Goal: Contribute content: Add original content to the website for others to see

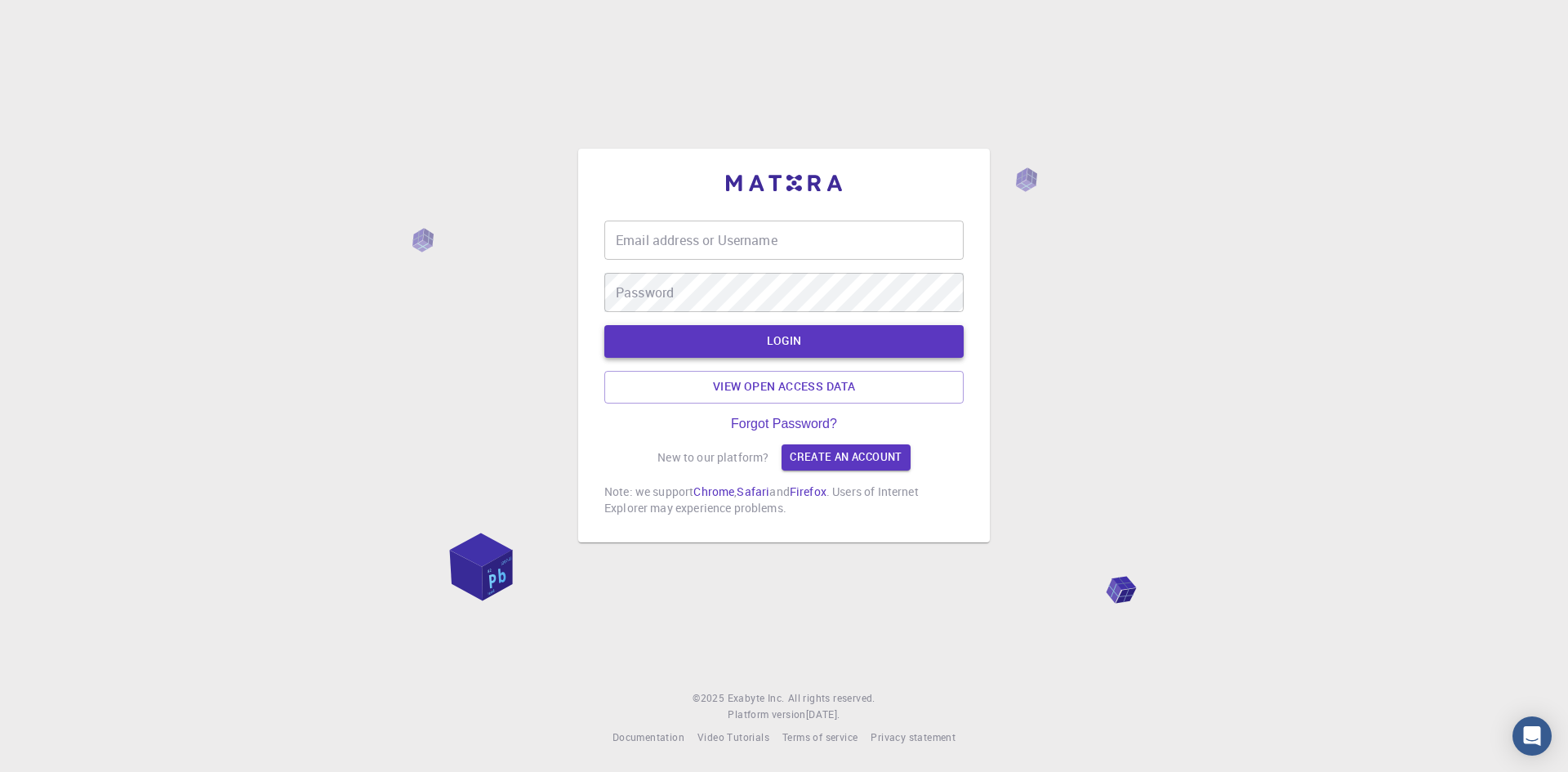
click at [796, 336] on button "LOGIN" at bounding box center [784, 341] width 360 height 32
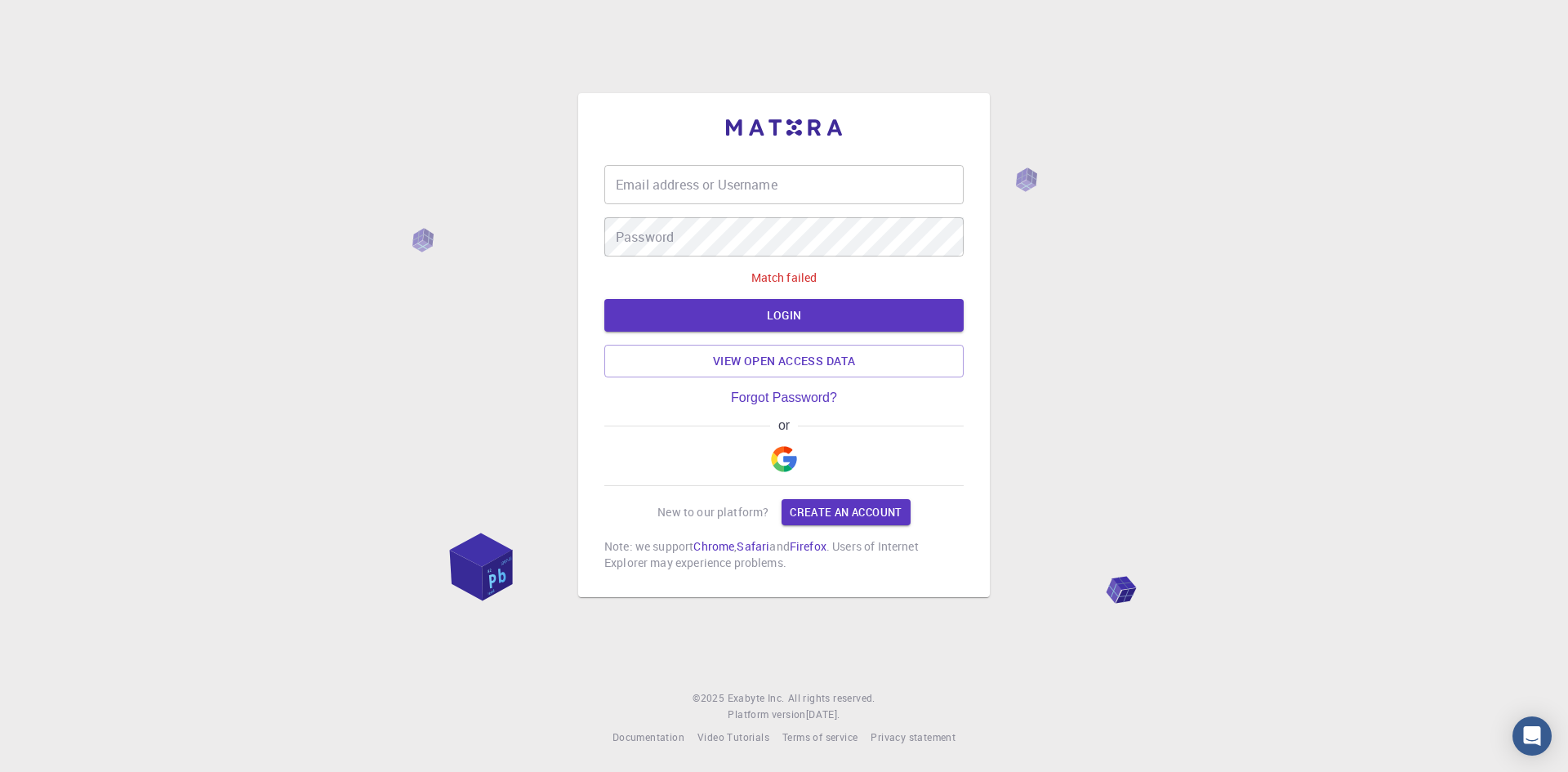
click at [722, 206] on div "Email address or Username Email address or Username Password Password" at bounding box center [784, 210] width 360 height 91
click at [724, 185] on input "Email address or Username" at bounding box center [784, 185] width 360 height 39
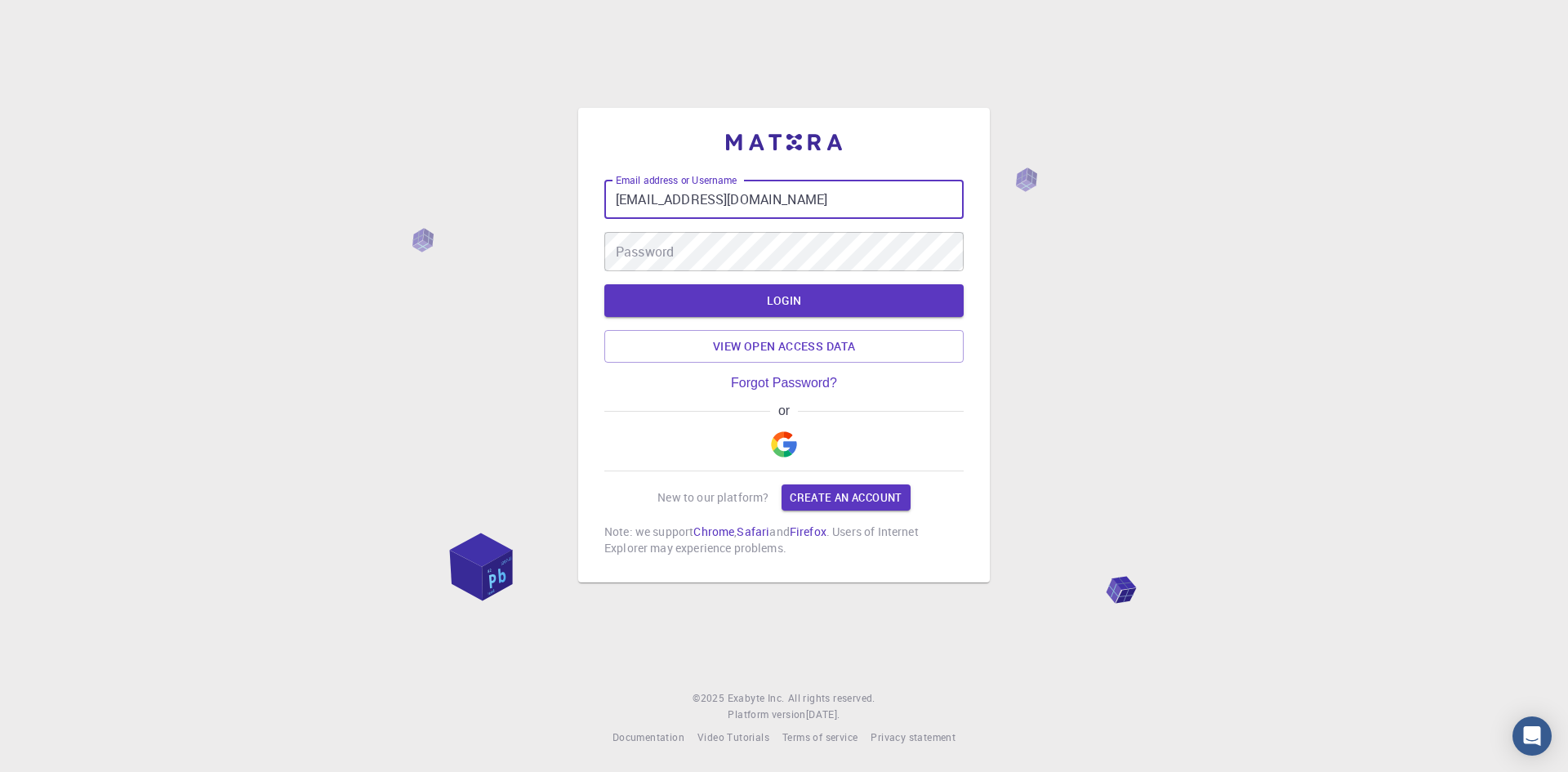
type input "[EMAIL_ADDRESS][DOMAIN_NAME]"
click at [859, 307] on button "LOGIN" at bounding box center [784, 300] width 360 height 32
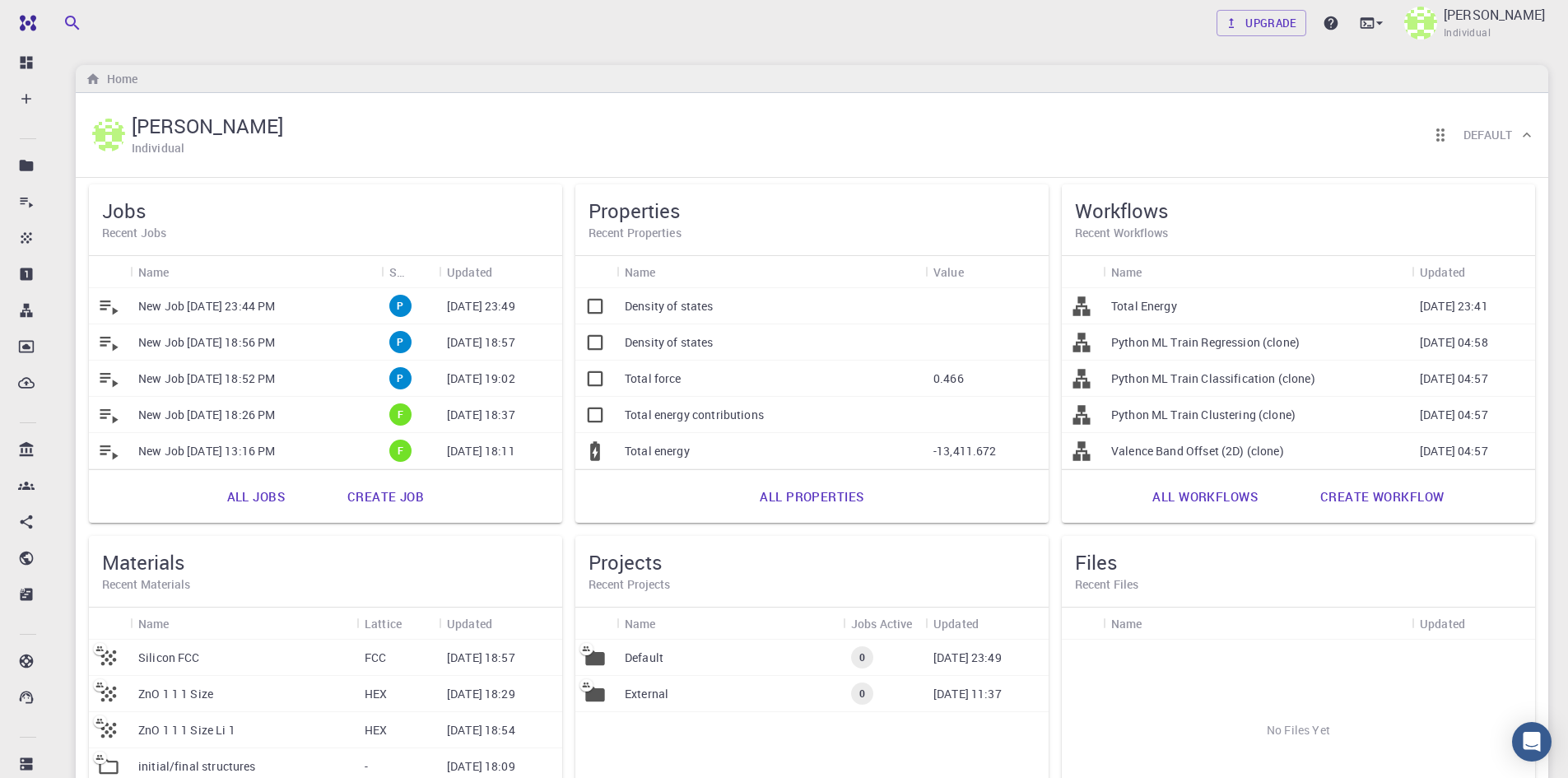
click at [201, 696] on p "ZnO 1 1 1 Size" at bounding box center [176, 694] width 75 height 17
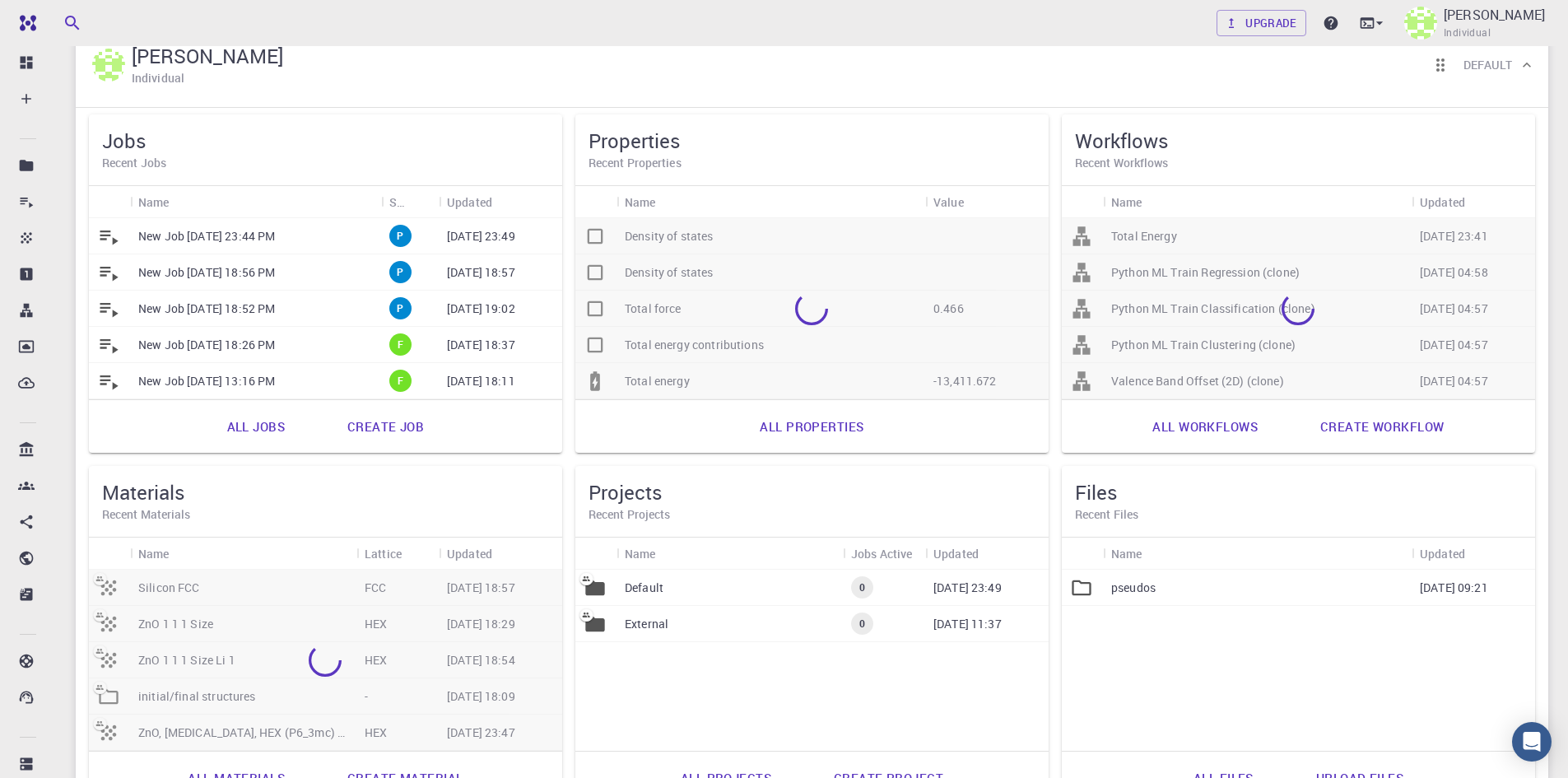
scroll to position [165, 0]
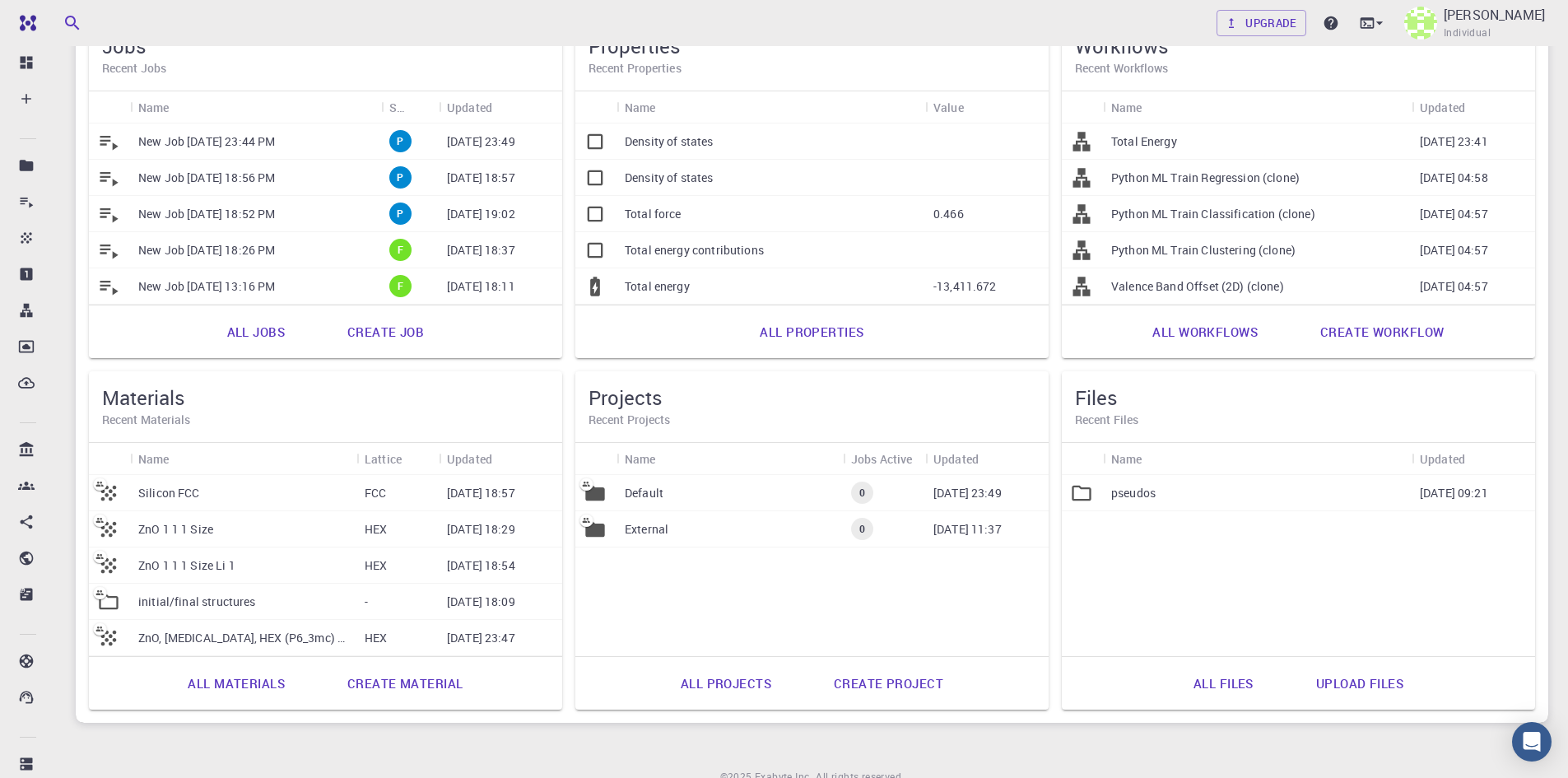
click at [202, 574] on div "ZnO 1 1 1 Size Li 1" at bounding box center [243, 565] width 226 height 37
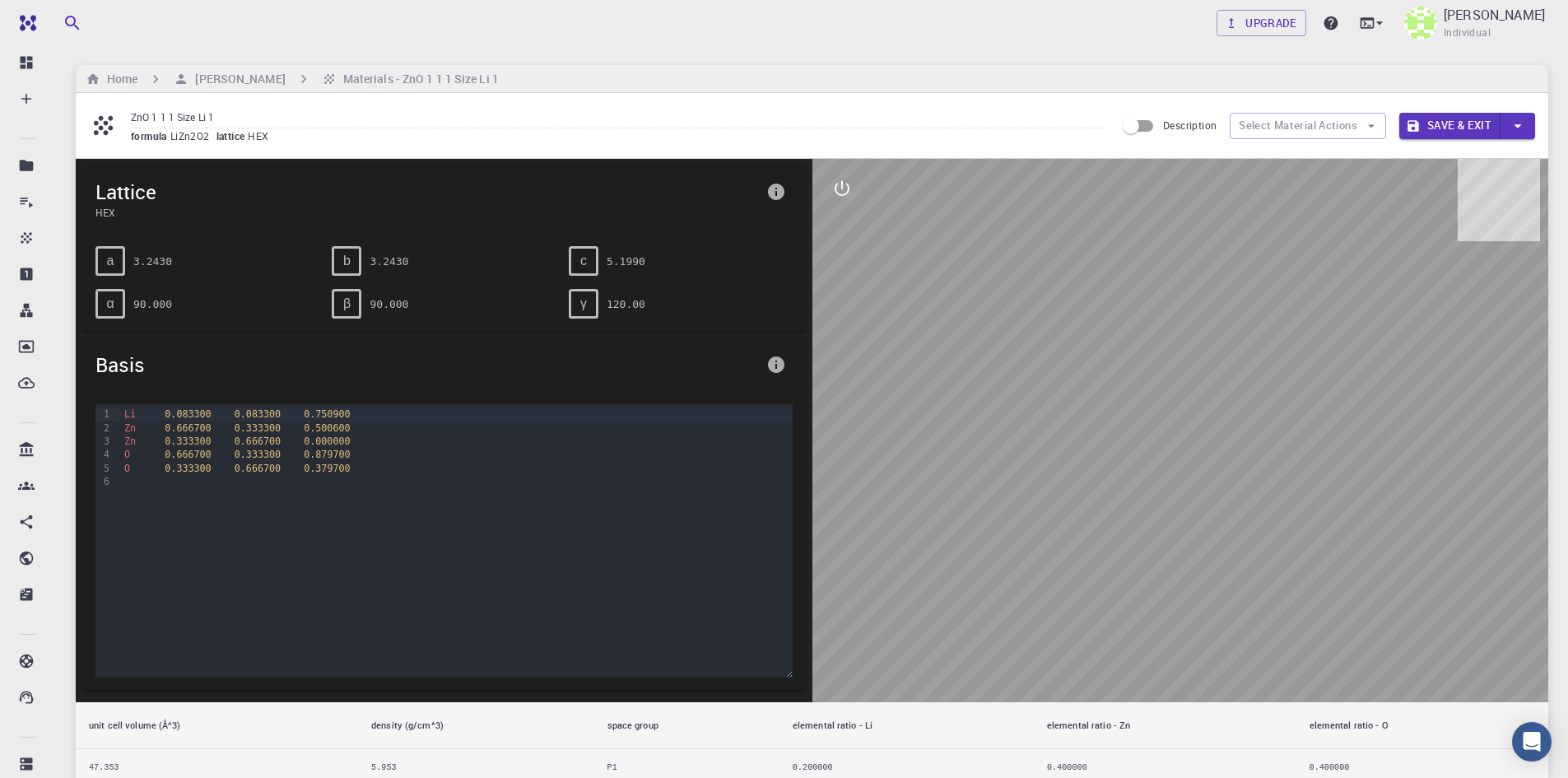
drag, startPoint x: 1185, startPoint y: 362, endPoint x: 1218, endPoint y: 349, distance: 35.5
click at [1202, 357] on div at bounding box center [1180, 430] width 736 height 543
drag, startPoint x: 1272, startPoint y: 322, endPoint x: 1174, endPoint y: 396, distance: 122.8
click at [1174, 396] on div at bounding box center [1180, 430] width 736 height 543
drag, startPoint x: 1294, startPoint y: 296, endPoint x: 1098, endPoint y: 363, distance: 207.1
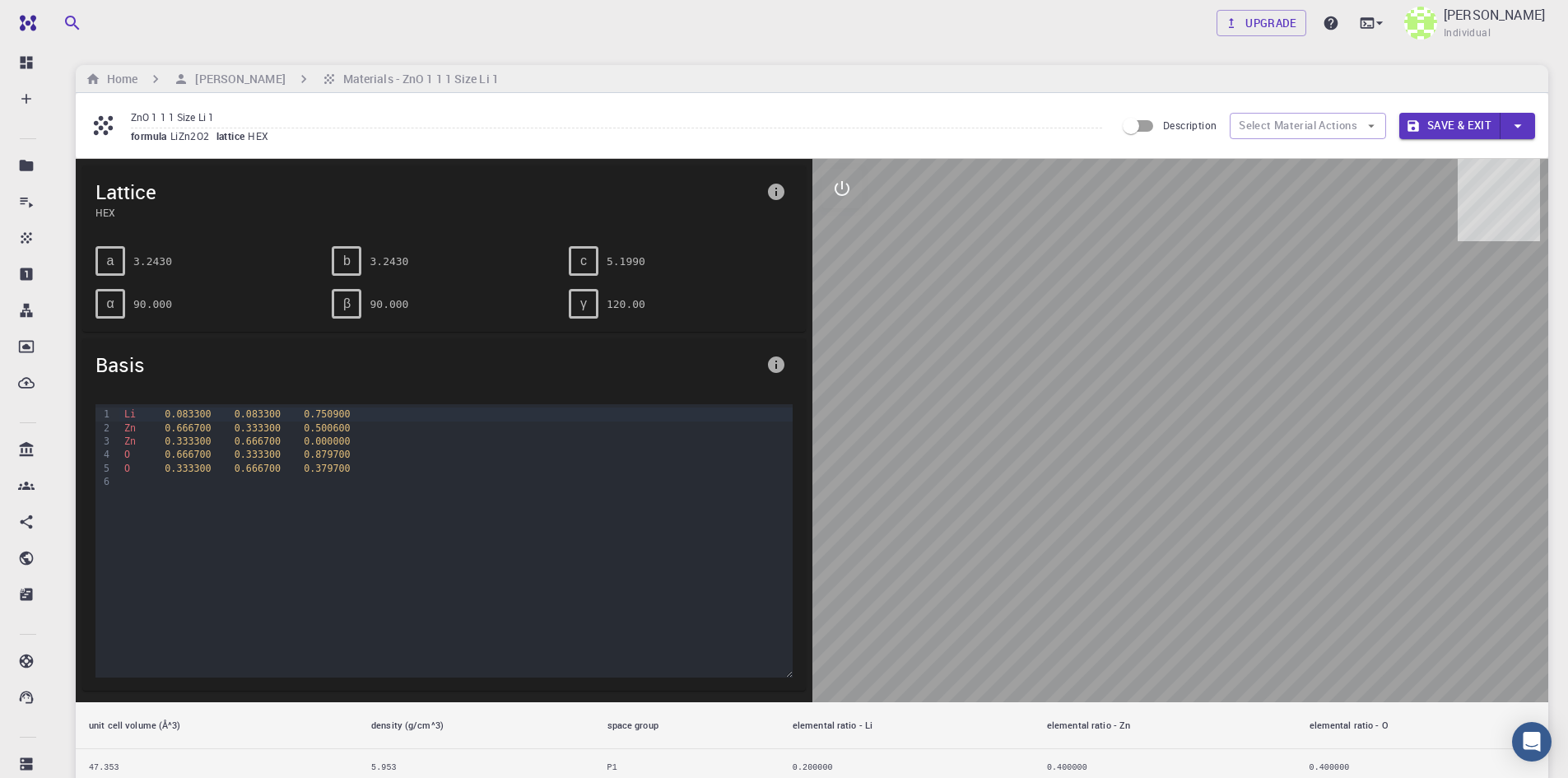
drag, startPoint x: 1098, startPoint y: 363, endPoint x: 1173, endPoint y: 333, distance: 80.8
drag, startPoint x: 1173, startPoint y: 333, endPoint x: 1018, endPoint y: 373, distance: 160.1
click at [1018, 373] on div at bounding box center [1180, 430] width 736 height 543
click at [249, 83] on h6 "[PERSON_NAME]" at bounding box center [236, 79] width 96 height 18
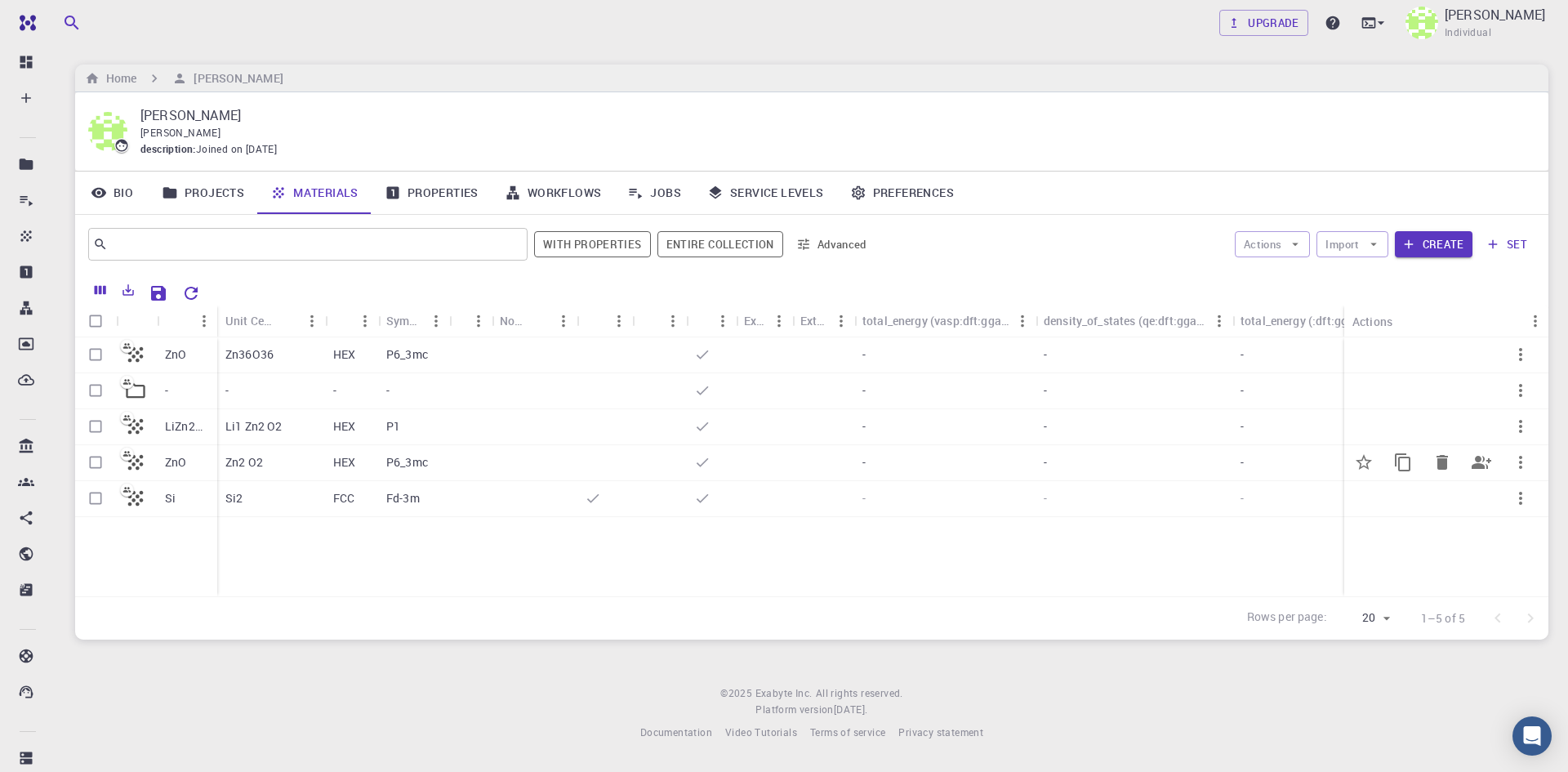
click at [180, 465] on p "ZnO" at bounding box center [176, 462] width 22 height 17
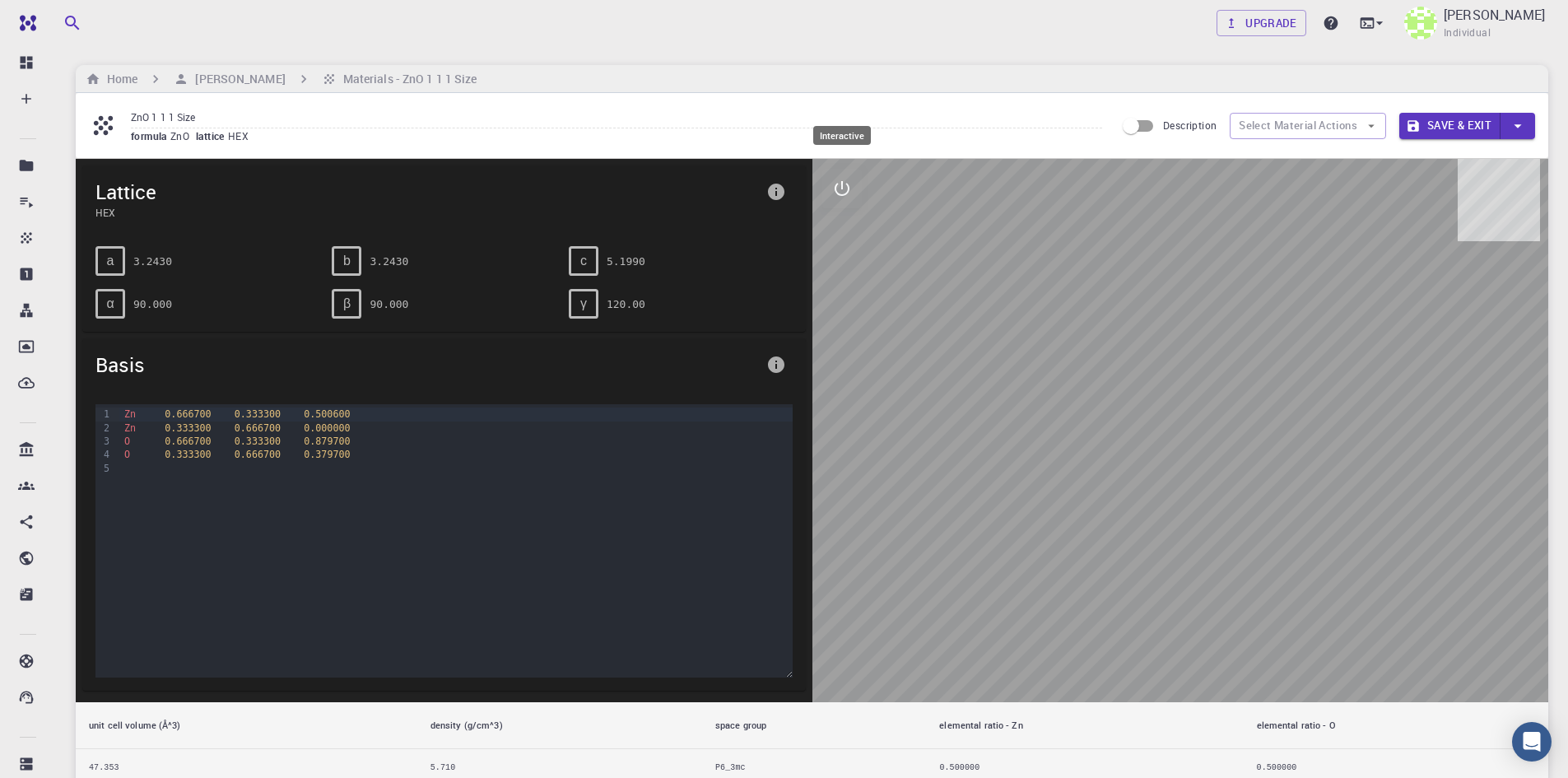
click at [855, 187] on button "interactive" at bounding box center [842, 188] width 40 height 40
click at [841, 242] on button "view" at bounding box center [842, 228] width 40 height 40
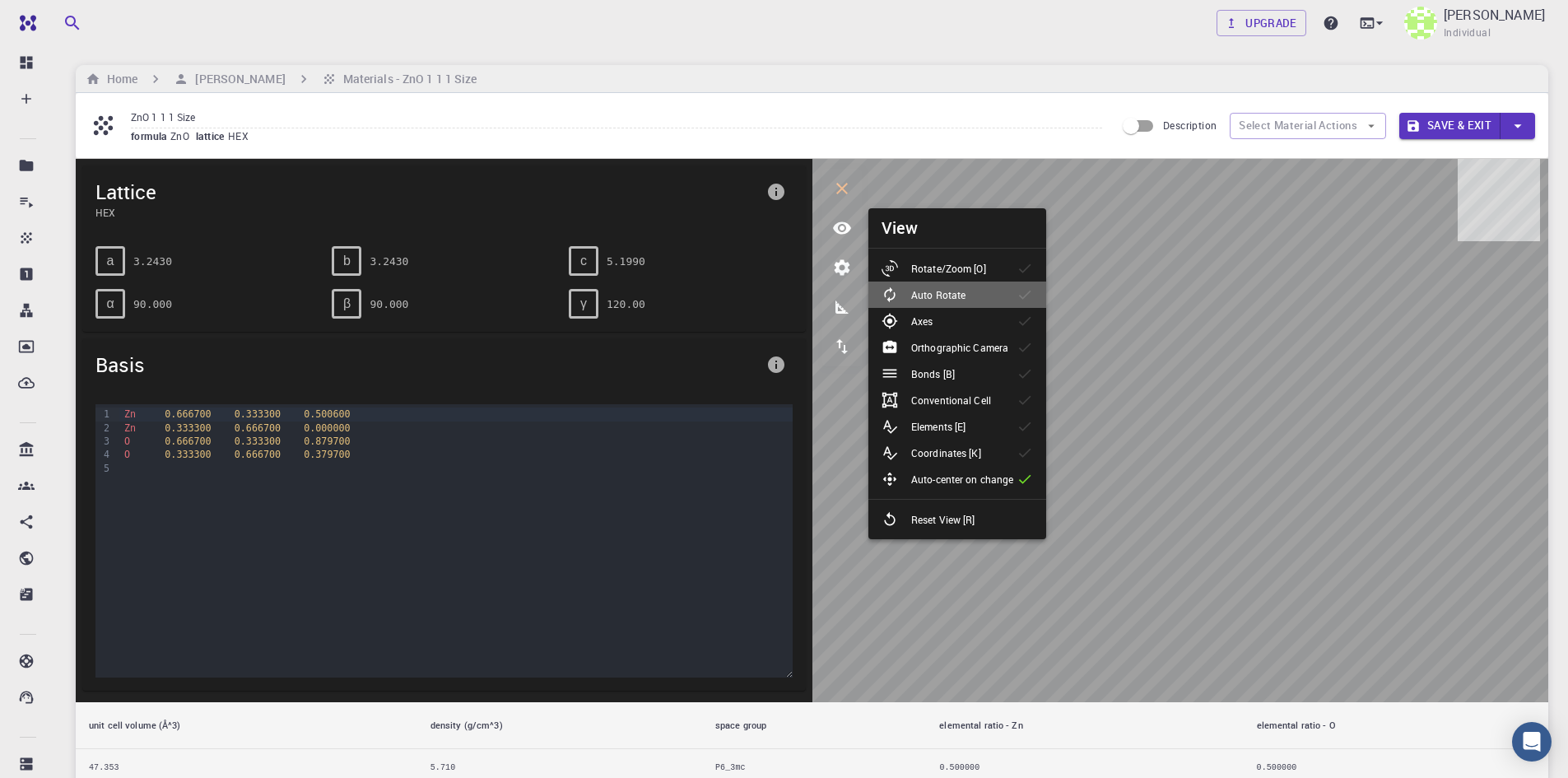
click at [1017, 289] on icon at bounding box center [1025, 294] width 17 height 17
click at [999, 276] on div "Rotate/Zoom [O]" at bounding box center [941, 269] width 118 height 17
click at [1022, 291] on icon at bounding box center [1025, 294] width 17 height 17
click at [1019, 273] on icon at bounding box center [1025, 269] width 17 height 17
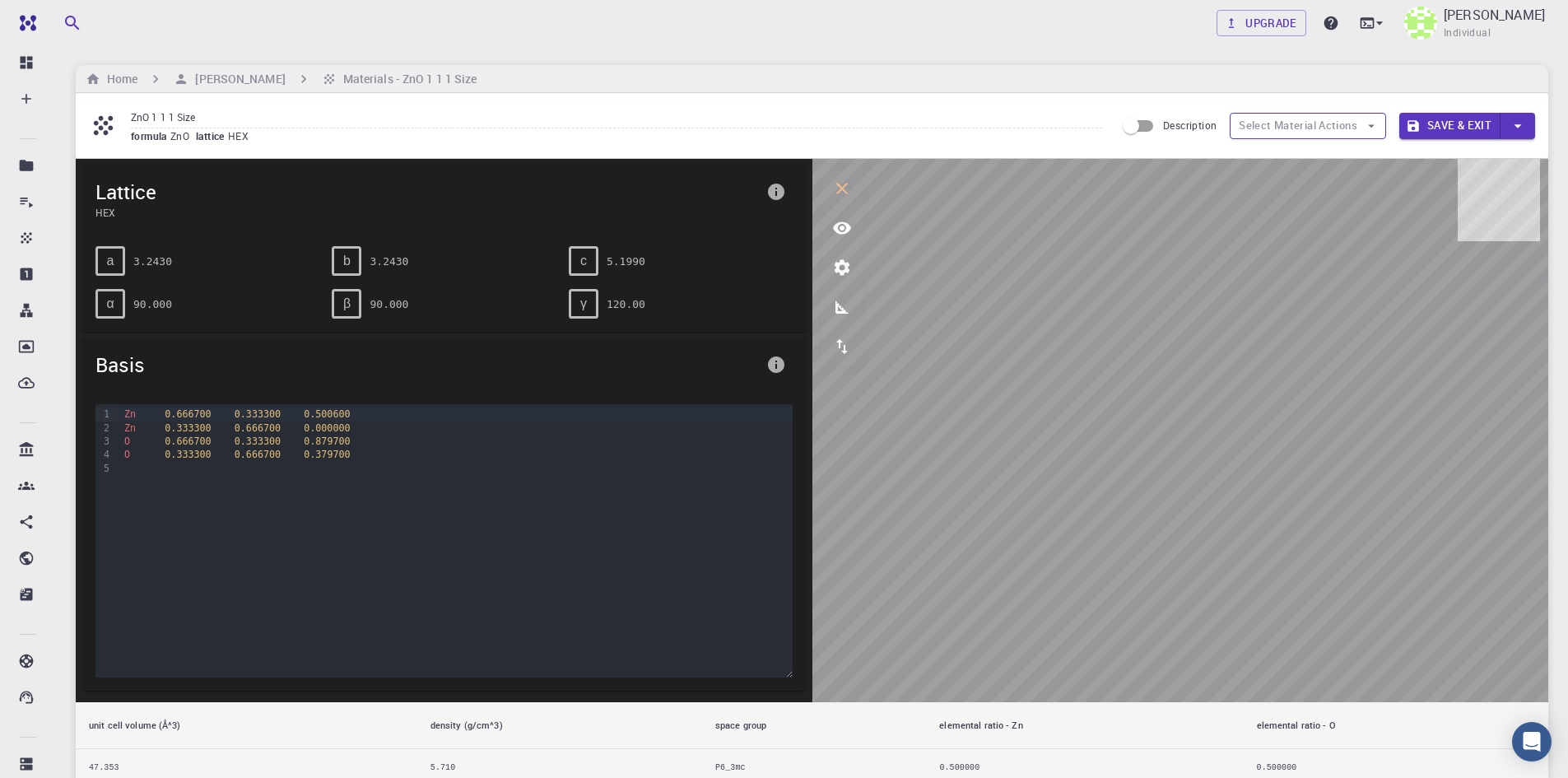
click at [1319, 119] on button "Select Material Actions" at bounding box center [1308, 126] width 157 height 27
click at [1374, 126] on icon "button" at bounding box center [1371, 126] width 15 height 15
click at [1150, 129] on input "Description" at bounding box center [1131, 126] width 94 height 32
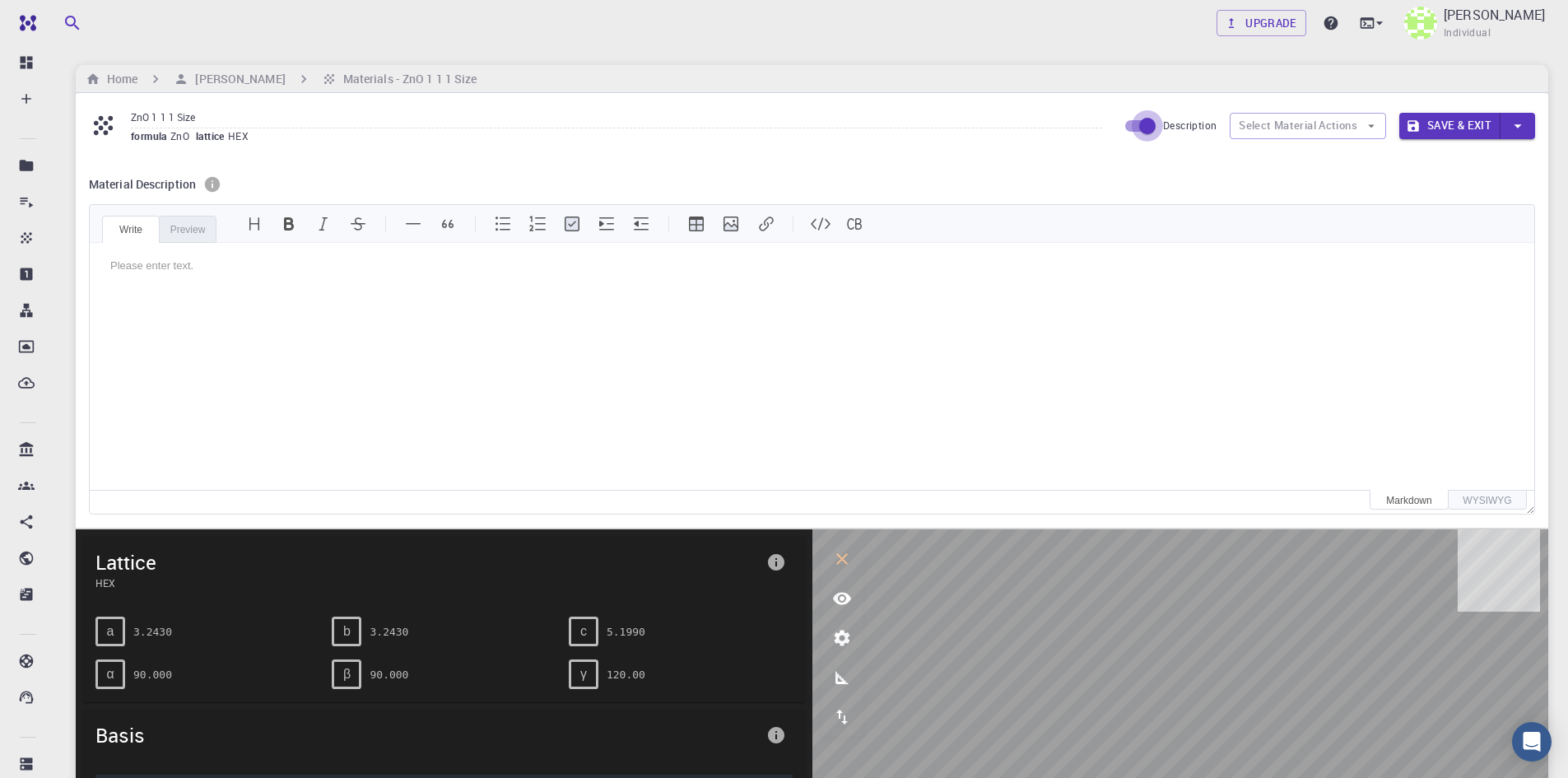
click at [1120, 122] on input "Description" at bounding box center [1148, 126] width 94 height 32
checkbox input "false"
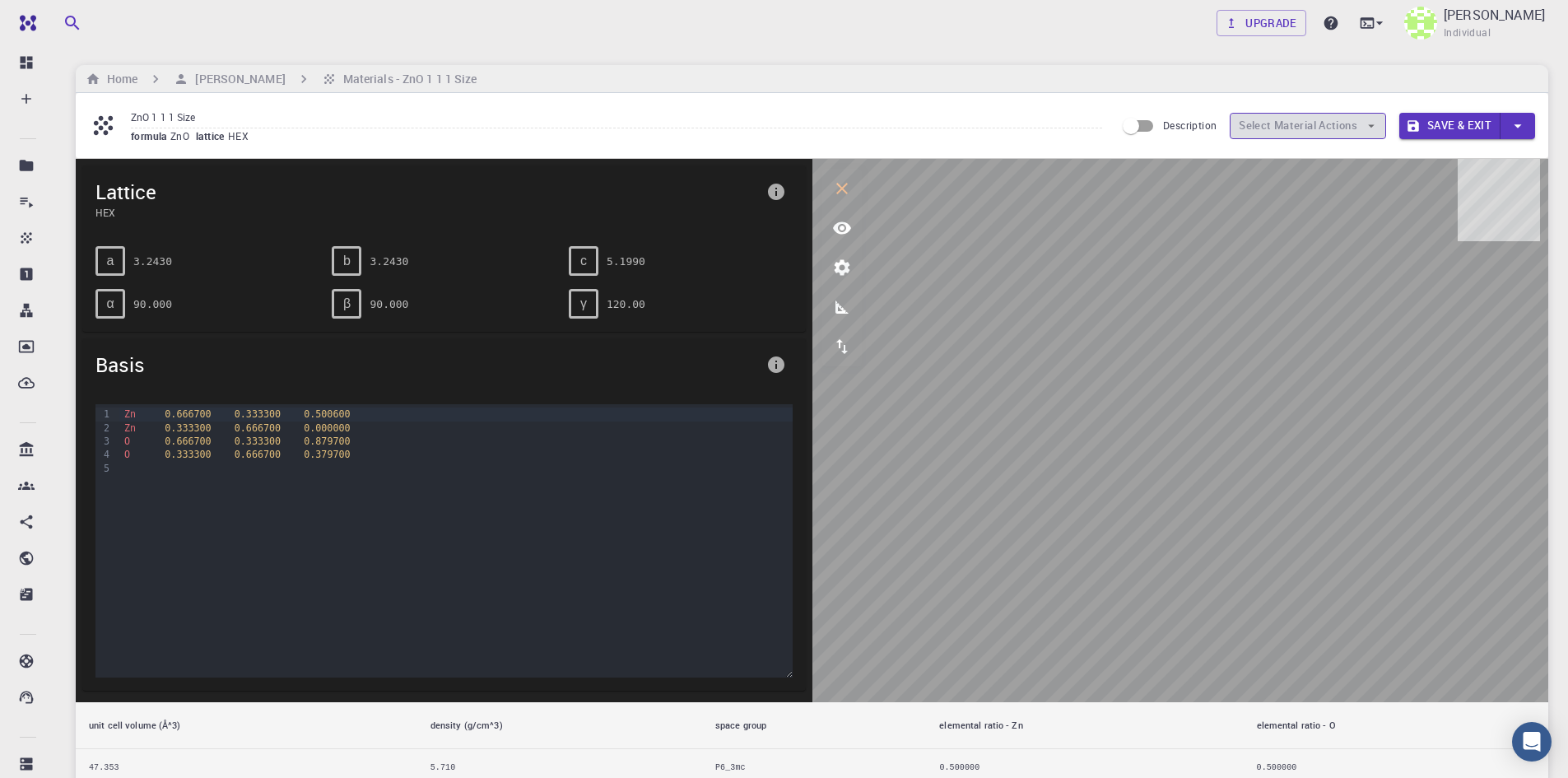
click at [1268, 120] on button "Select Material Actions" at bounding box center [1308, 126] width 157 height 27
click at [1403, 143] on div "ZnO 1 1 1 Size formula ZnO lattice HEX Description Select Material Actions Save…" at bounding box center [812, 126] width 1473 height 65
click at [1523, 127] on icon "button" at bounding box center [1518, 126] width 18 height 18
click at [1452, 128] on div at bounding box center [784, 389] width 1568 height 778
click at [1452, 128] on button "Save & Exit" at bounding box center [1450, 126] width 101 height 27
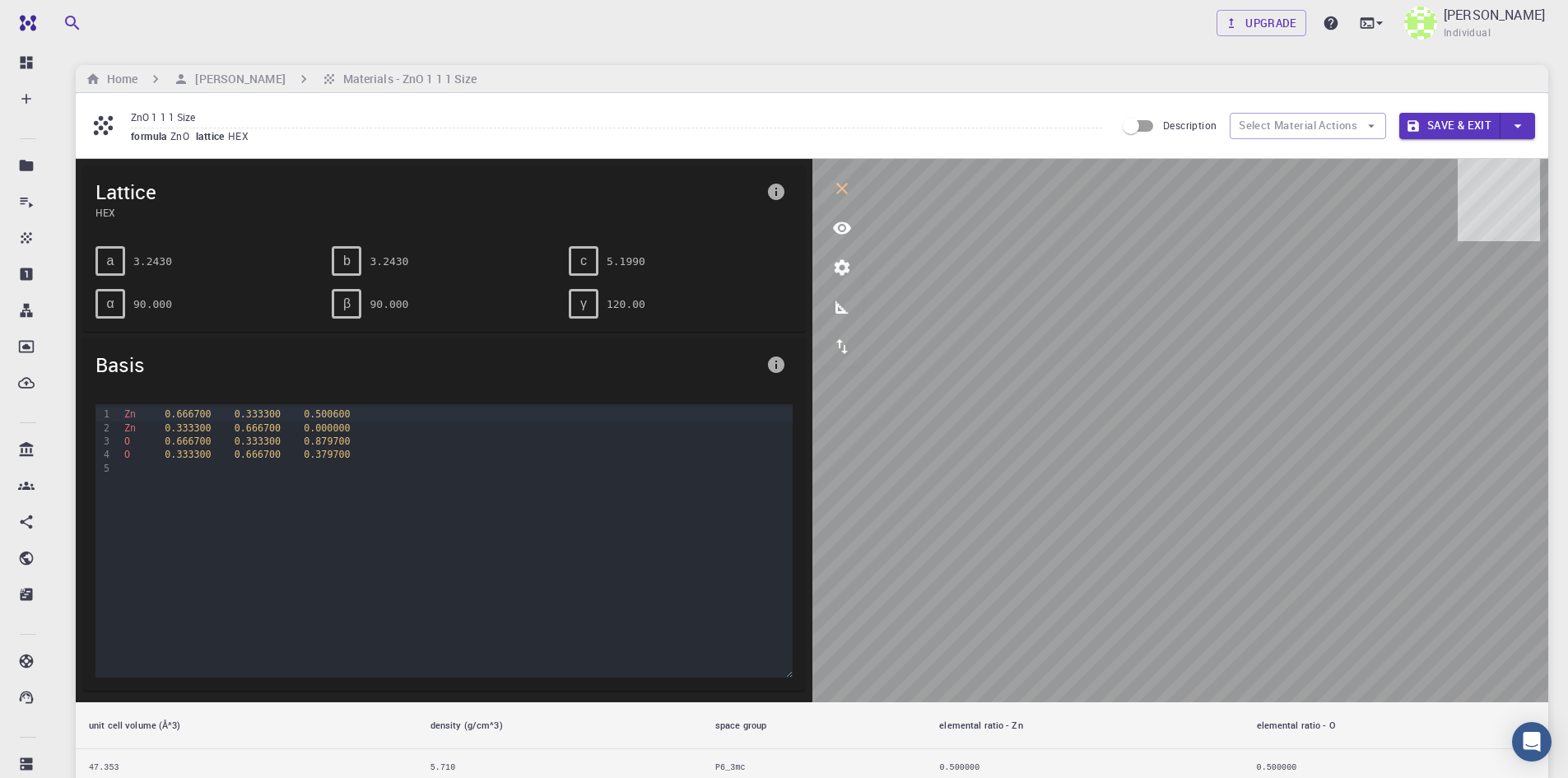
click at [1454, 133] on button "Save & Exit" at bounding box center [1450, 126] width 101 height 27
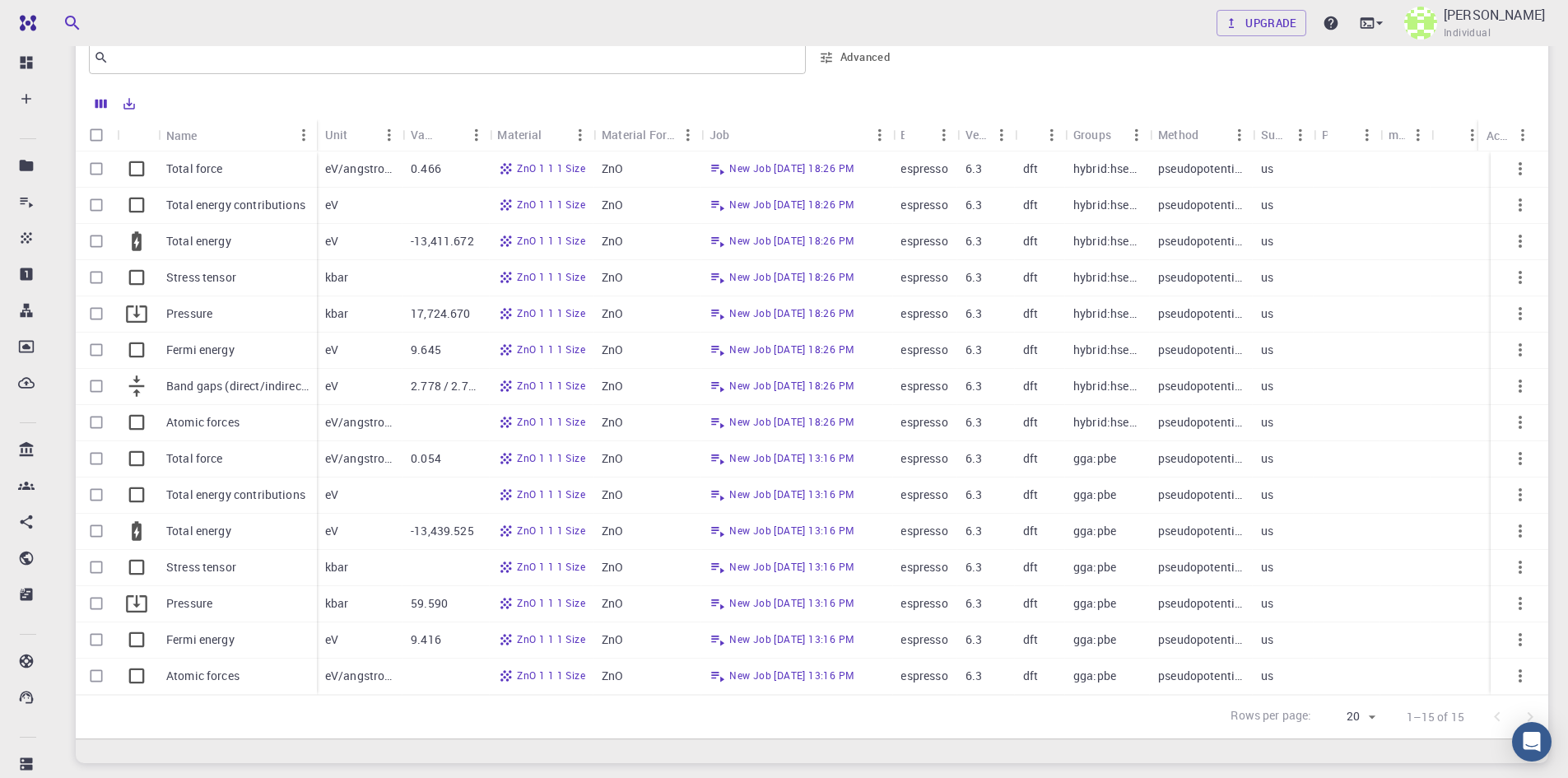
scroll to position [948, 0]
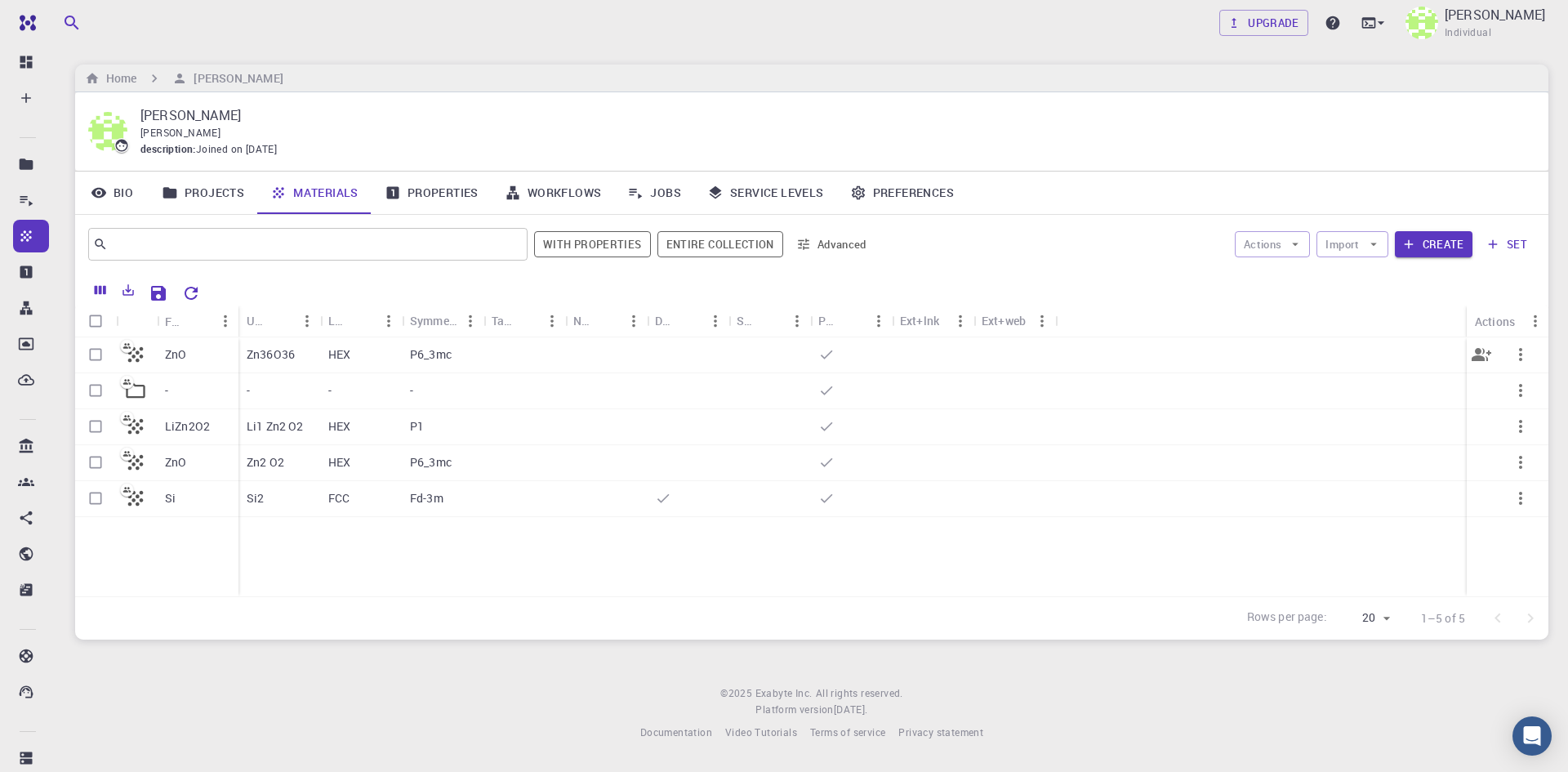
click at [181, 355] on p "ZnO" at bounding box center [176, 354] width 22 height 17
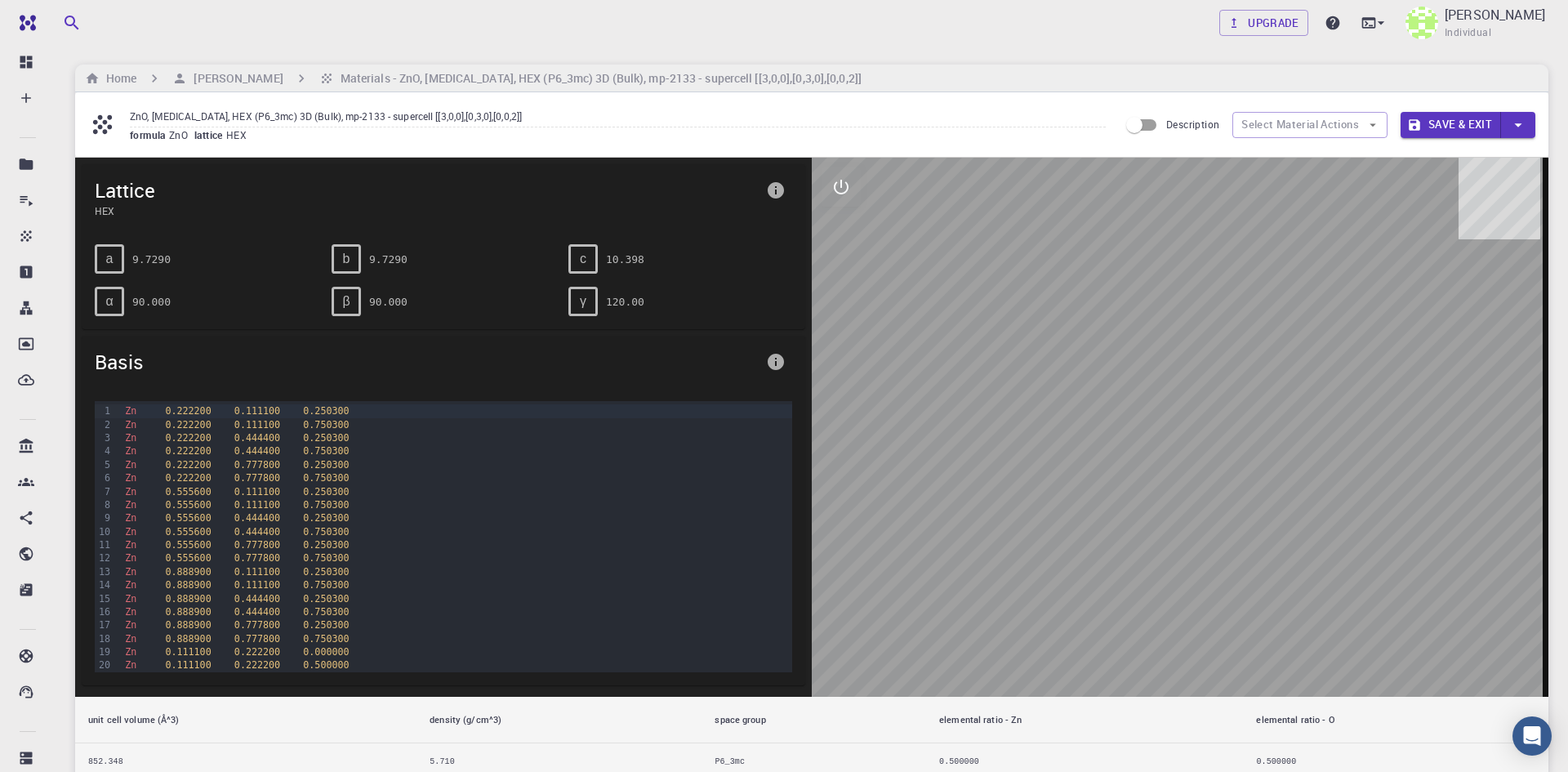
click at [1179, 436] on div at bounding box center [1180, 427] width 736 height 539
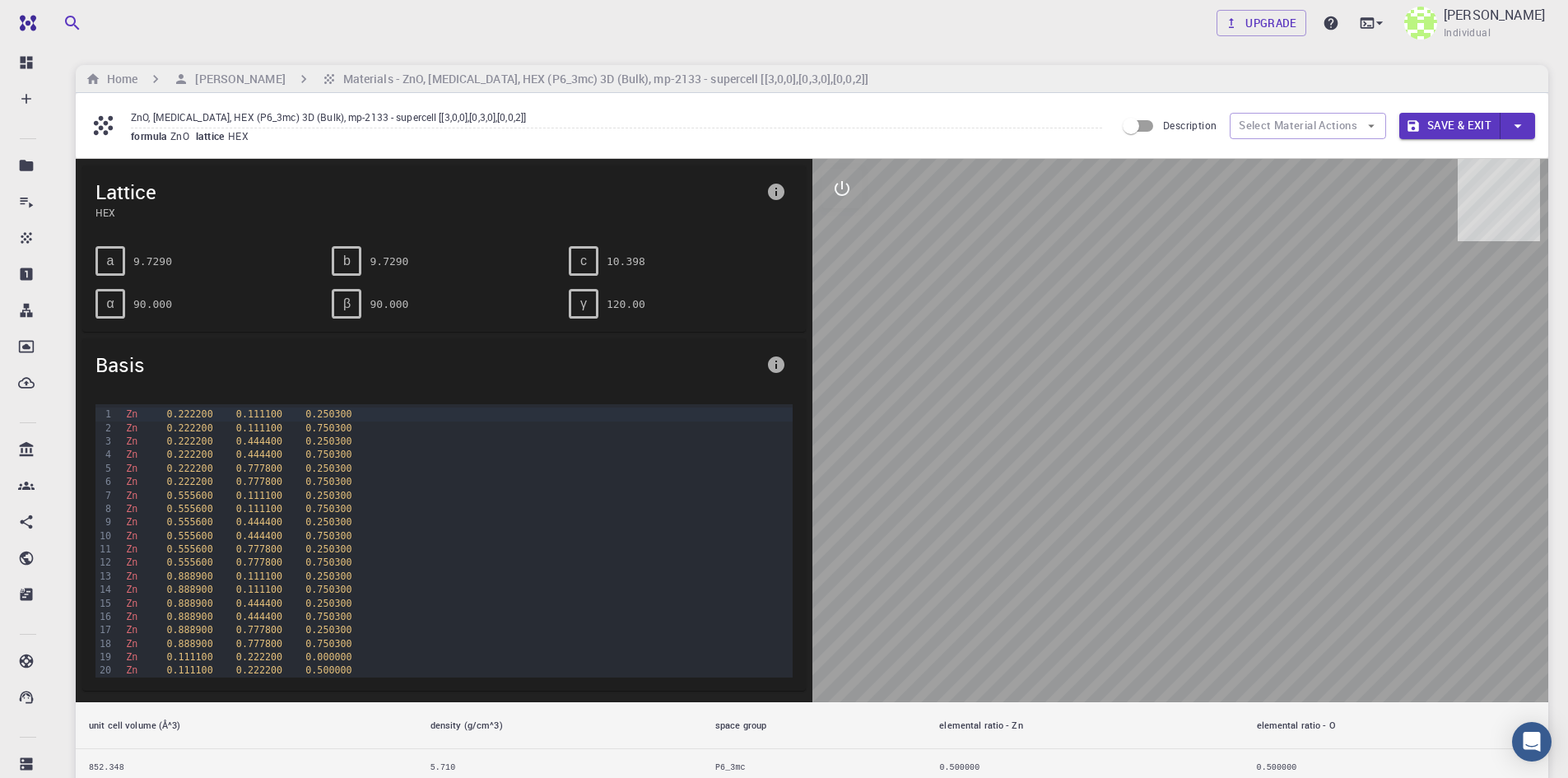
drag, startPoint x: 1023, startPoint y: 409, endPoint x: 1053, endPoint y: 386, distance: 37.8
click at [1053, 386] on div at bounding box center [1180, 430] width 736 height 543
click at [843, 198] on icon "interactive" at bounding box center [842, 188] width 20 height 20
click at [371, 126] on input "ZnO, [MEDICAL_DATA], HEX (P6_3mc) 3D (Bulk), mp-2133 - supercell [[3,0,0],[0,3,…" at bounding box center [616, 117] width 971 height 22
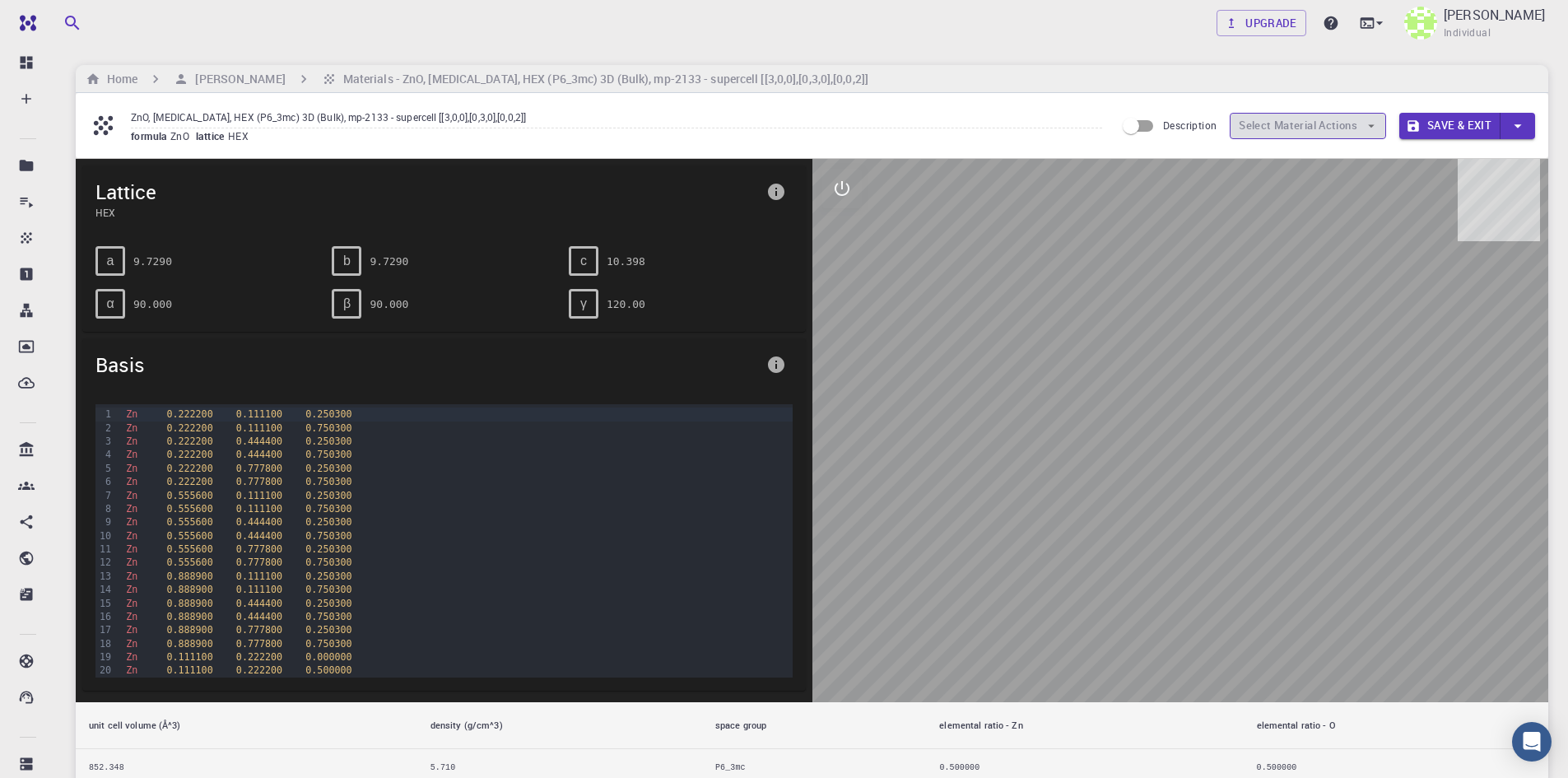
click at [1330, 129] on button "Select Material Actions" at bounding box center [1308, 126] width 157 height 27
click at [207, 81] on h6 "[PERSON_NAME]" at bounding box center [236, 79] width 96 height 18
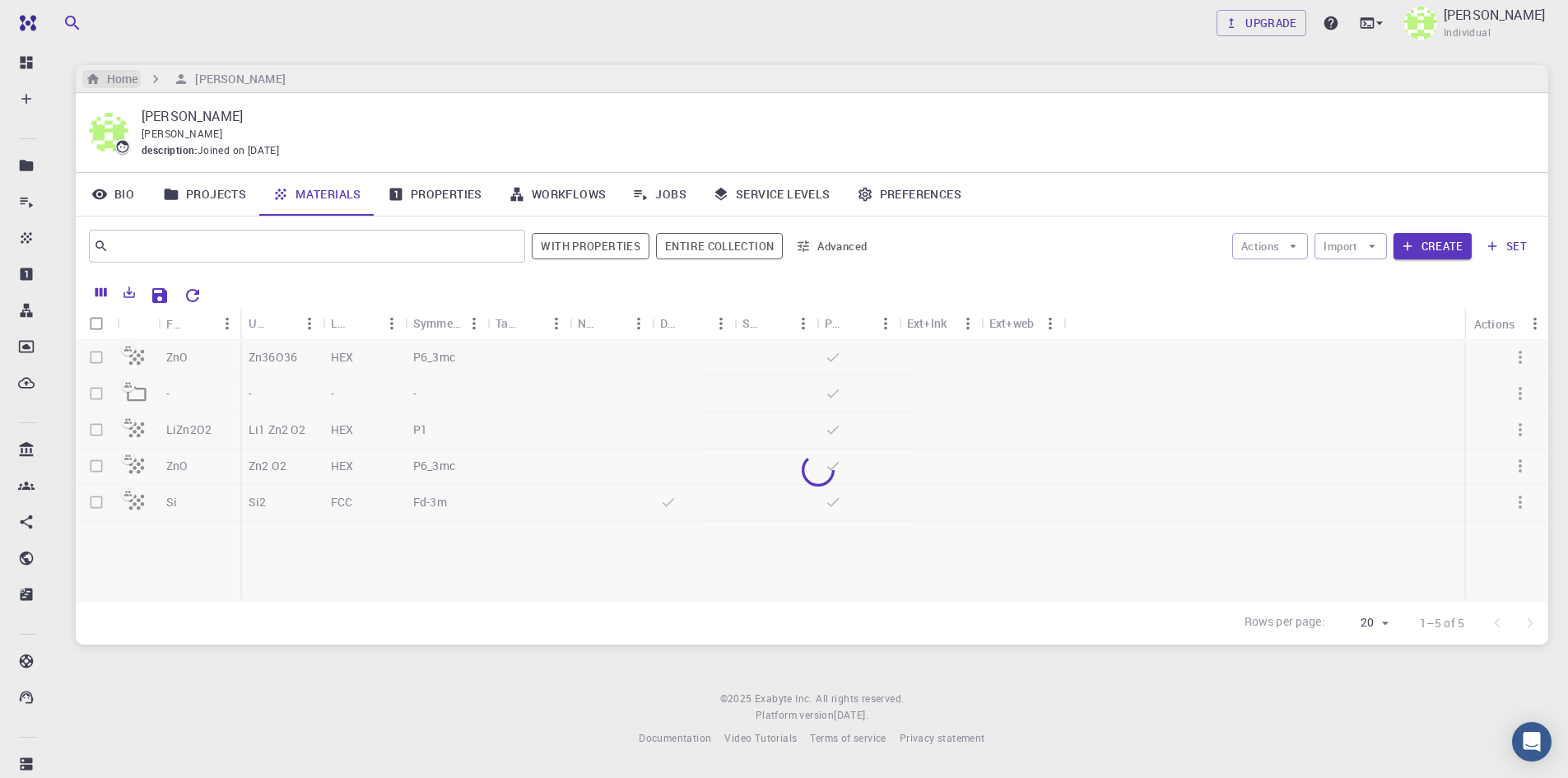
click at [133, 82] on h6 "Home" at bounding box center [118, 79] width 37 height 18
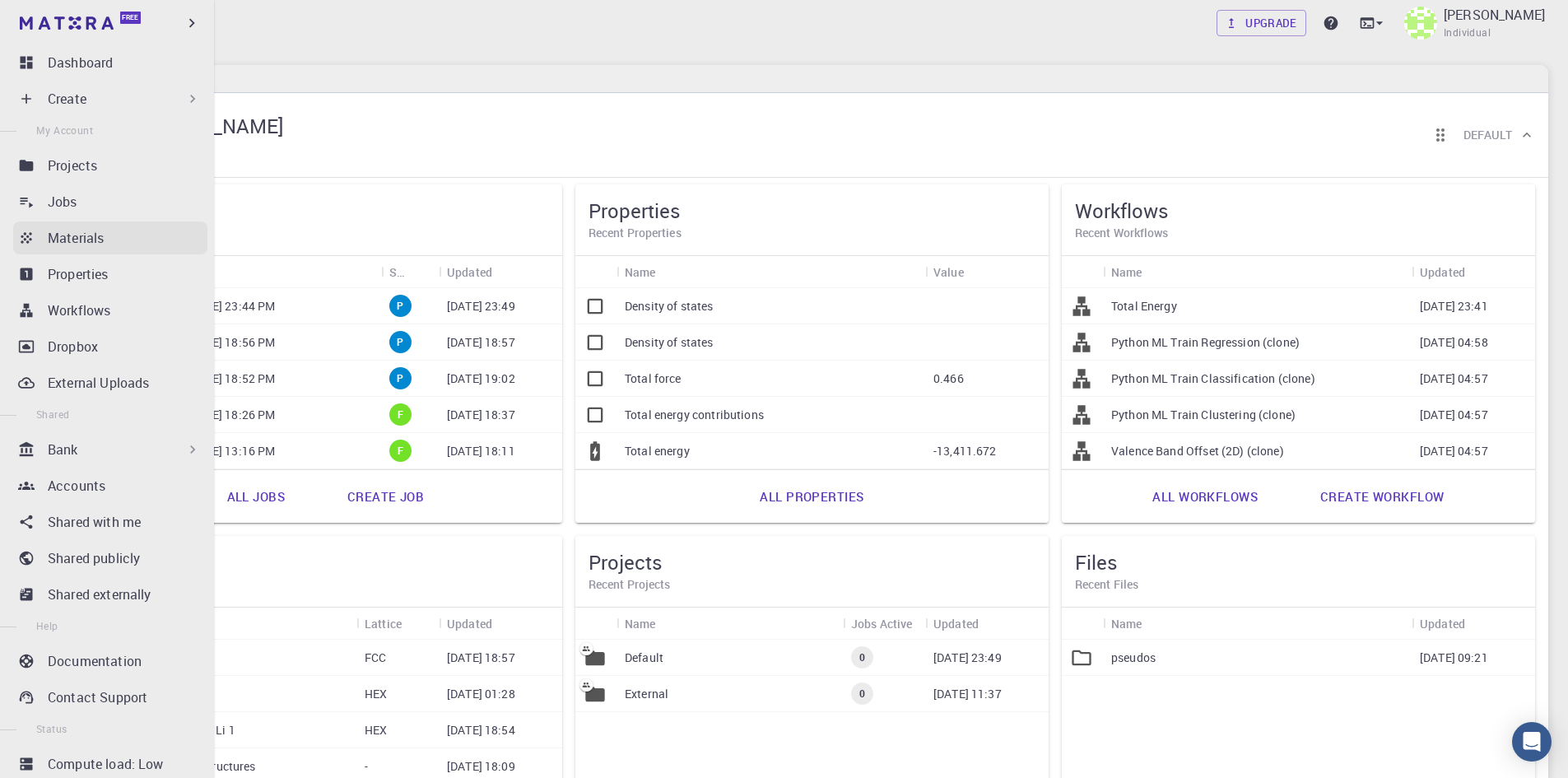
click at [69, 231] on p "Materials" at bounding box center [75, 238] width 56 height 20
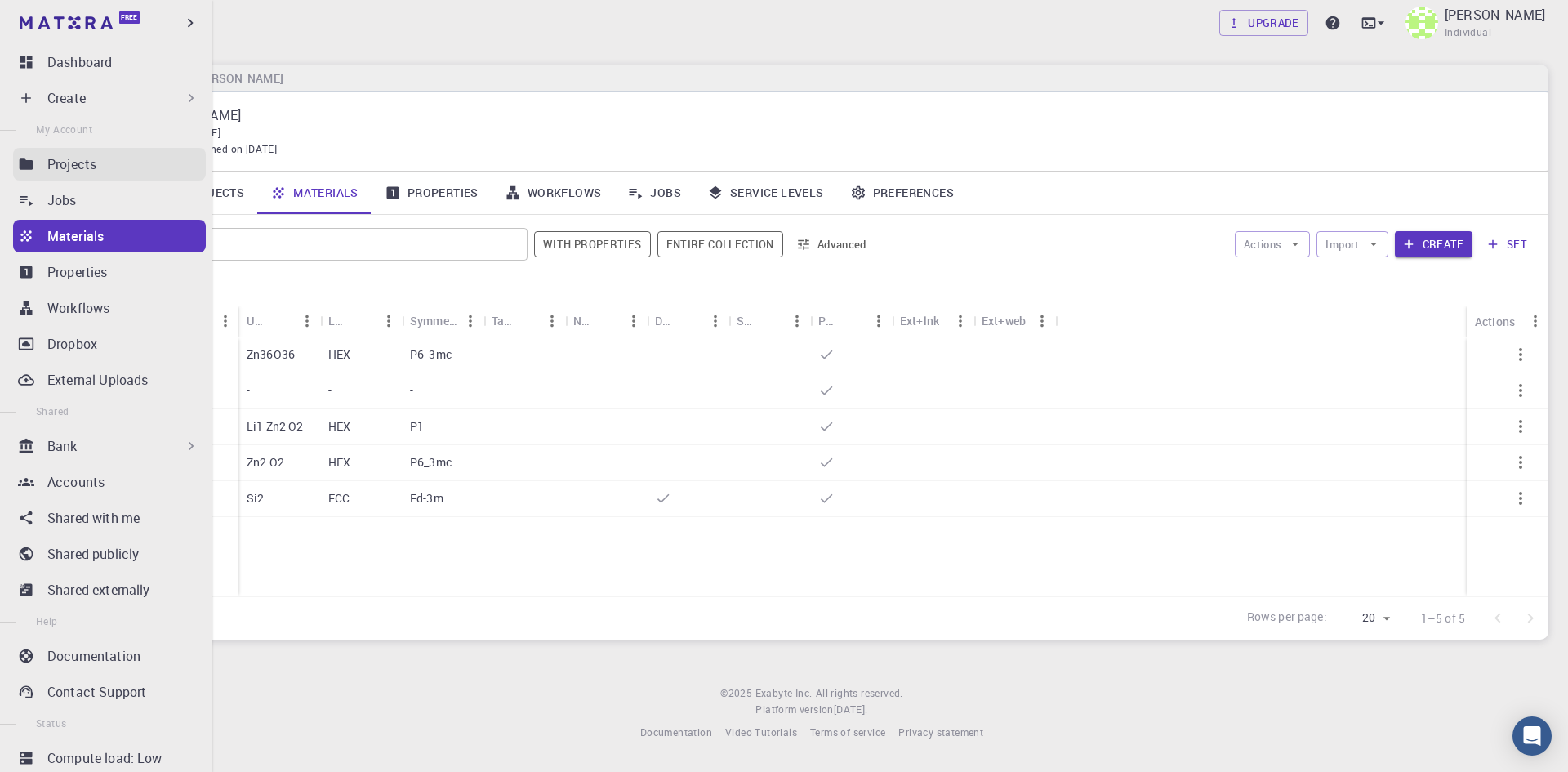
click at [83, 161] on p "Projects" at bounding box center [72, 164] width 49 height 20
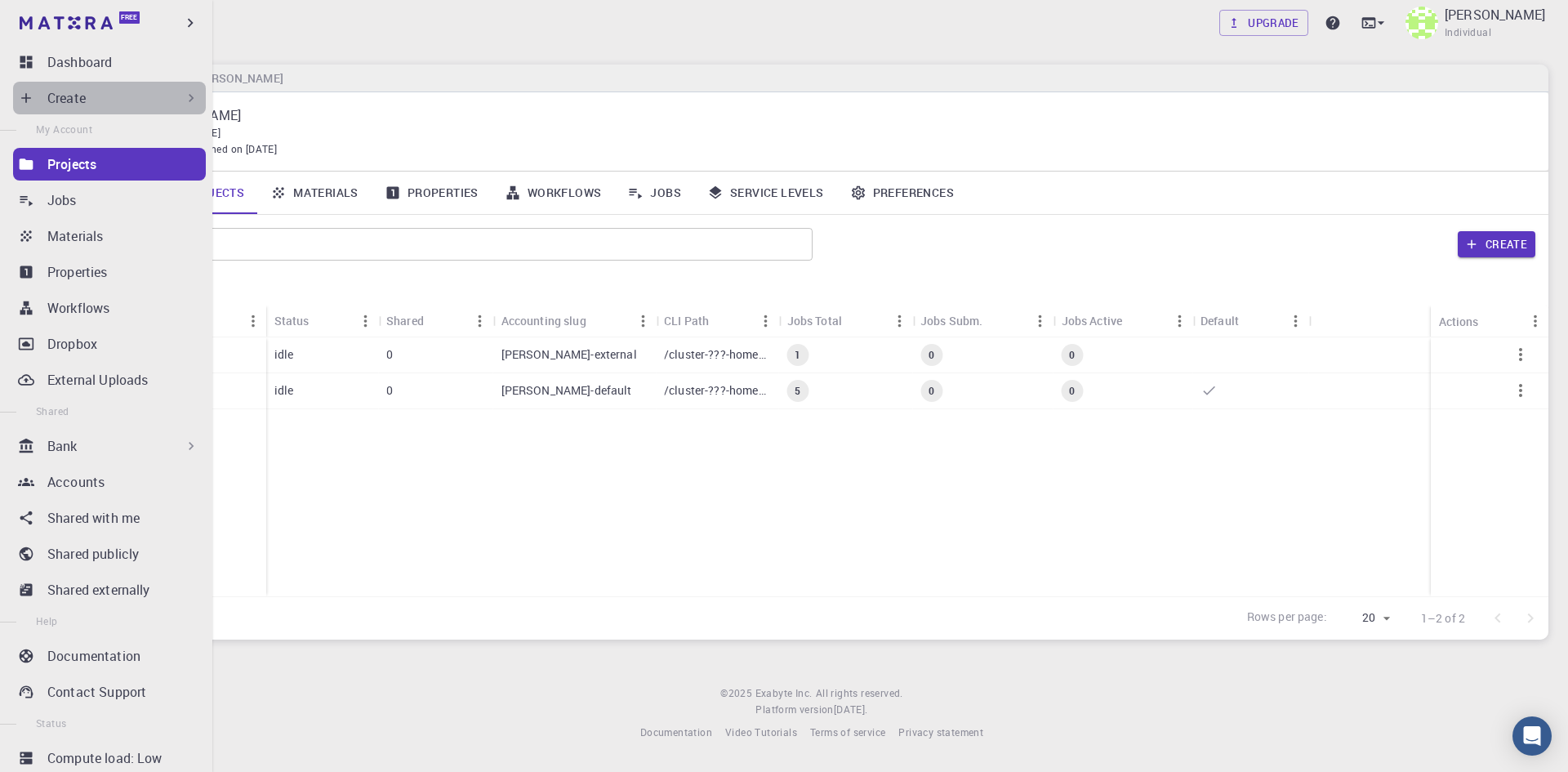
click at [190, 97] on icon at bounding box center [191, 97] width 17 height 17
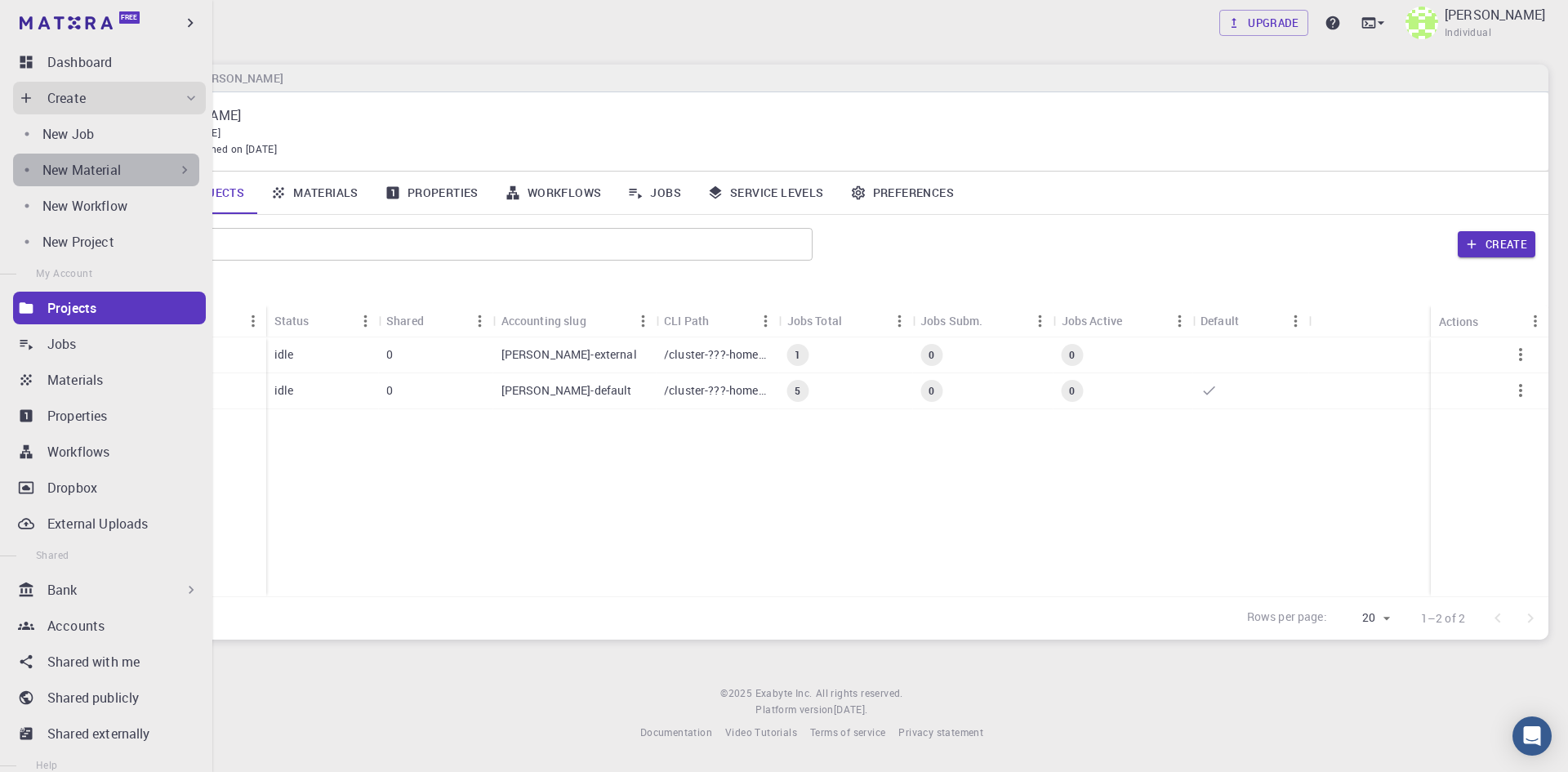
click at [176, 171] on icon at bounding box center [184, 169] width 17 height 17
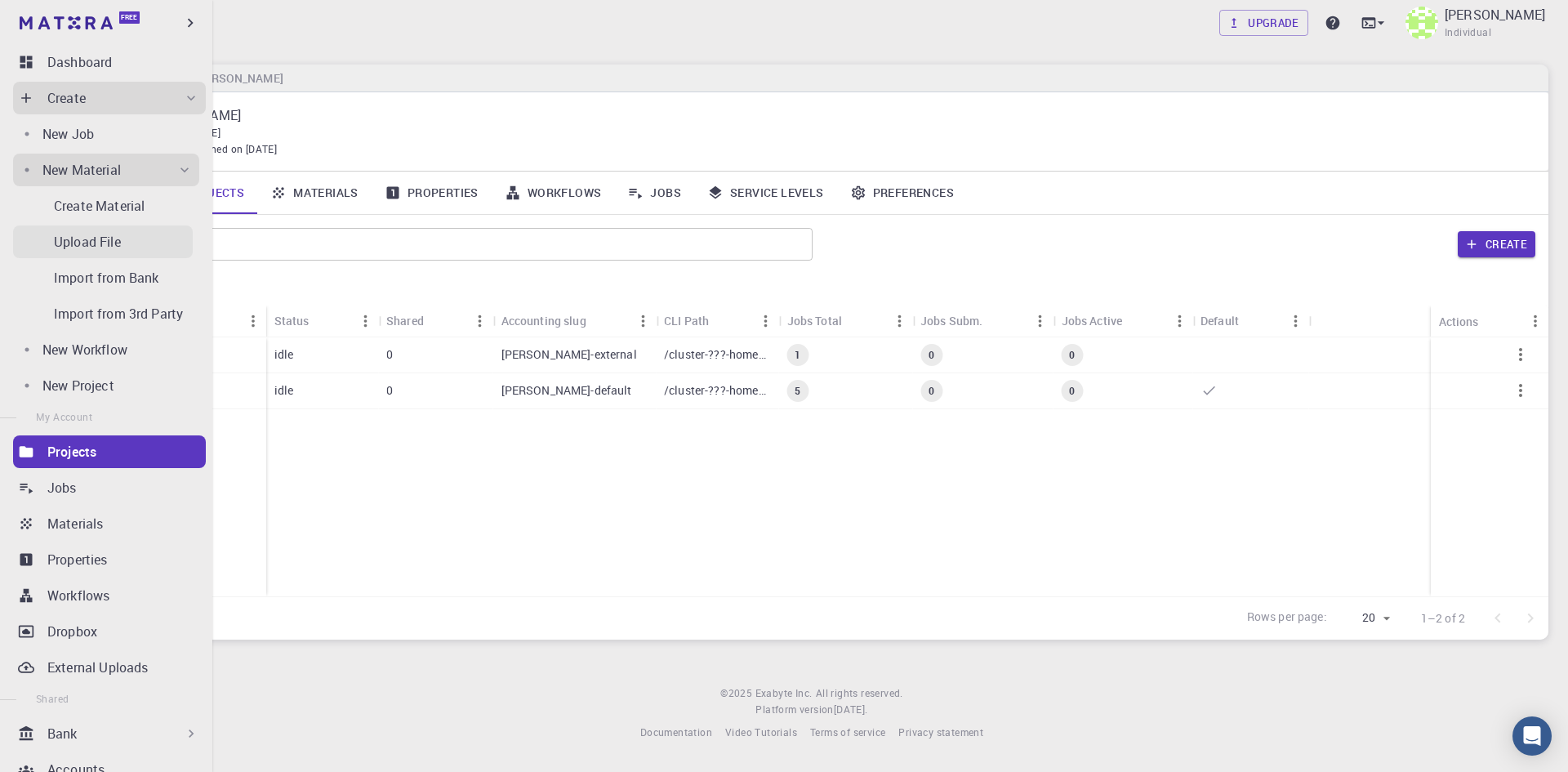
click at [80, 229] on link "Upload File" at bounding box center [102, 241] width 180 height 32
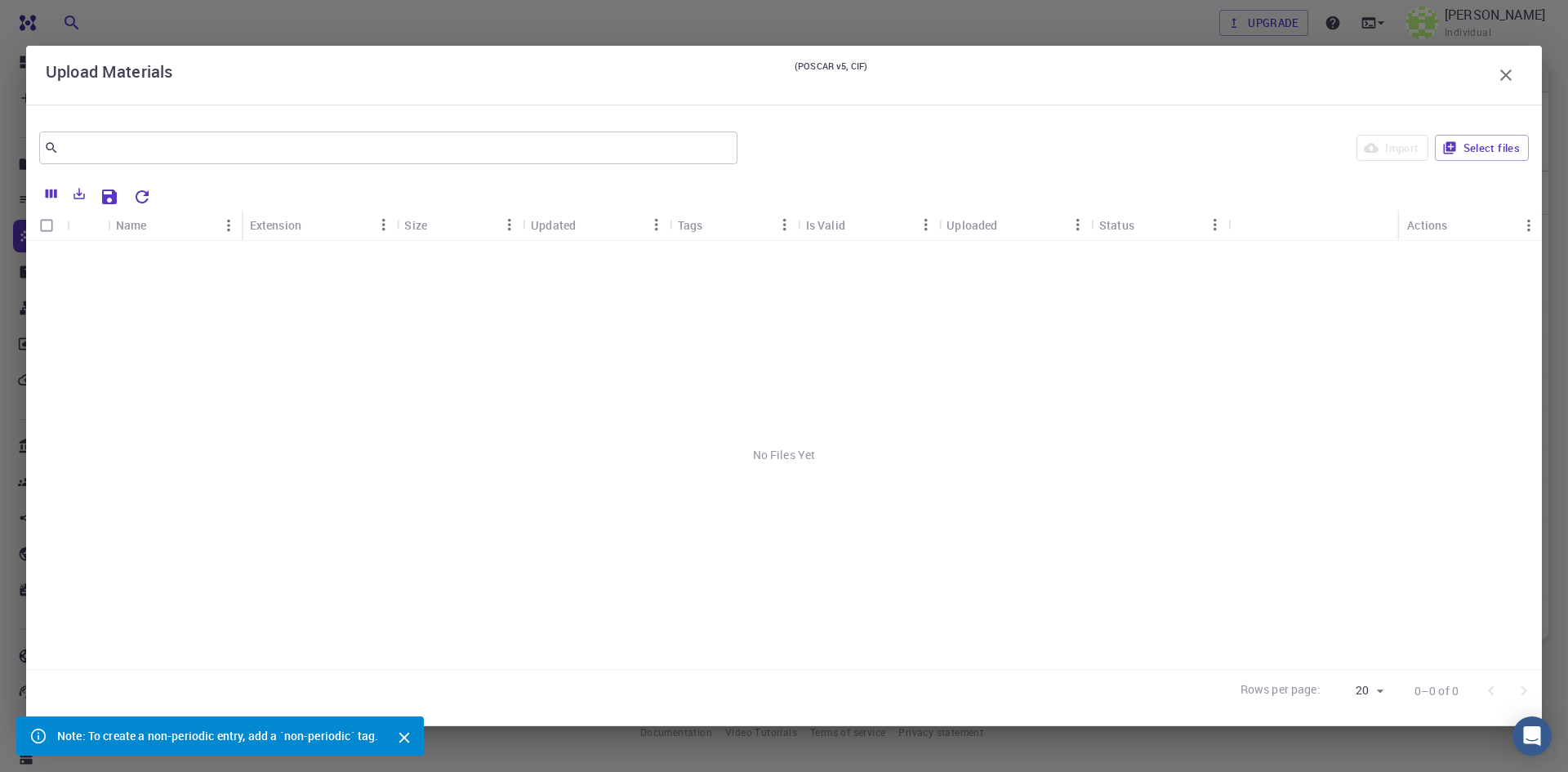
click at [550, 379] on div "No Files Yet" at bounding box center [784, 454] width 1516 height 428
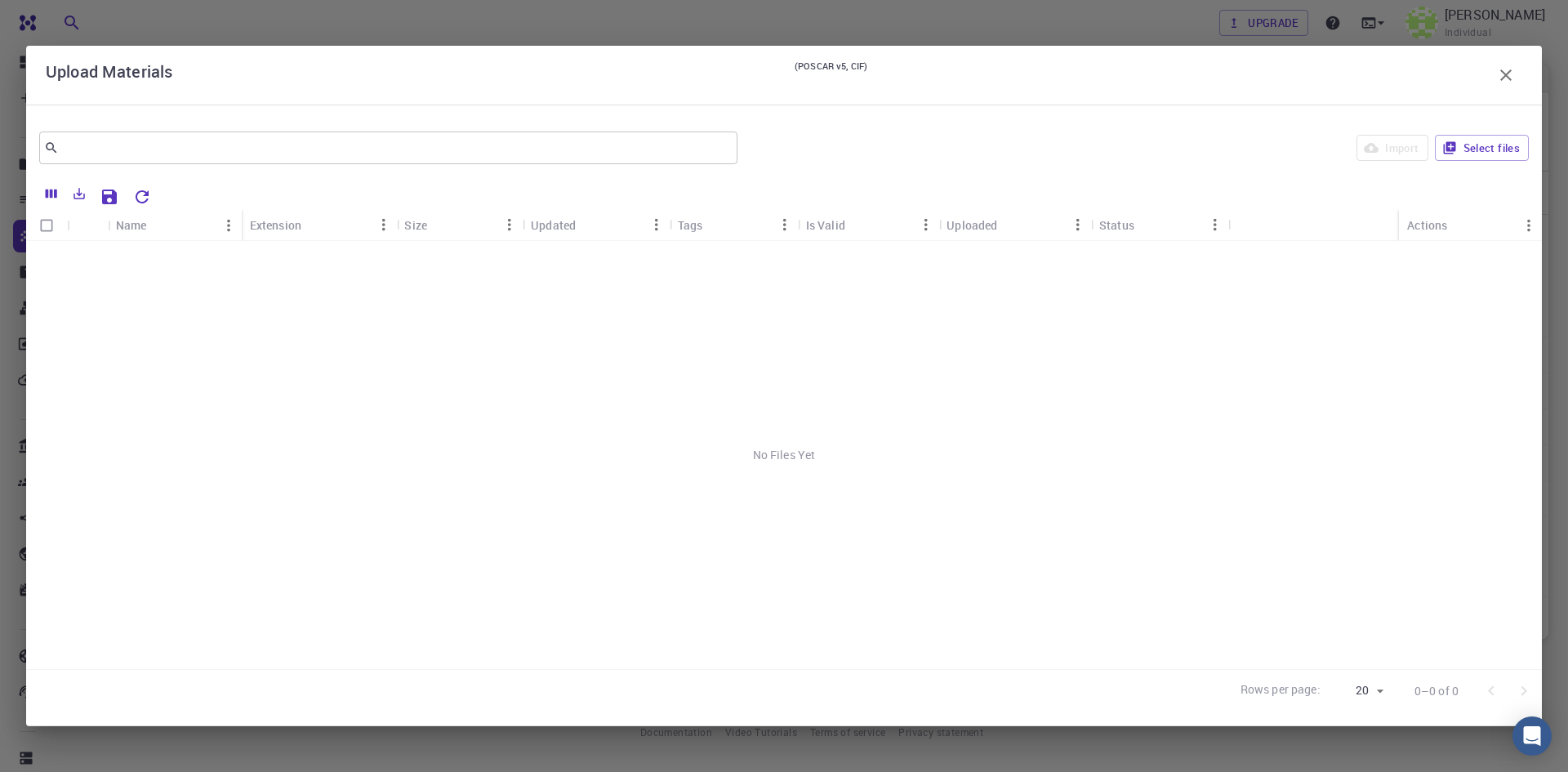
click at [1365, 379] on div "No Files Yet" at bounding box center [784, 454] width 1516 height 428
click at [1486, 156] on button "Select files" at bounding box center [1482, 148] width 94 height 27
click at [244, 85] on div "Upload Materials (POSCAR v5, CIF)" at bounding box center [784, 75] width 1477 height 32
click at [198, 259] on div "ZnO.cif" at bounding box center [171, 259] width 126 height 36
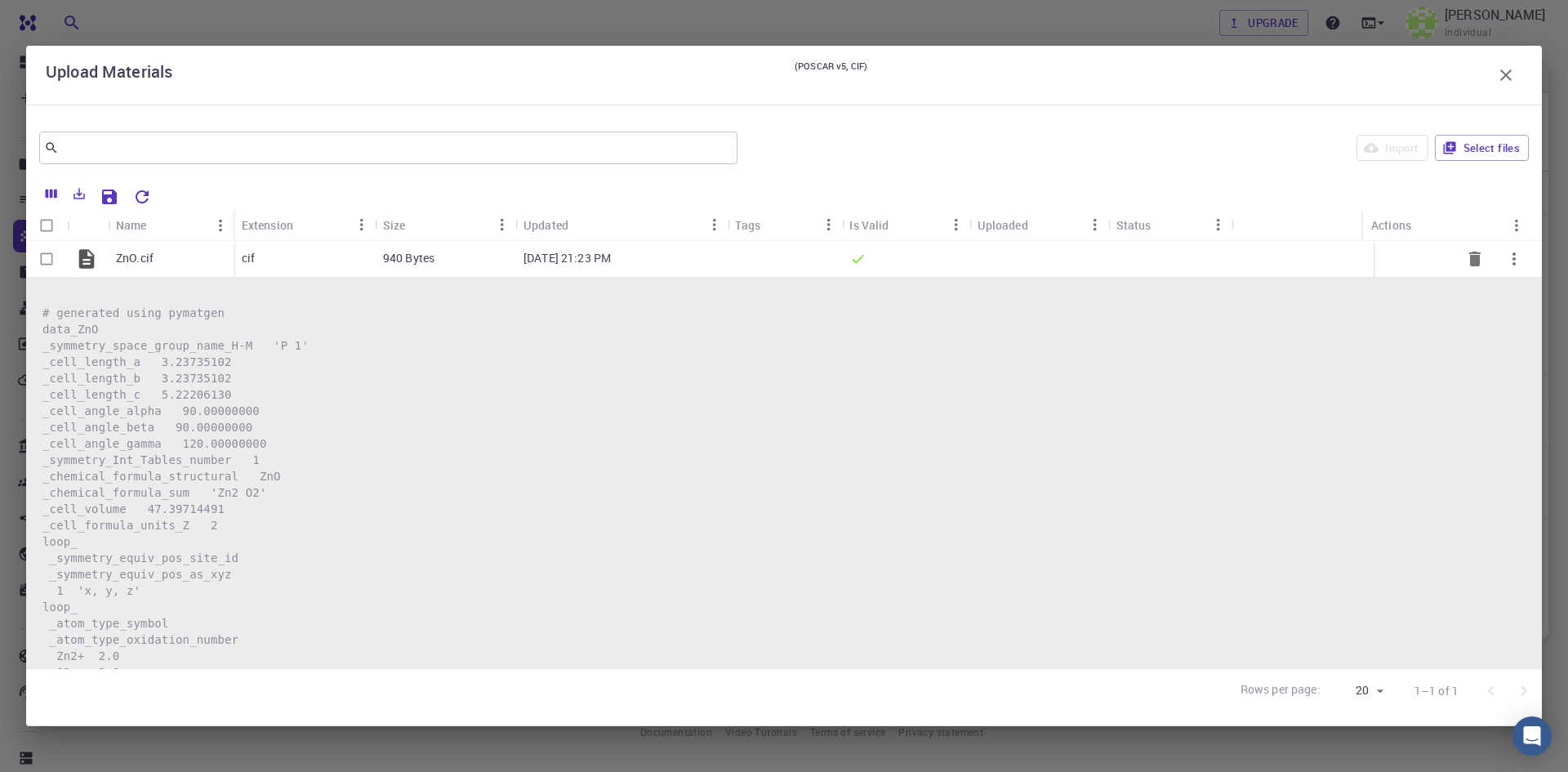
click at [45, 267] on input "Select row" at bounding box center [47, 260] width 31 height 31
checkbox input "true"
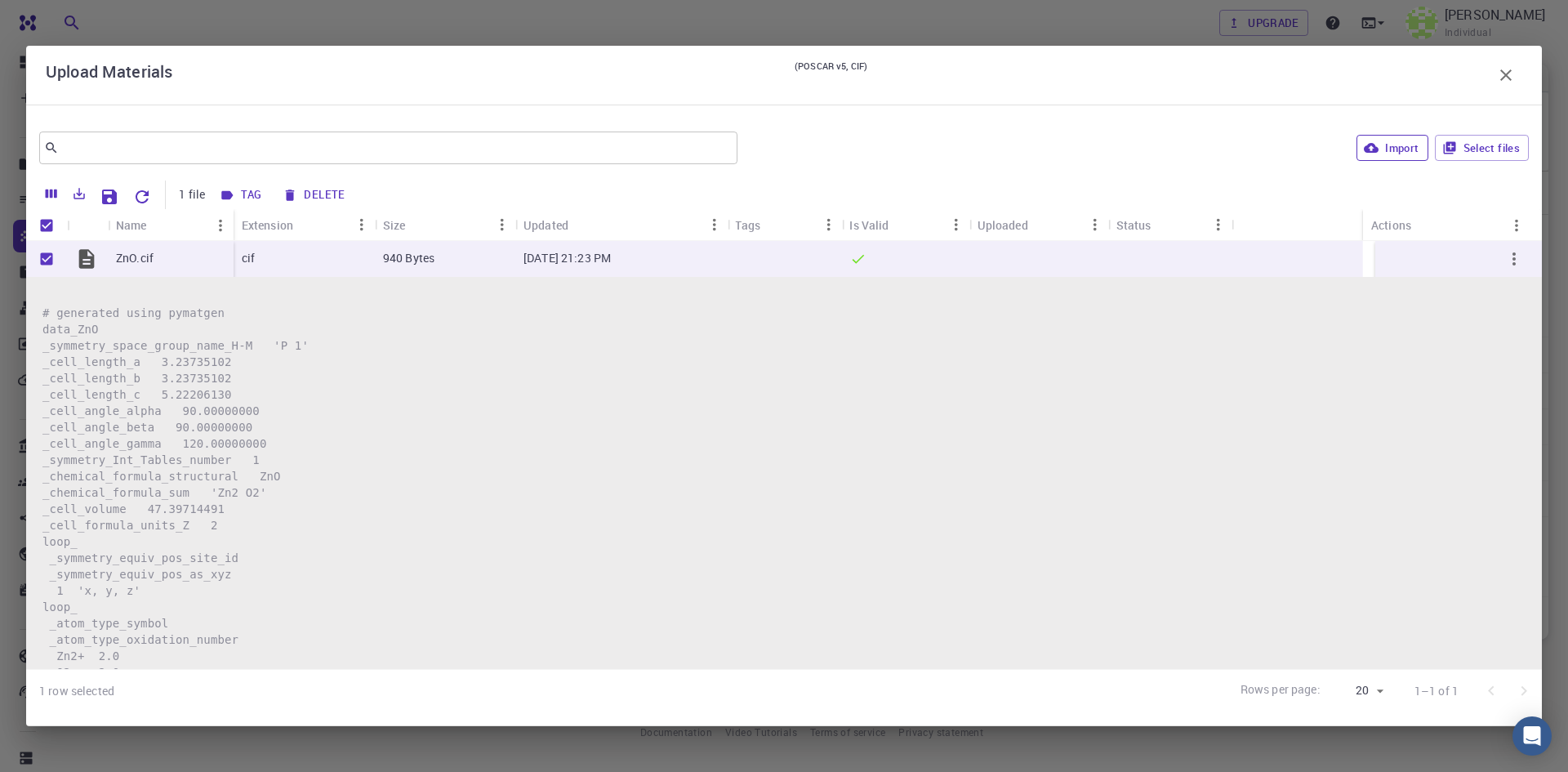
click at [1406, 148] on button "Import" at bounding box center [1392, 148] width 71 height 27
checkbox input "false"
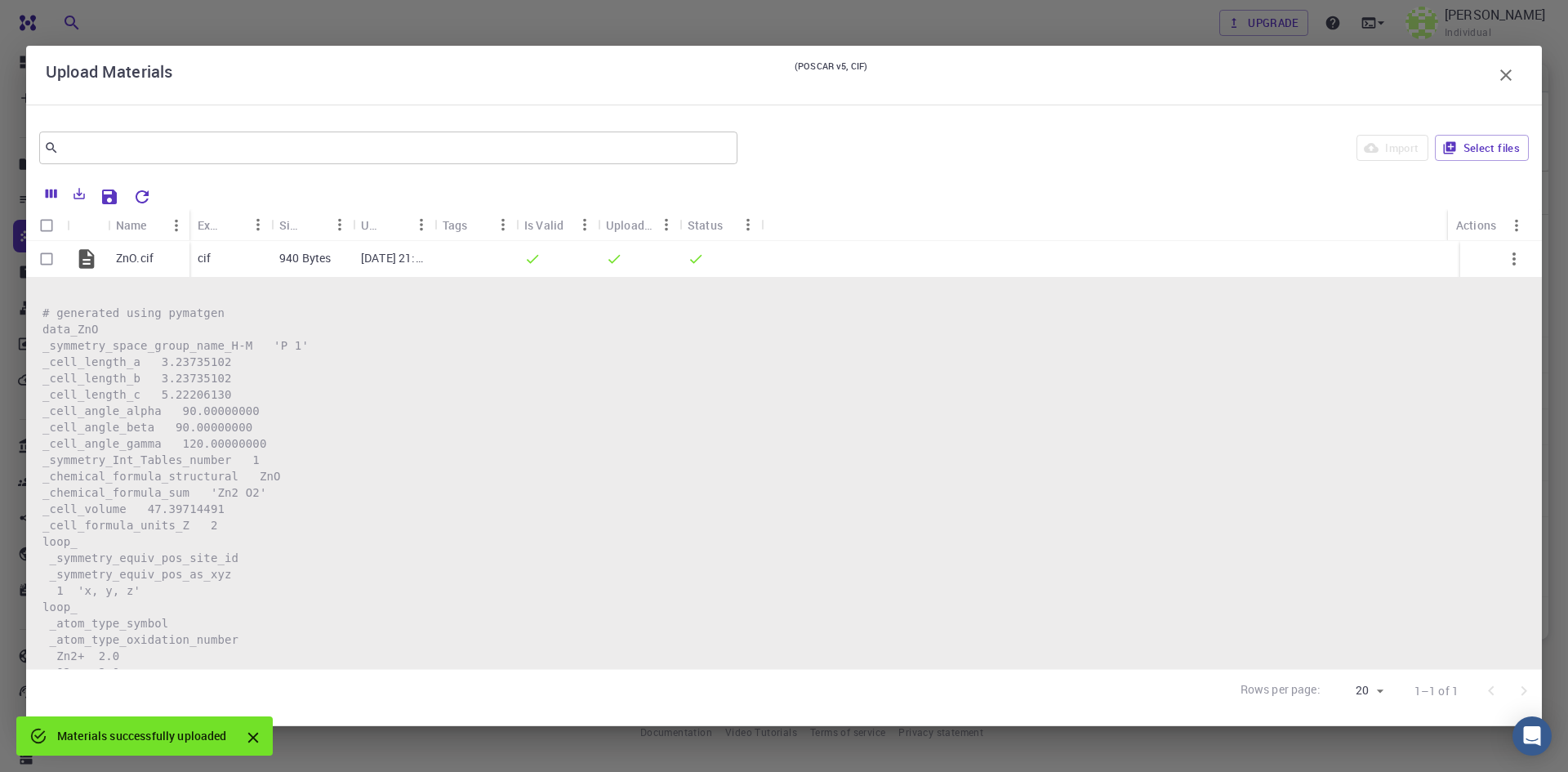
click at [1499, 75] on icon "button" at bounding box center [1506, 75] width 20 height 20
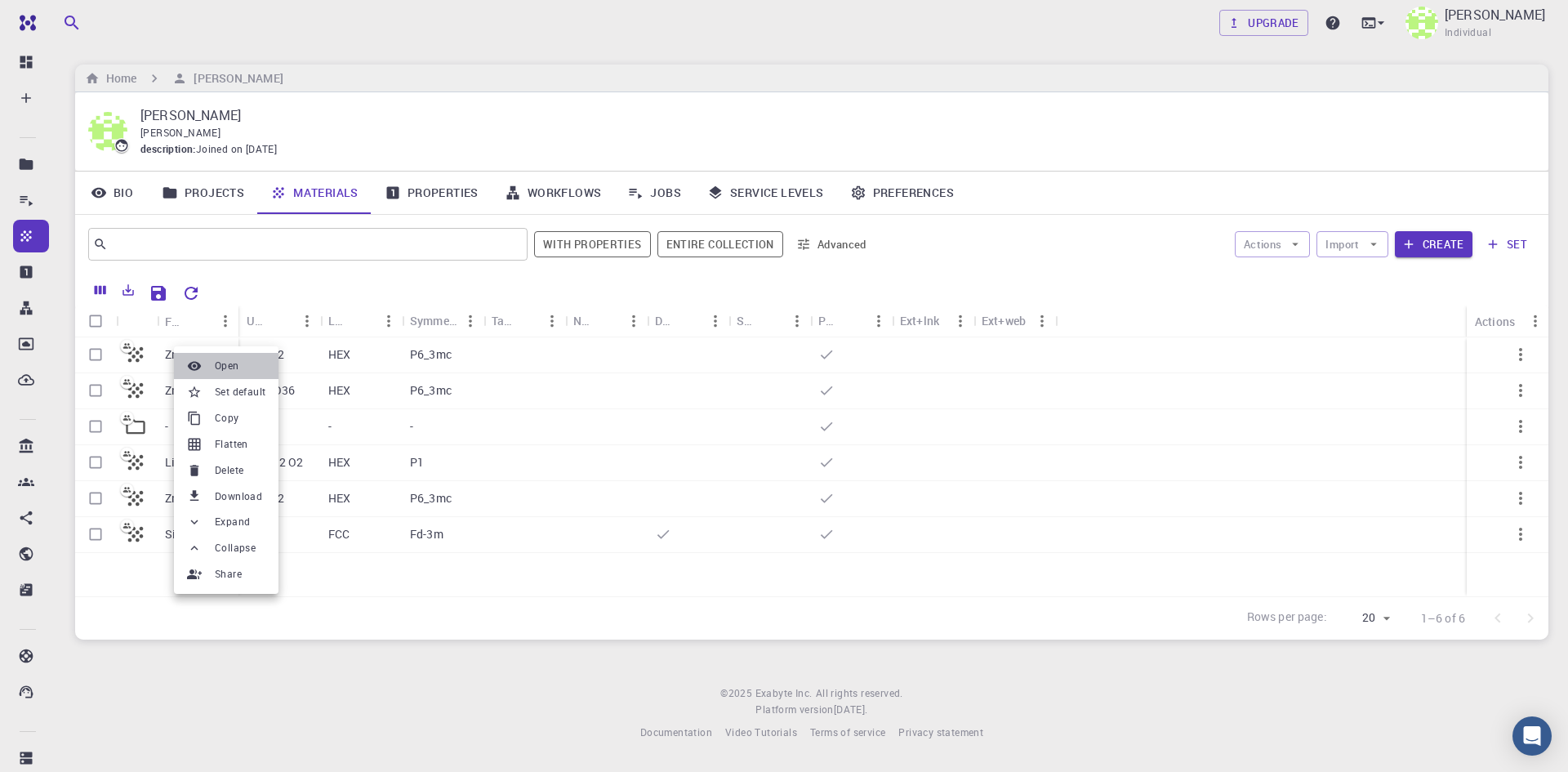
click at [226, 370] on span "Open" at bounding box center [226, 366] width 25 height 17
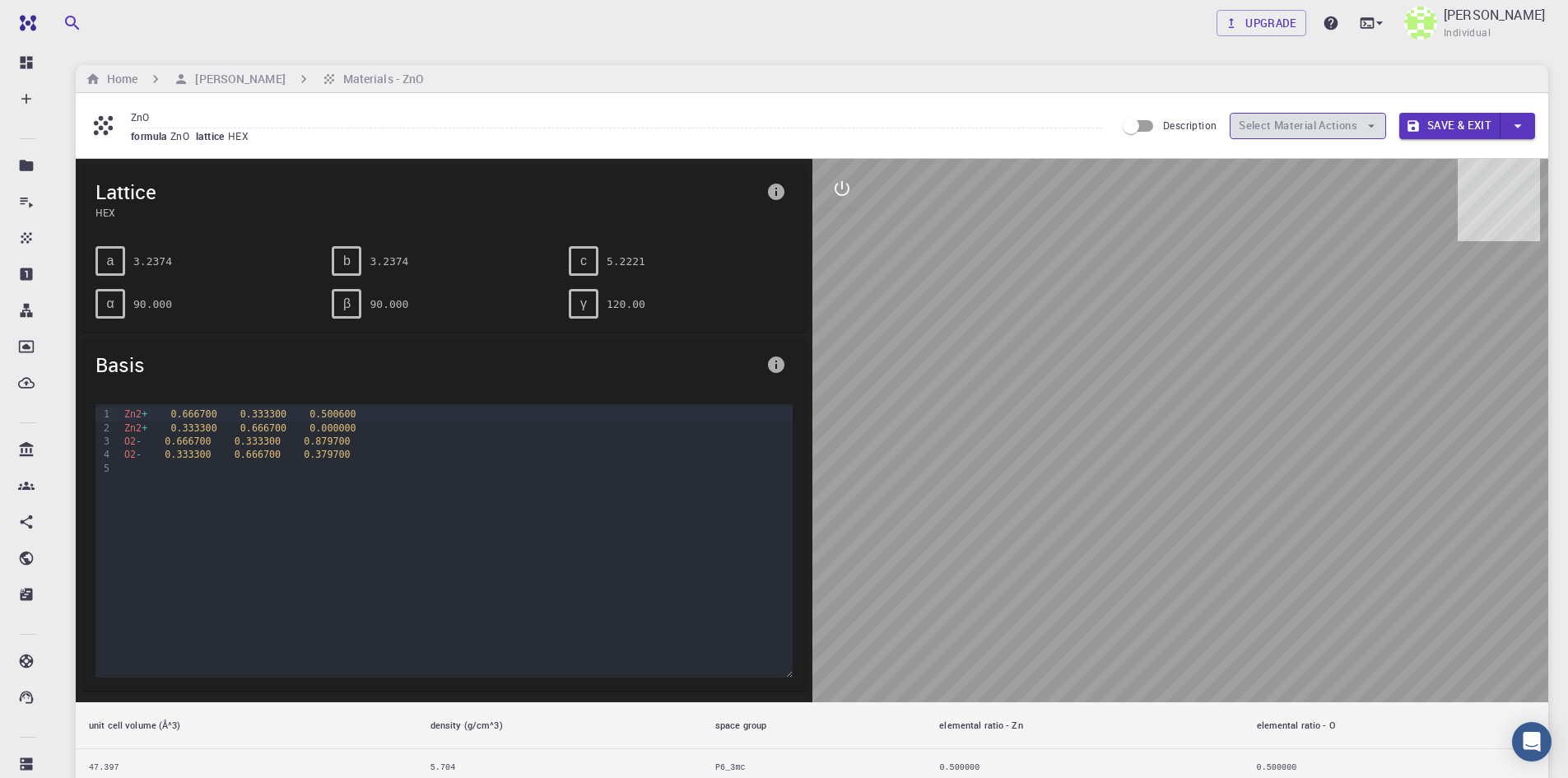
click at [1291, 129] on button "Select Material Actions" at bounding box center [1308, 126] width 157 height 27
click at [1149, 137] on input "Description" at bounding box center [1131, 126] width 94 height 32
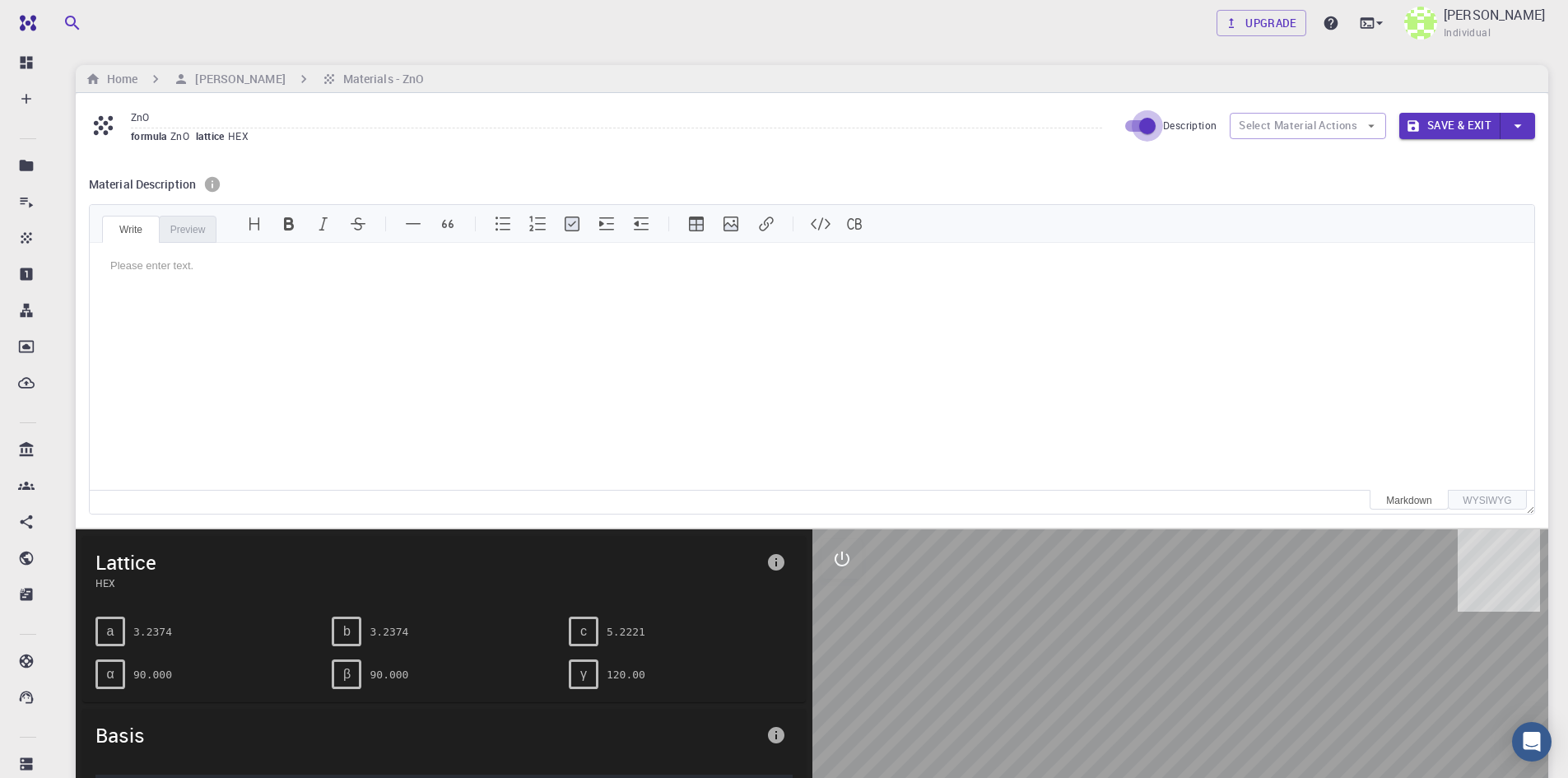
click at [1149, 137] on input "Description" at bounding box center [1148, 126] width 94 height 32
checkbox input "false"
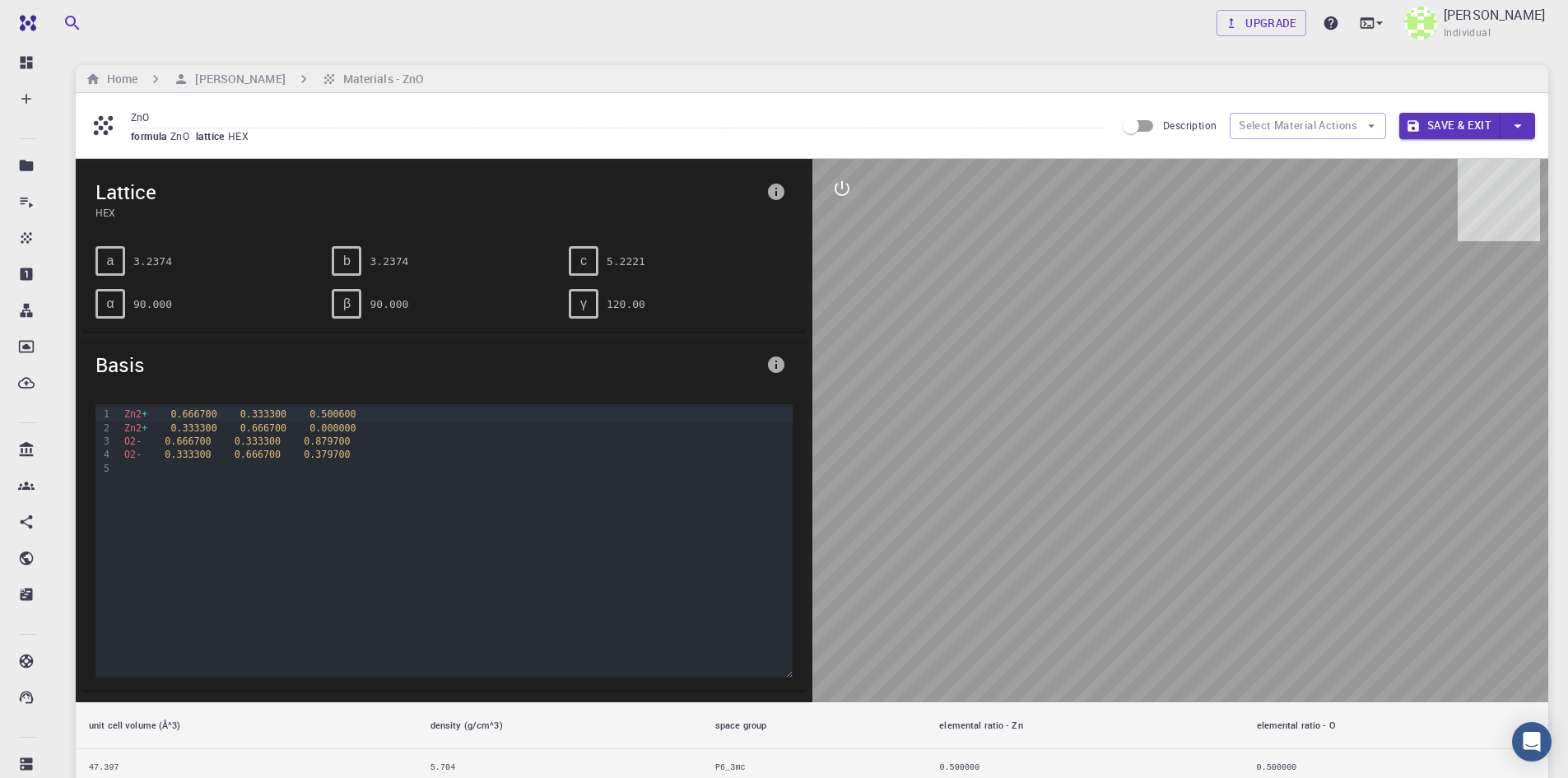
drag, startPoint x: 1193, startPoint y: 449, endPoint x: 1119, endPoint y: 474, distance: 78.1
click at [1119, 474] on div at bounding box center [1180, 430] width 736 height 543
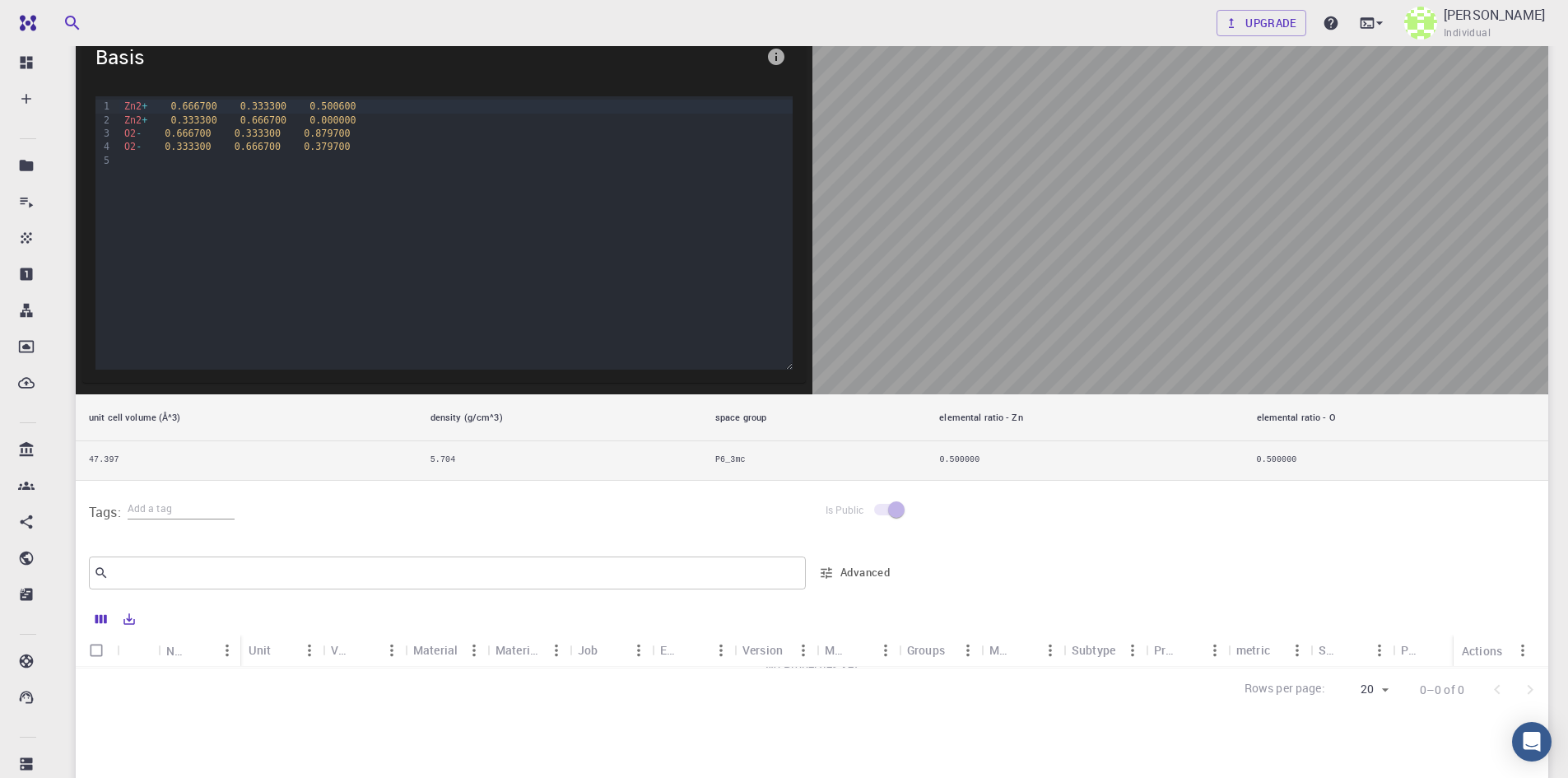
scroll to position [411, 0]
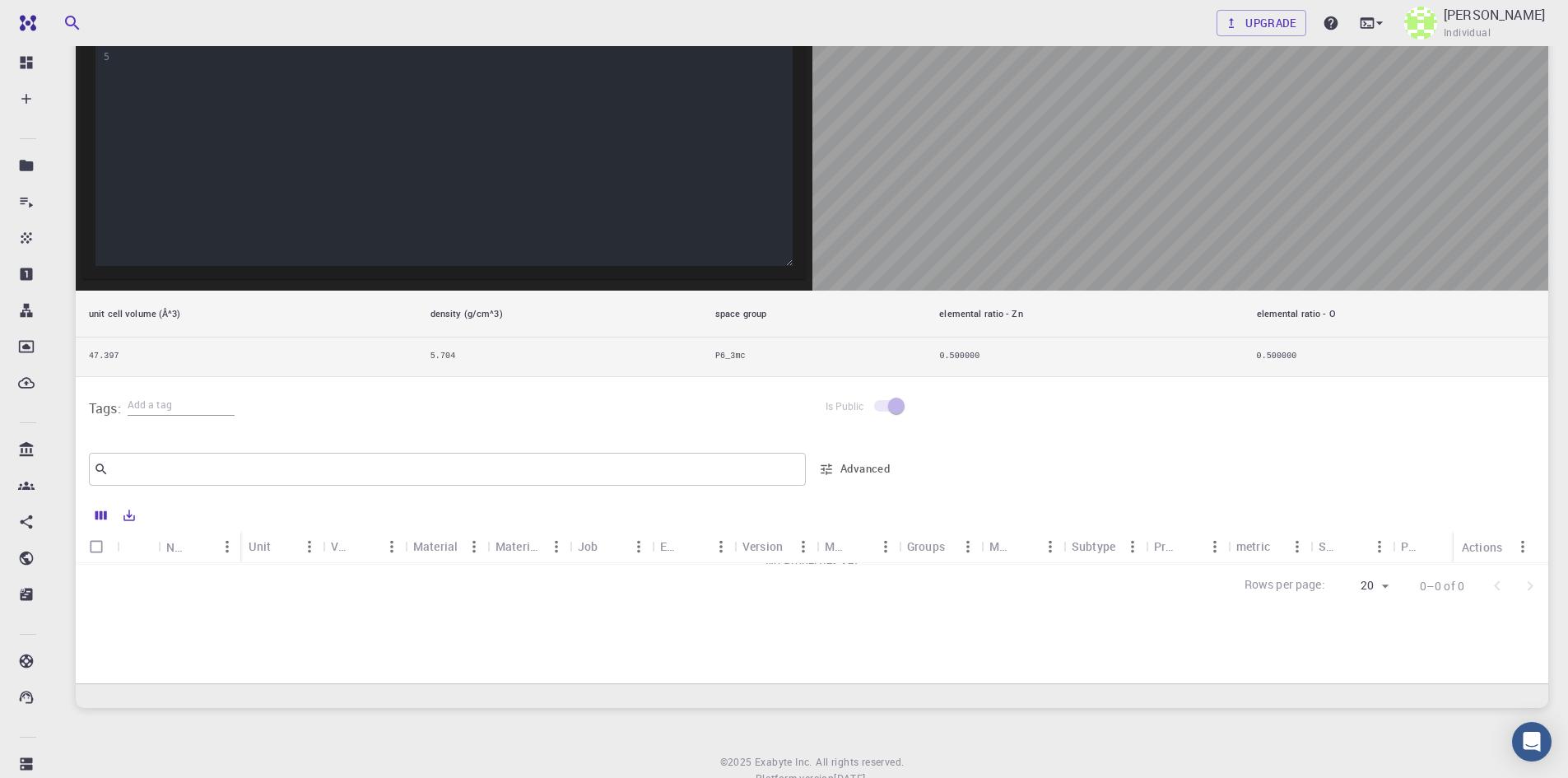
click at [883, 406] on span at bounding box center [888, 406] width 28 height 12
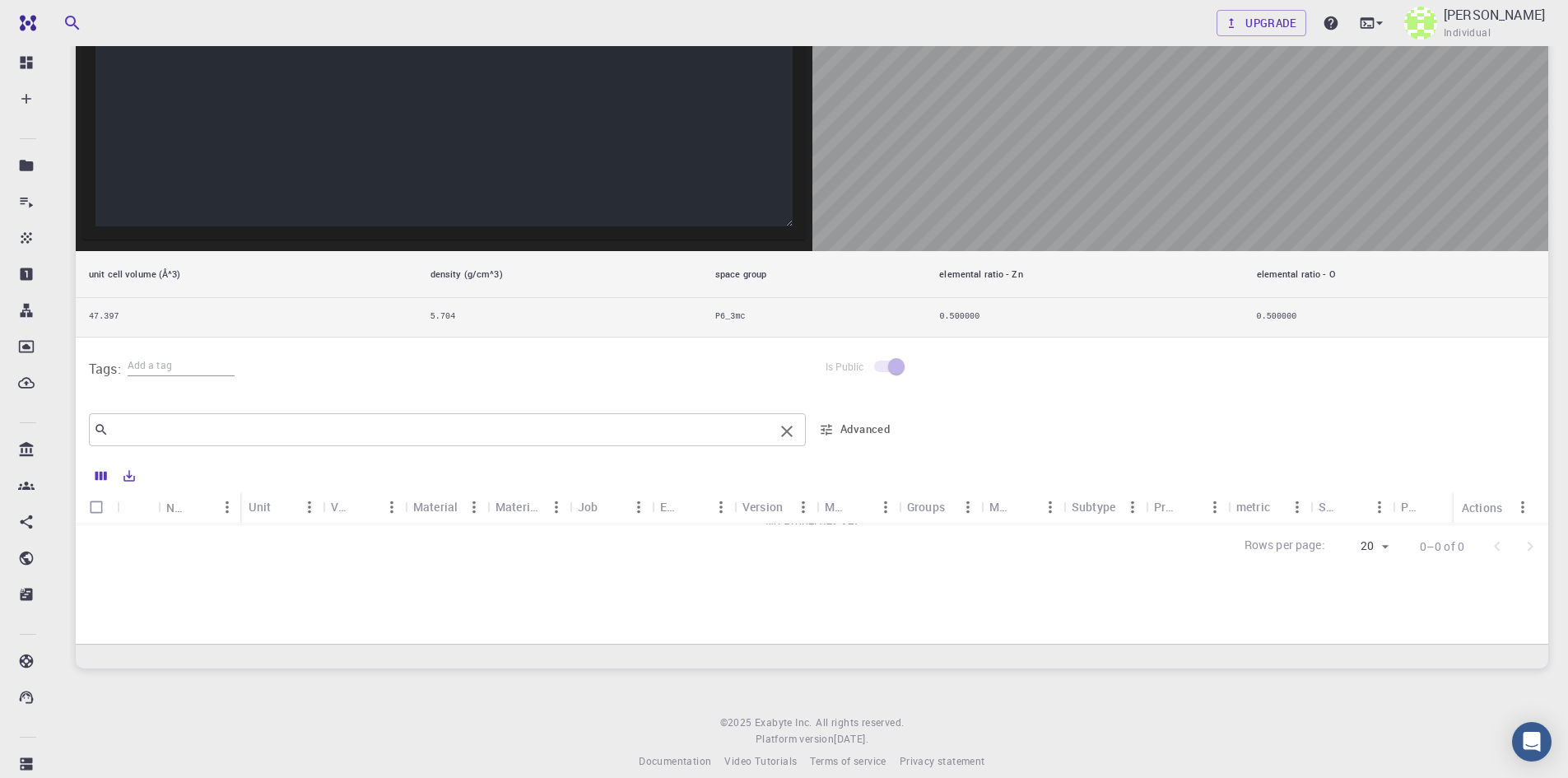
scroll to position [469, 0]
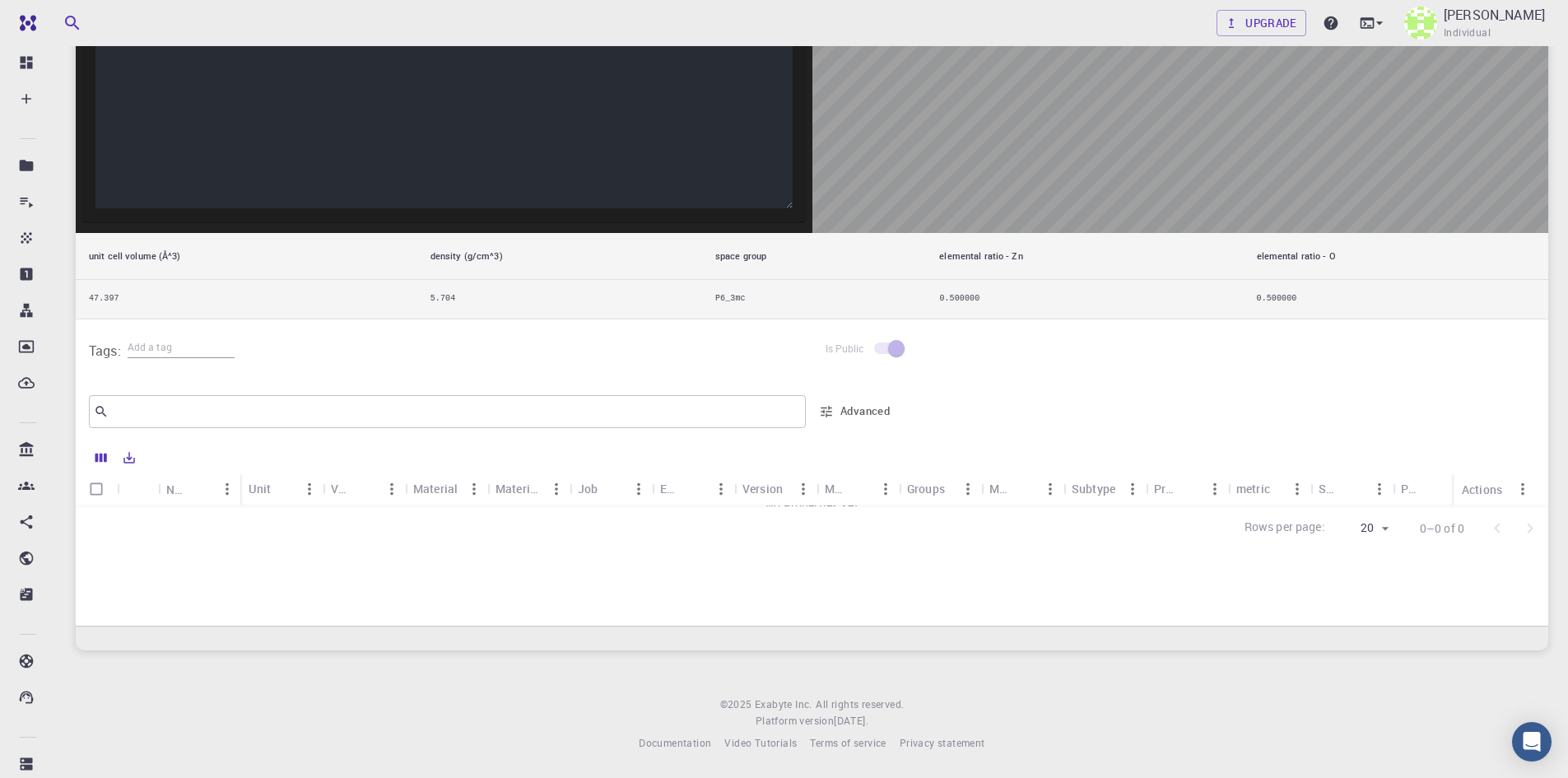
click at [114, 462] on button "Columns" at bounding box center [101, 458] width 28 height 27
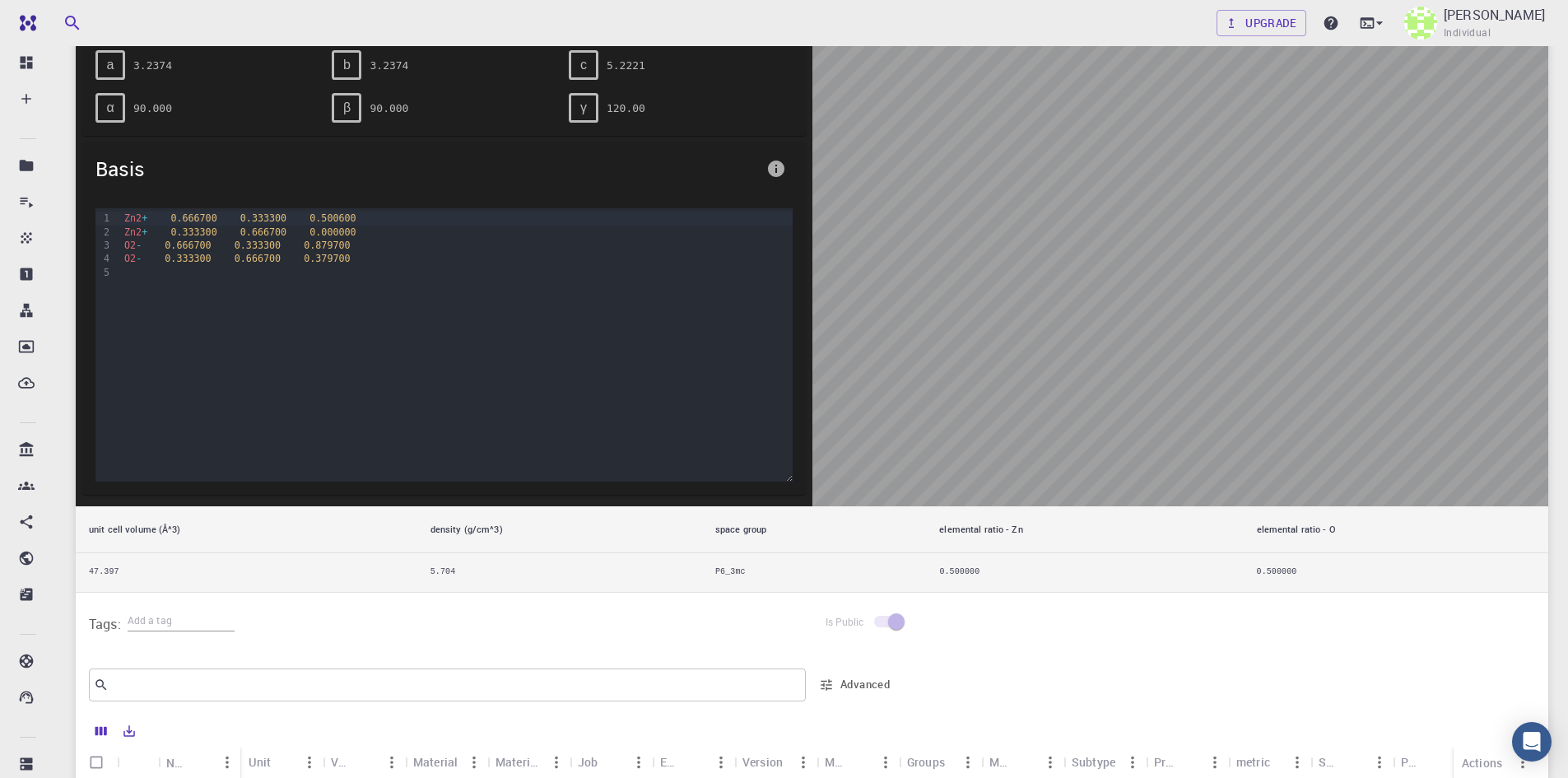
scroll to position [249, 0]
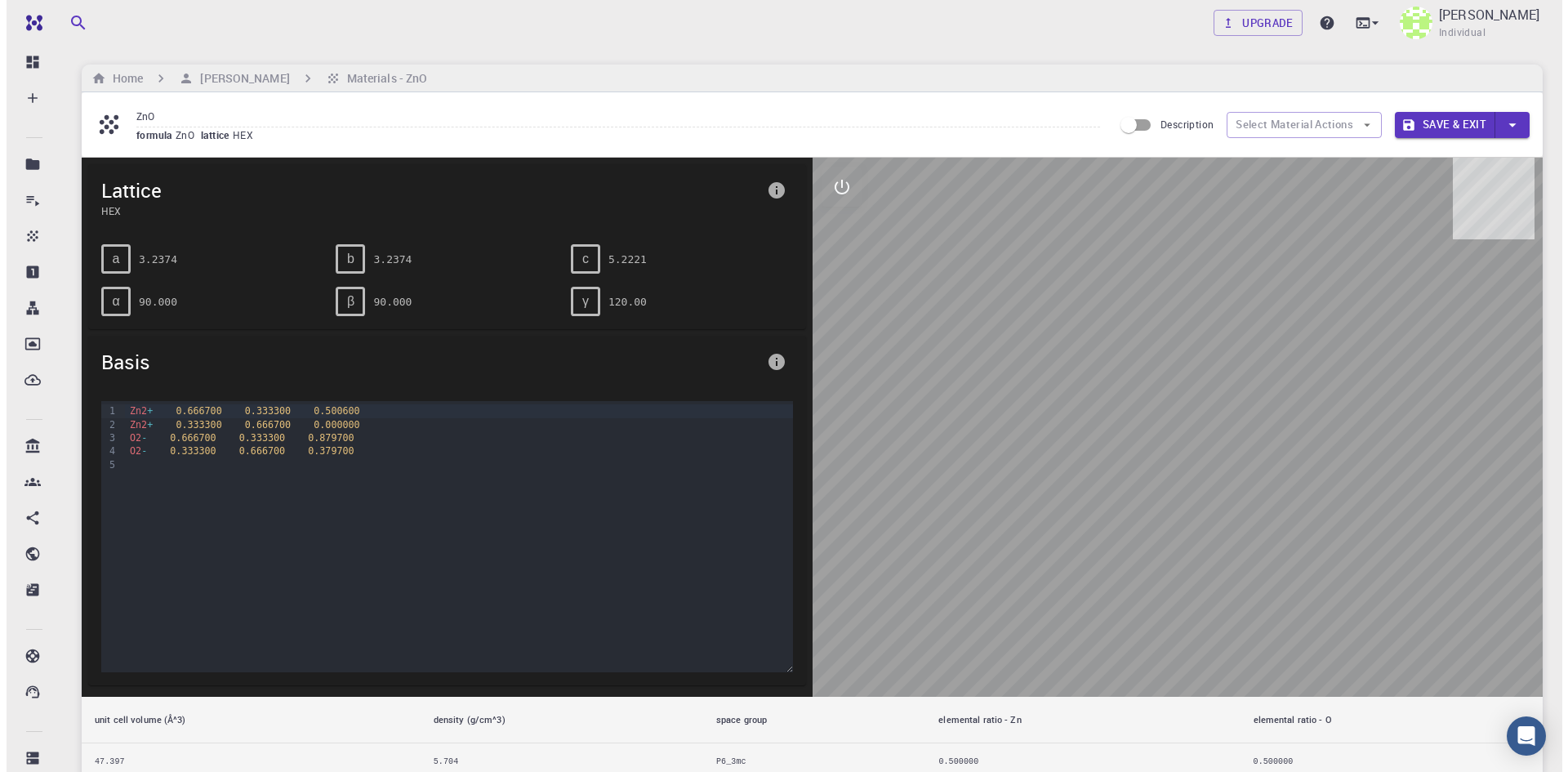
scroll to position [0, 0]
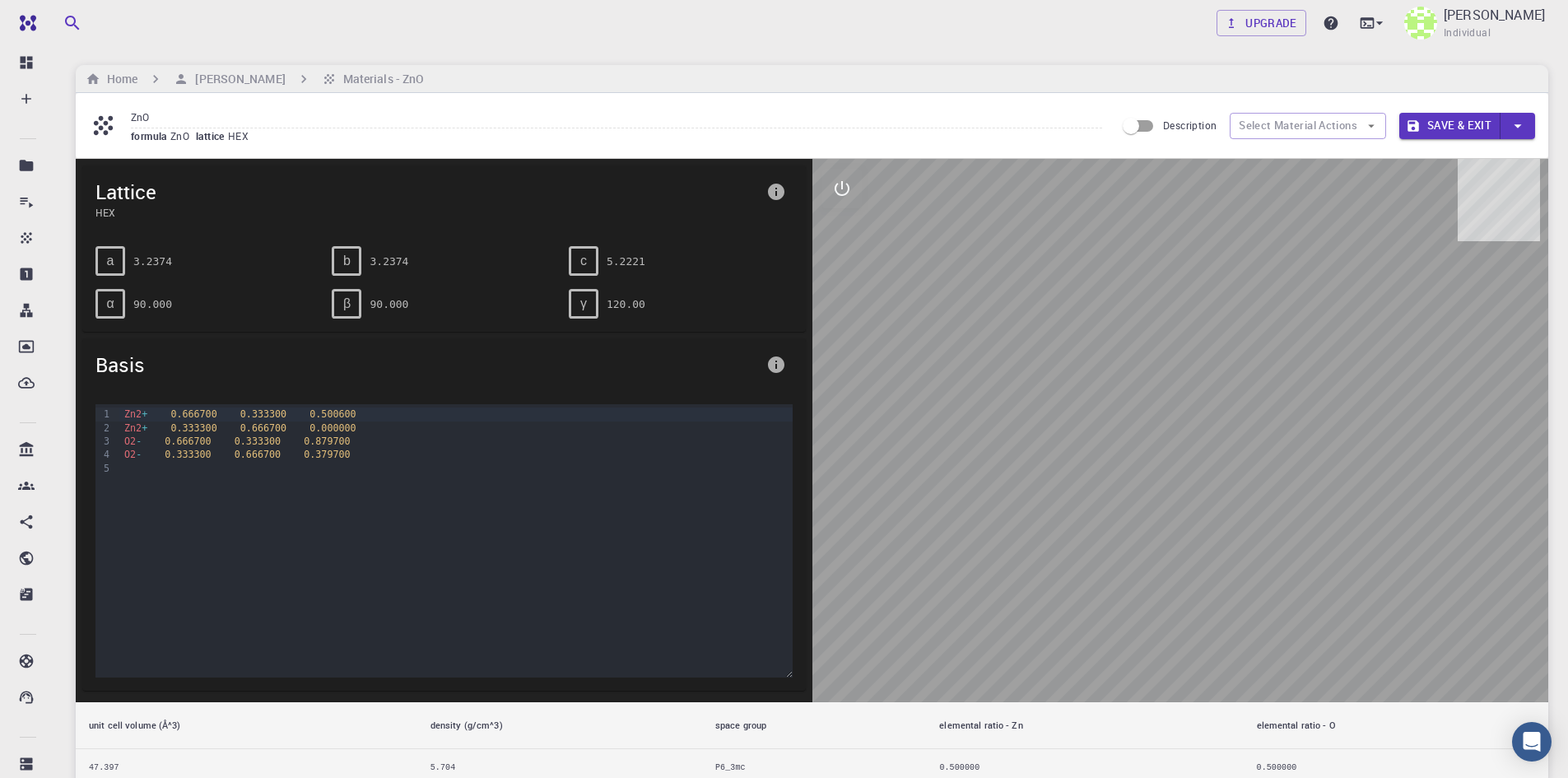
click at [781, 192] on icon "info" at bounding box center [776, 191] width 17 height 17
click at [713, 326] on div at bounding box center [784, 389] width 1568 height 778
click at [771, 371] on icon "info" at bounding box center [776, 365] width 17 height 17
click at [771, 371] on div at bounding box center [784, 389] width 1568 height 778
click at [719, 521] on div "Zn2 + 0.666700 0.333300 0.500600 Zn2 + 0.333300 0.666700 0.000000 O2 - 0.666700…" at bounding box center [455, 487] width 673 height 165
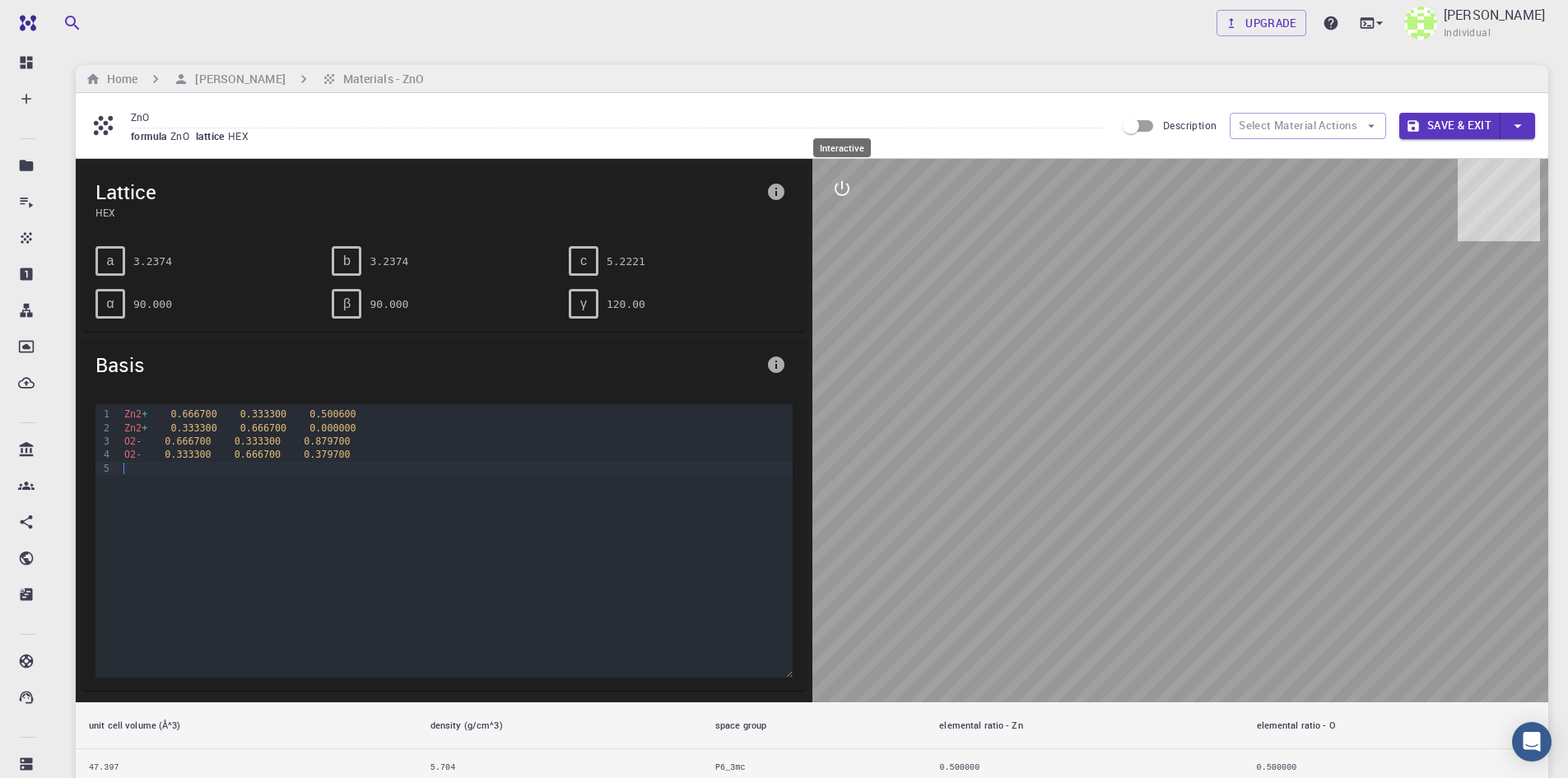
click at [846, 184] on icon "interactive" at bounding box center [841, 188] width 15 height 15
click at [843, 239] on button "view" at bounding box center [842, 228] width 40 height 40
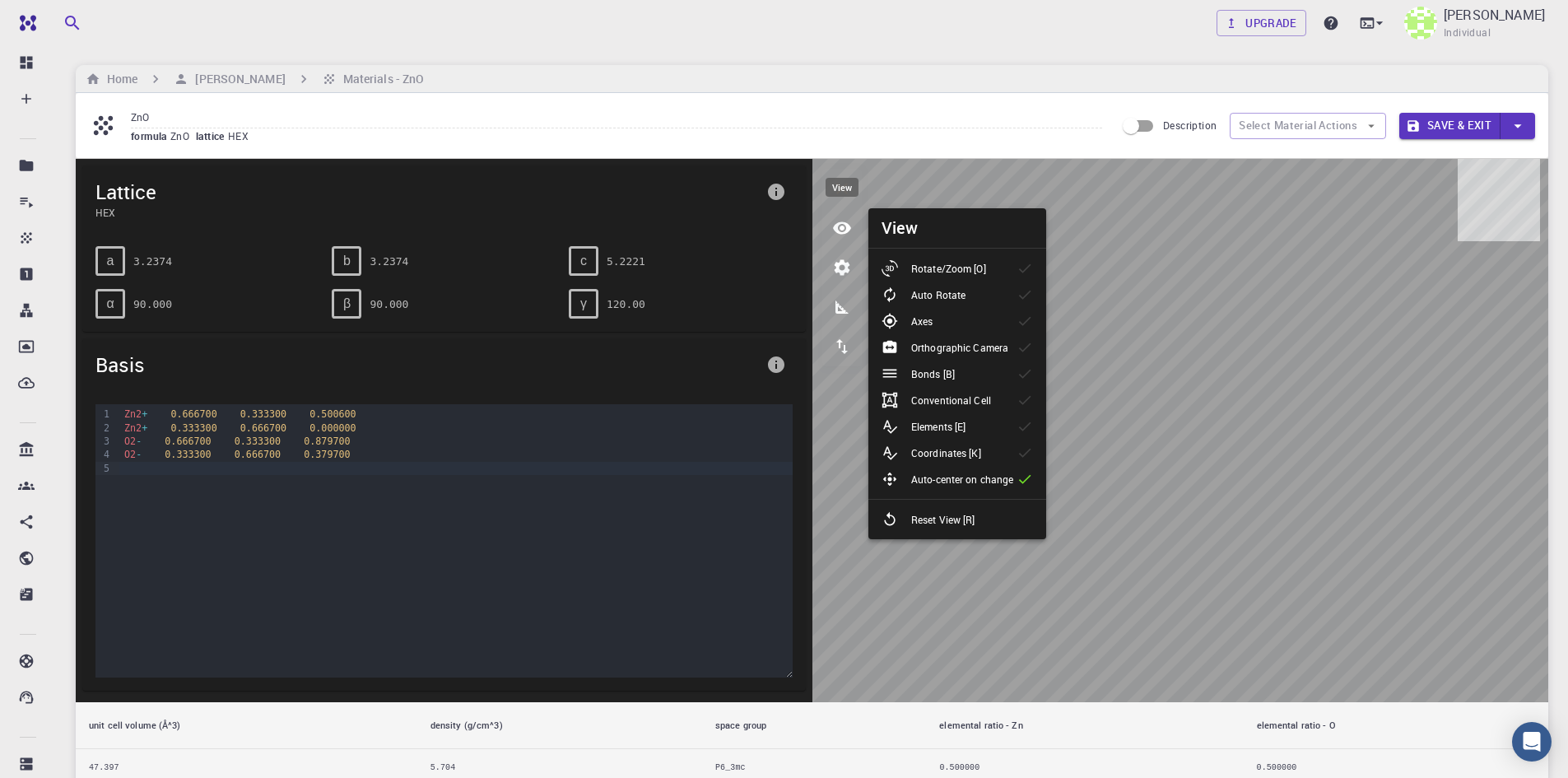
click at [843, 239] on button "view" at bounding box center [842, 228] width 40 height 40
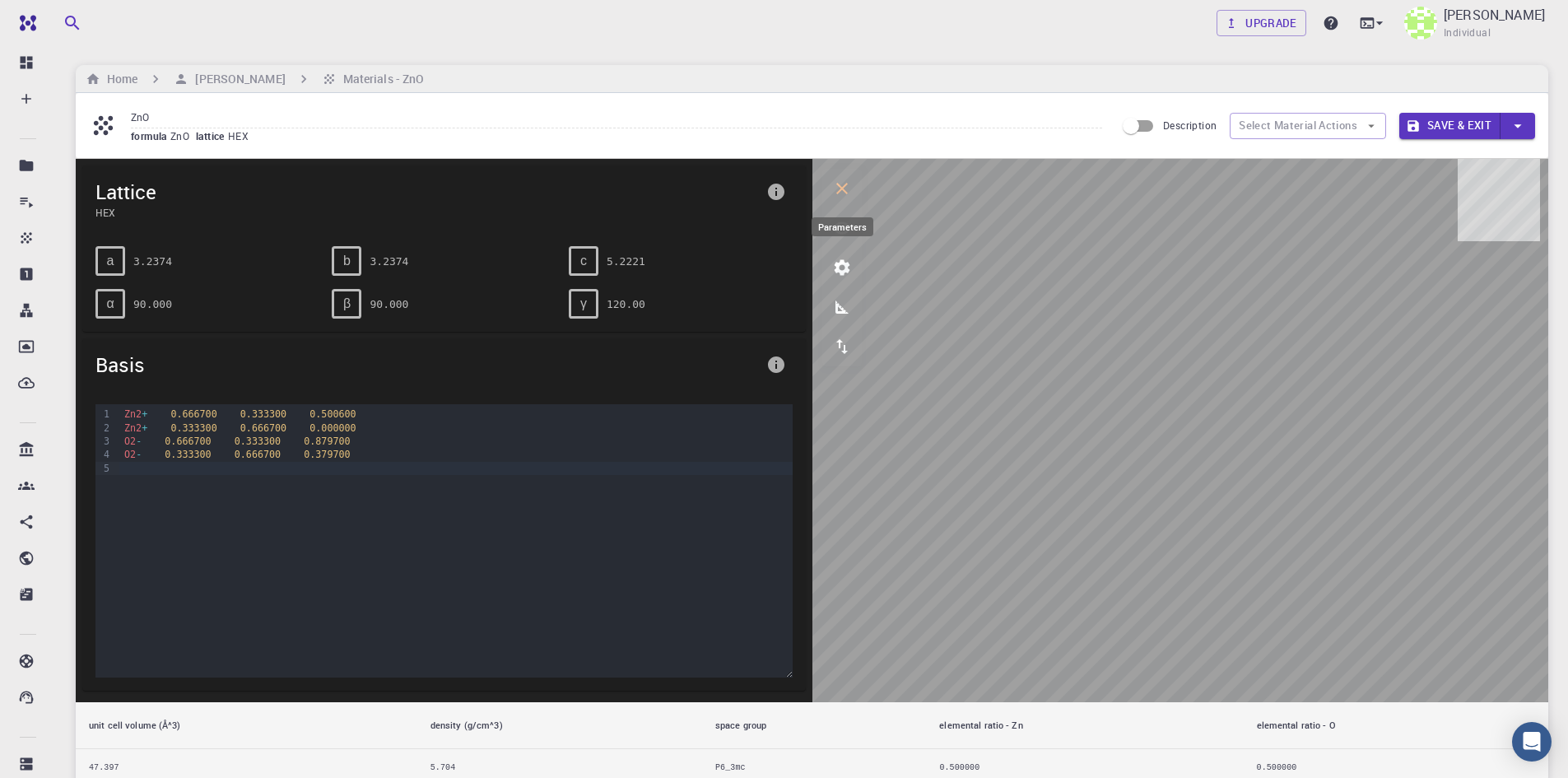
click at [839, 261] on icon "parameters" at bounding box center [842, 268] width 20 height 20
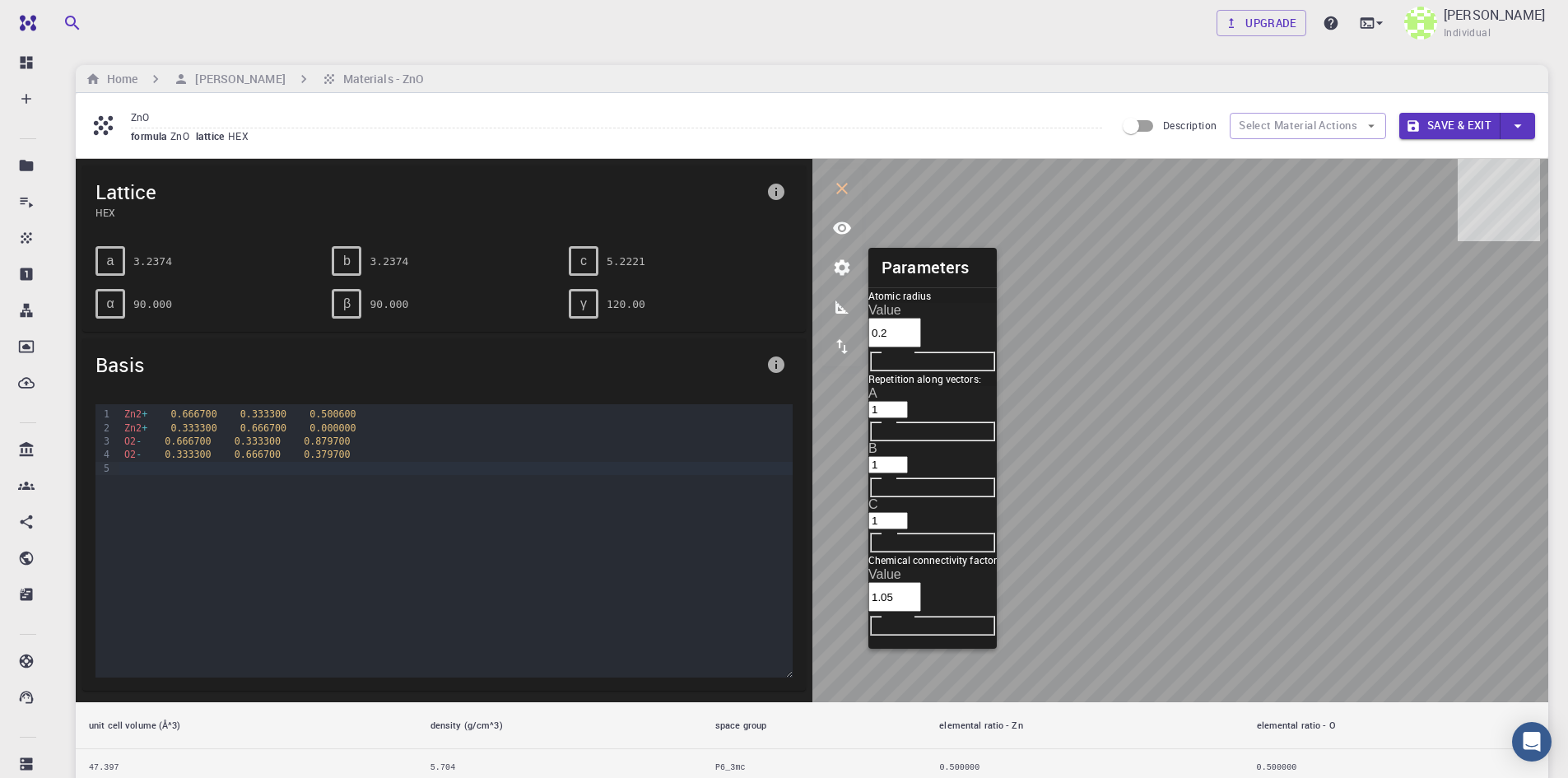
click at [908, 401] on input "1" at bounding box center [888, 409] width 40 height 17
type input "2"
click at [908, 401] on input "2" at bounding box center [888, 409] width 40 height 17
type input "2"
click at [908, 456] on input "2" at bounding box center [888, 464] width 40 height 17
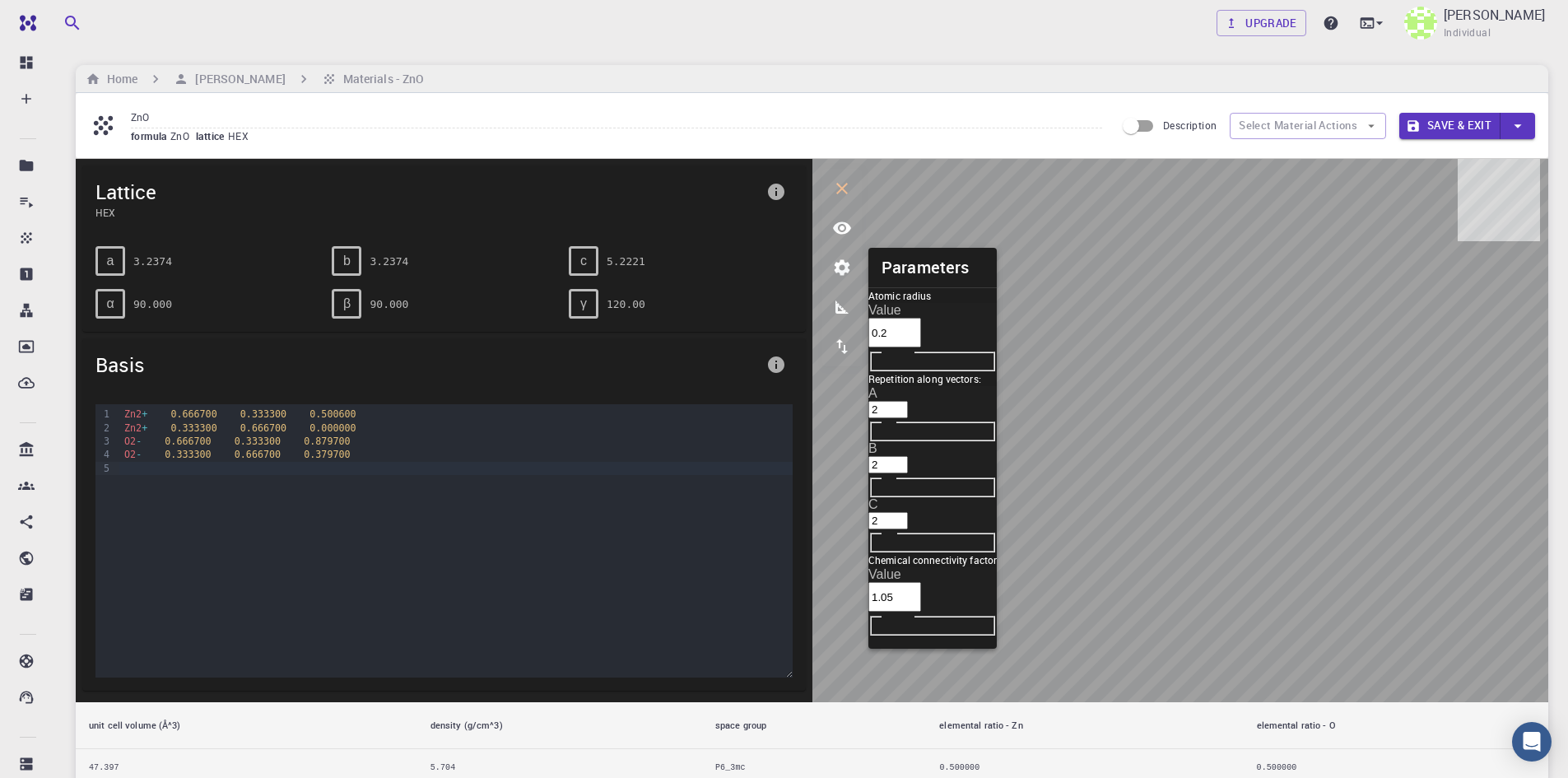
type input "2"
click at [908, 512] on input "2" at bounding box center [888, 520] width 40 height 17
click at [834, 265] on icon "parameters" at bounding box center [842, 268] width 20 height 20
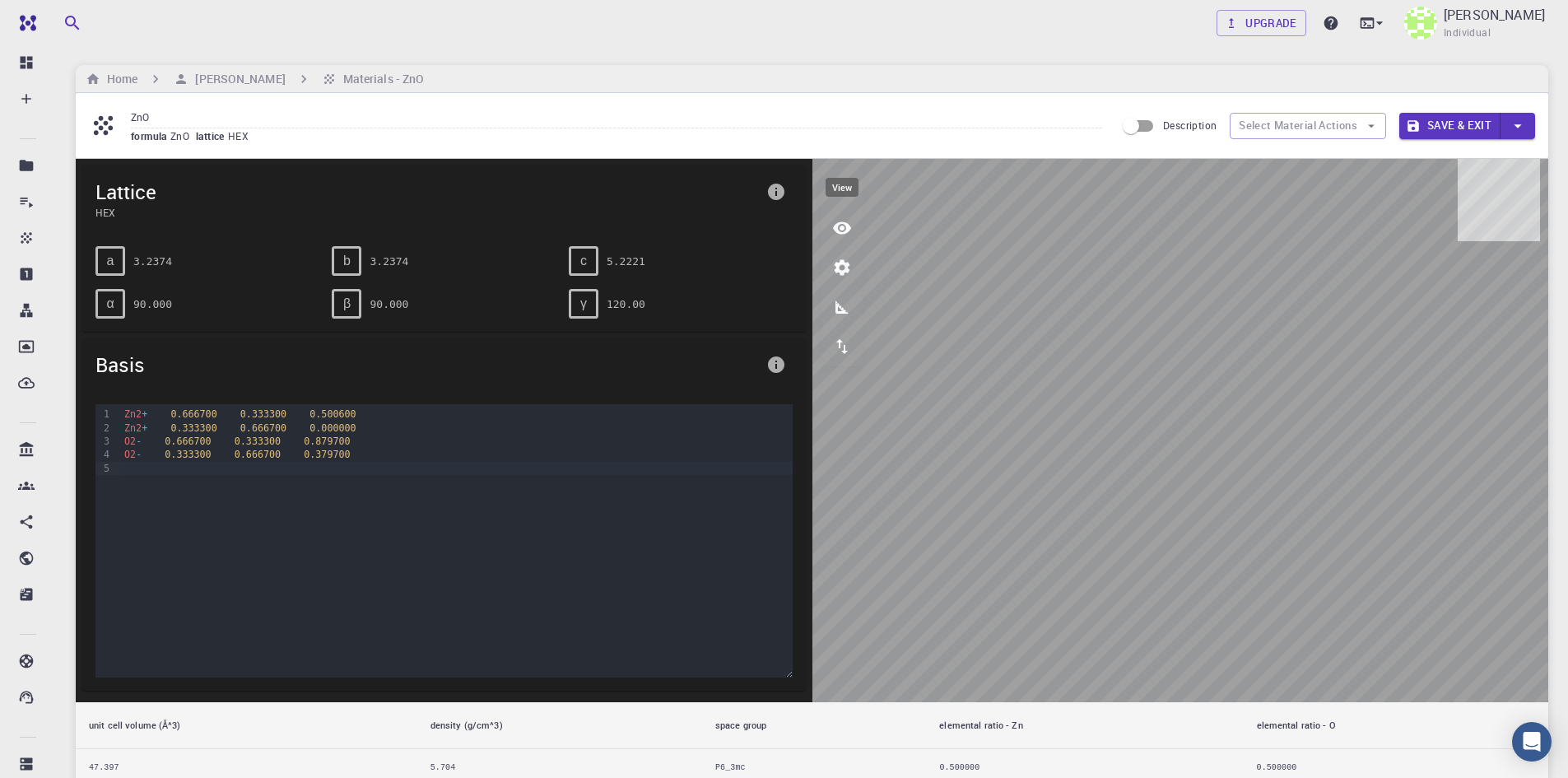
click at [846, 223] on icon "view" at bounding box center [842, 228] width 20 height 20
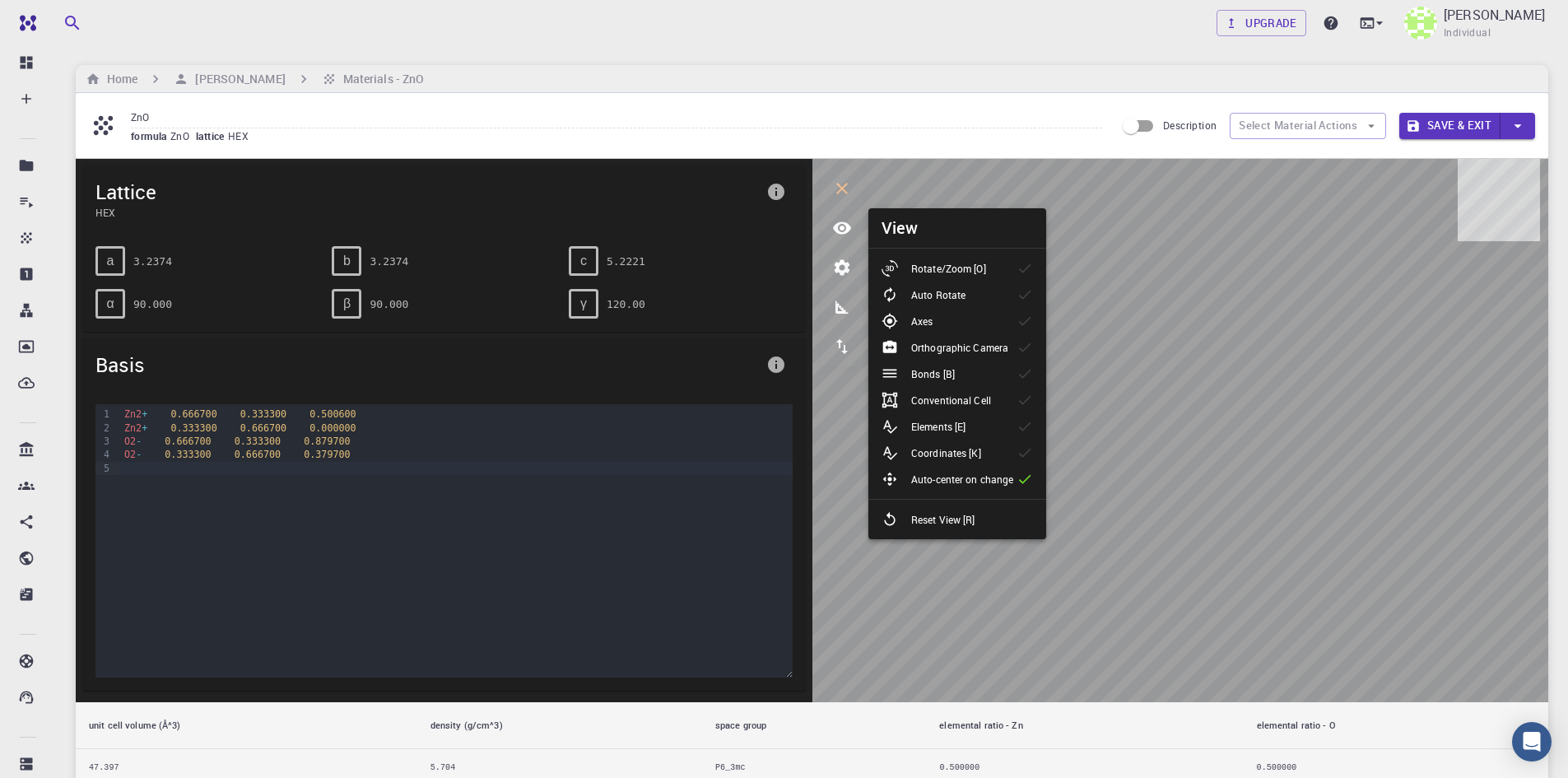
click at [1012, 272] on li "Rotate/Zoom [O]" at bounding box center [956, 269] width 177 height 27
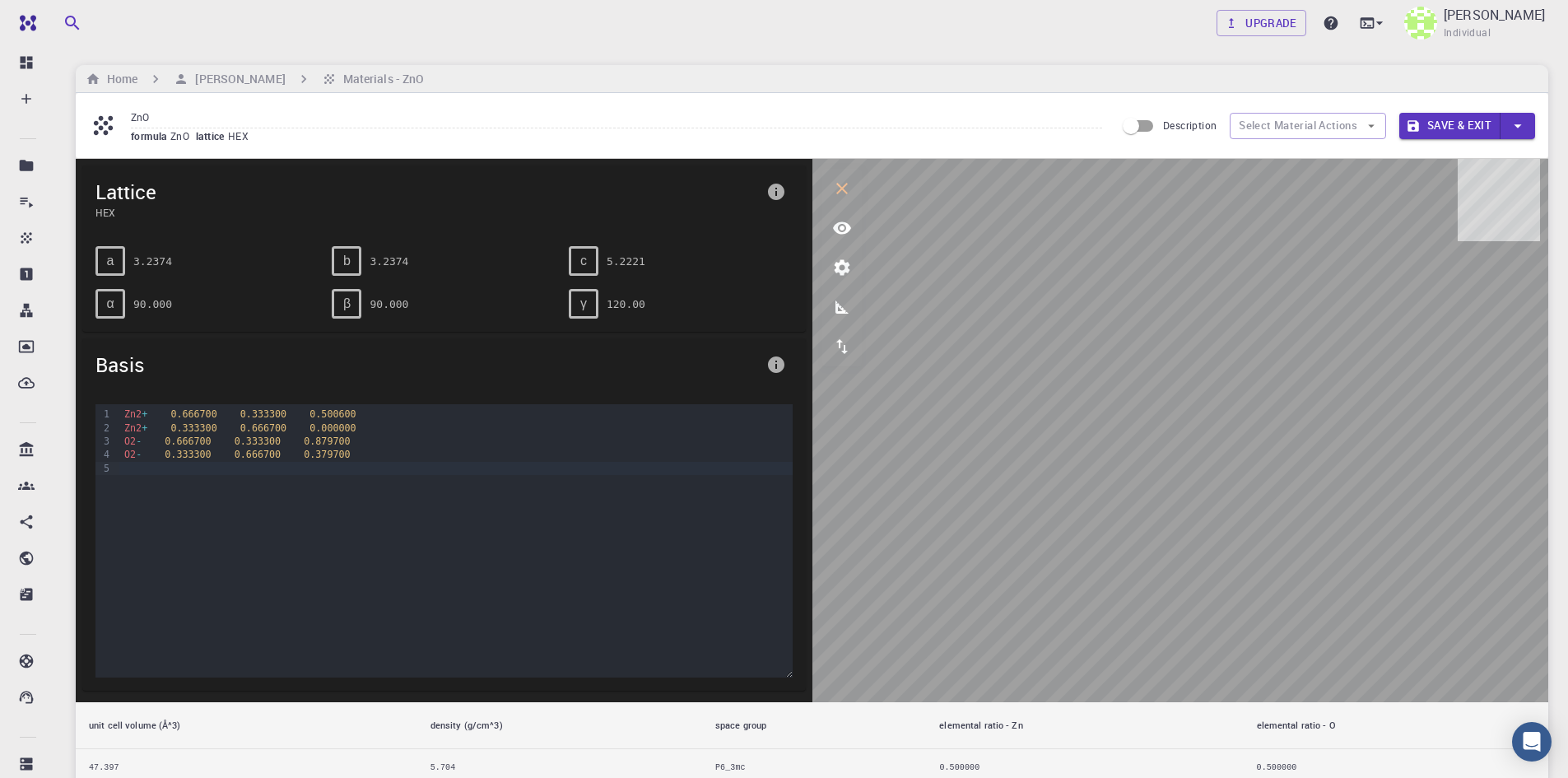
click at [840, 231] on icon "view" at bounding box center [842, 228] width 20 height 20
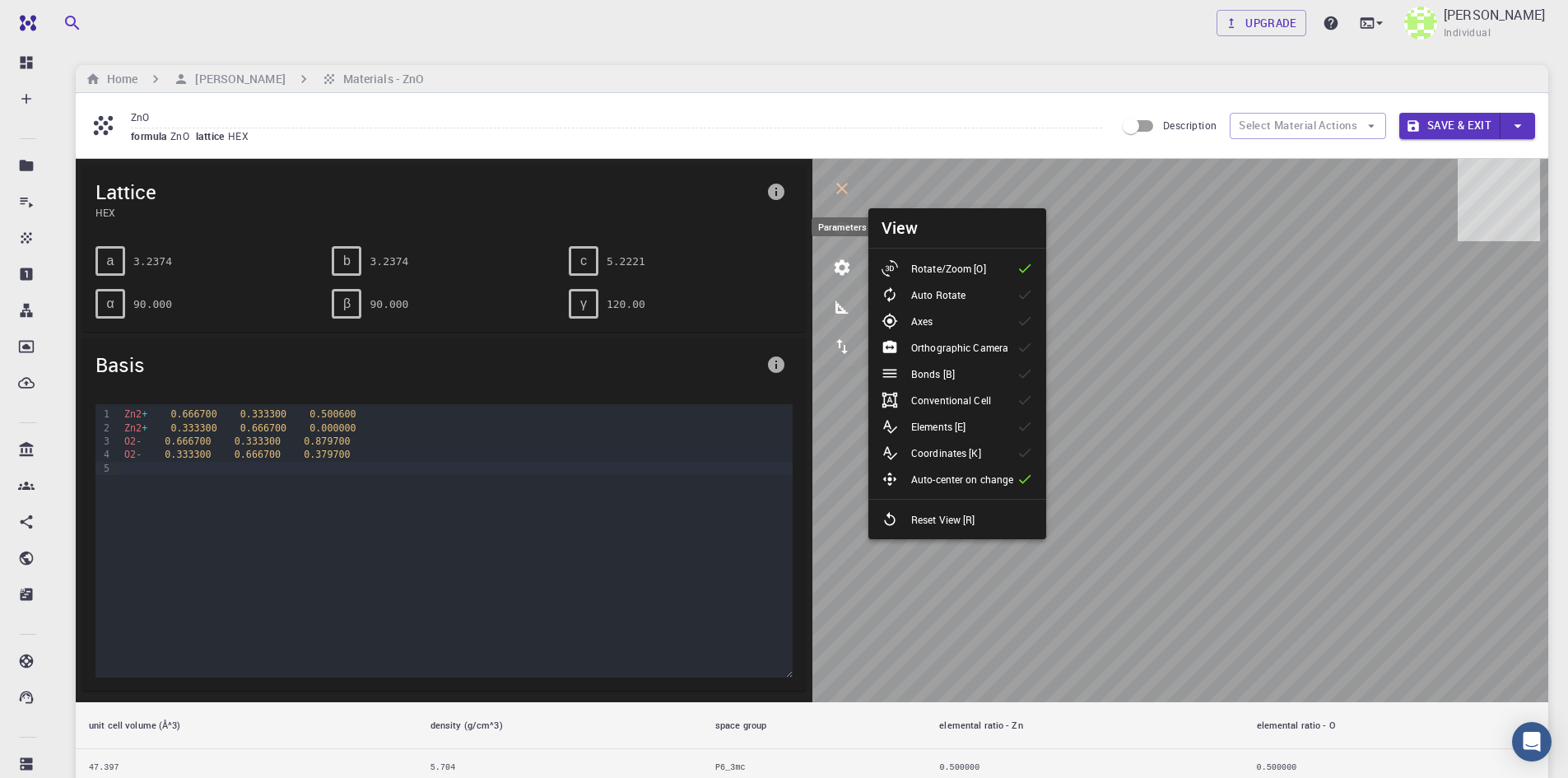
click at [838, 260] on icon "parameters" at bounding box center [842, 268] width 20 height 20
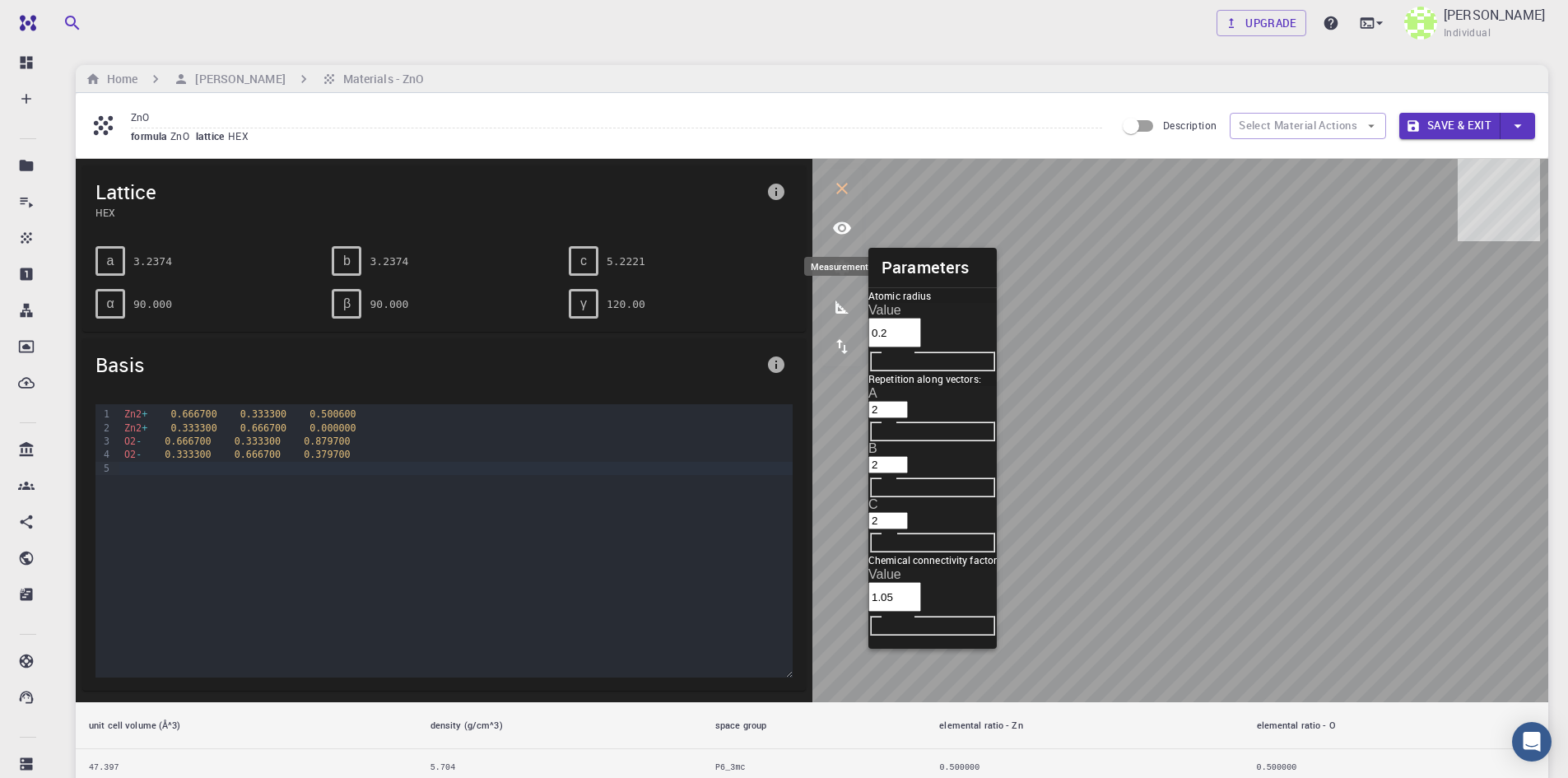
click at [842, 307] on icon "measurements" at bounding box center [842, 307] width 20 height 20
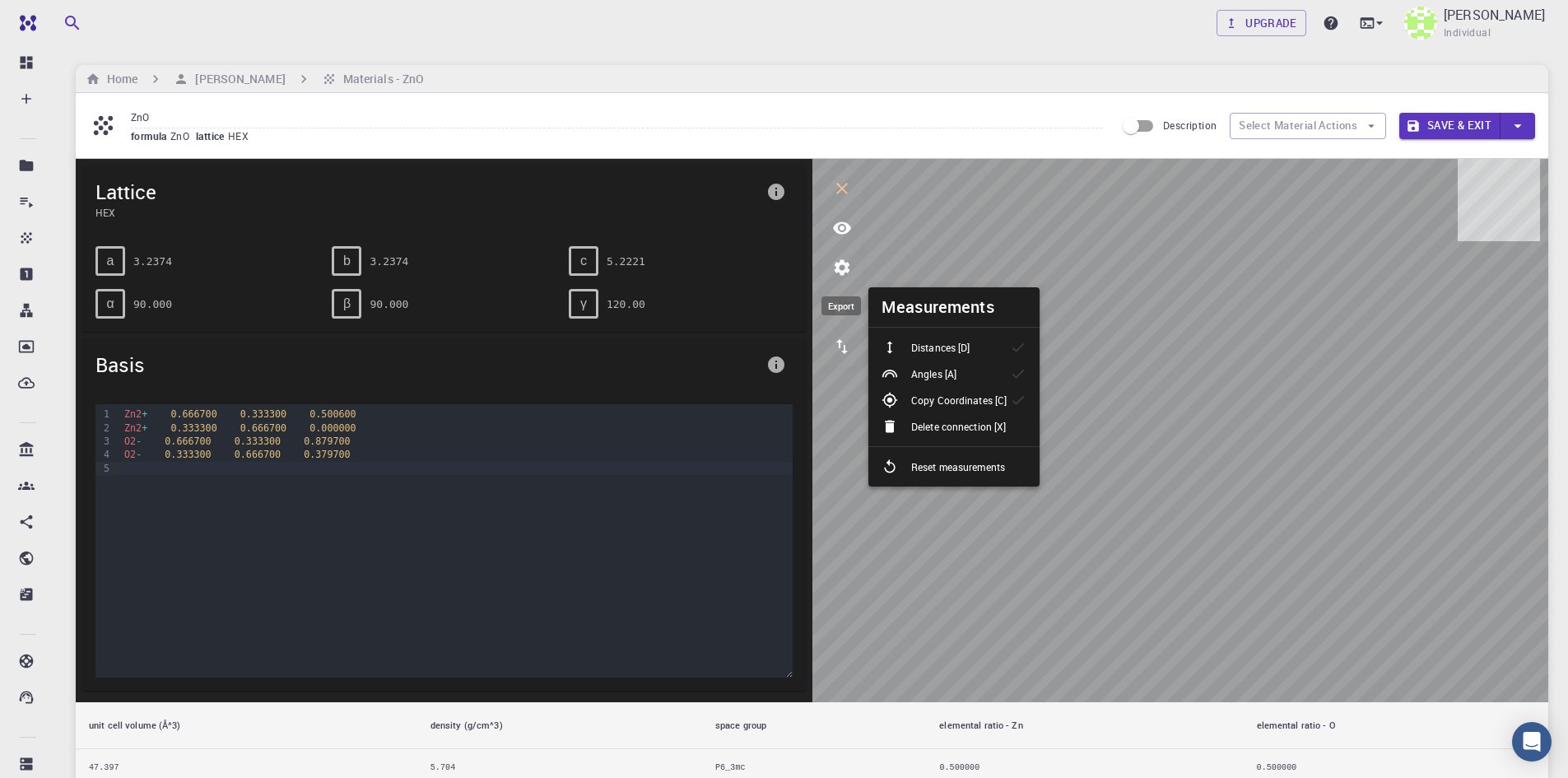
click at [835, 348] on icon "export" at bounding box center [842, 347] width 20 height 20
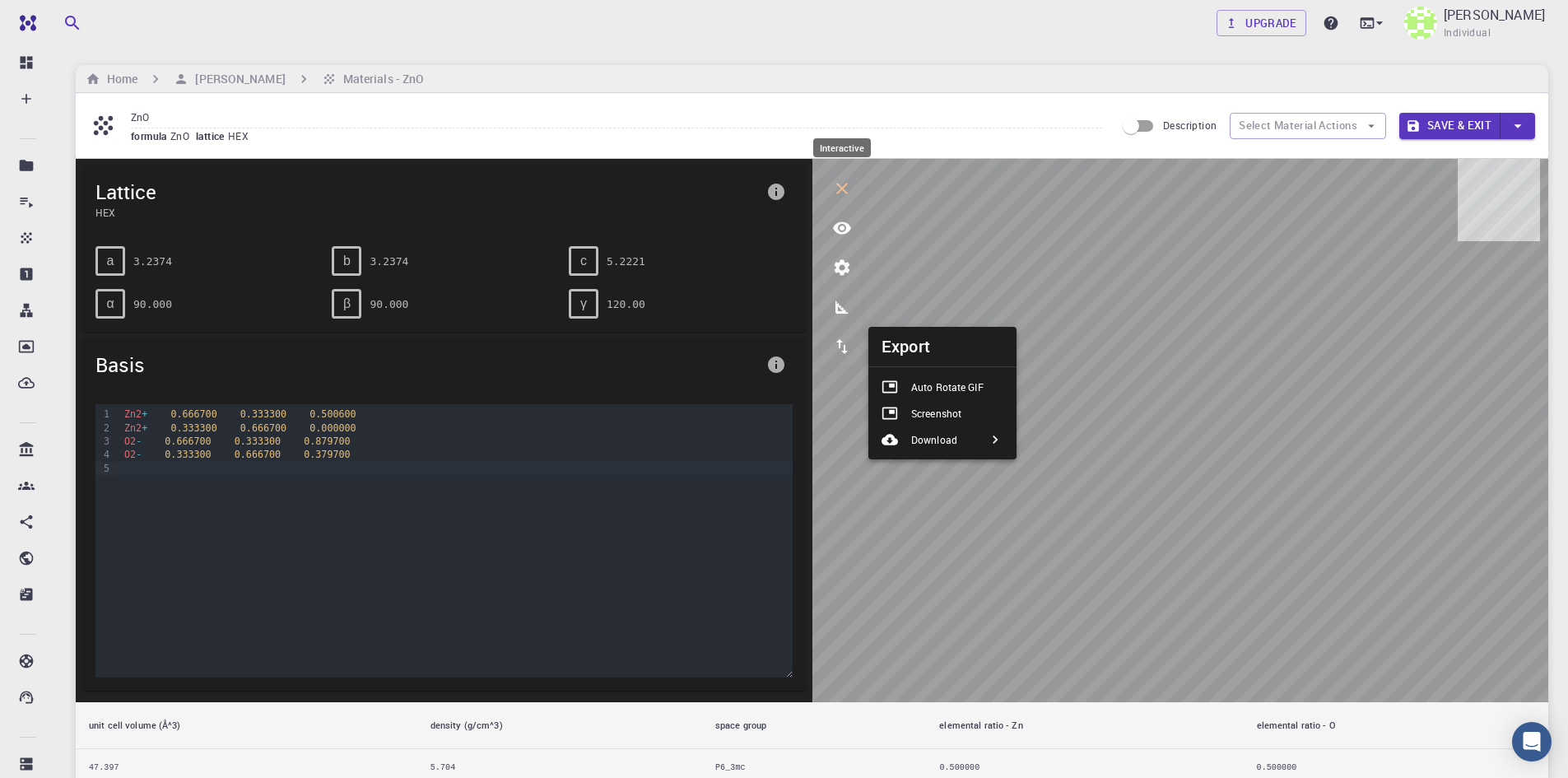
click at [840, 199] on button "interactive" at bounding box center [842, 188] width 40 height 40
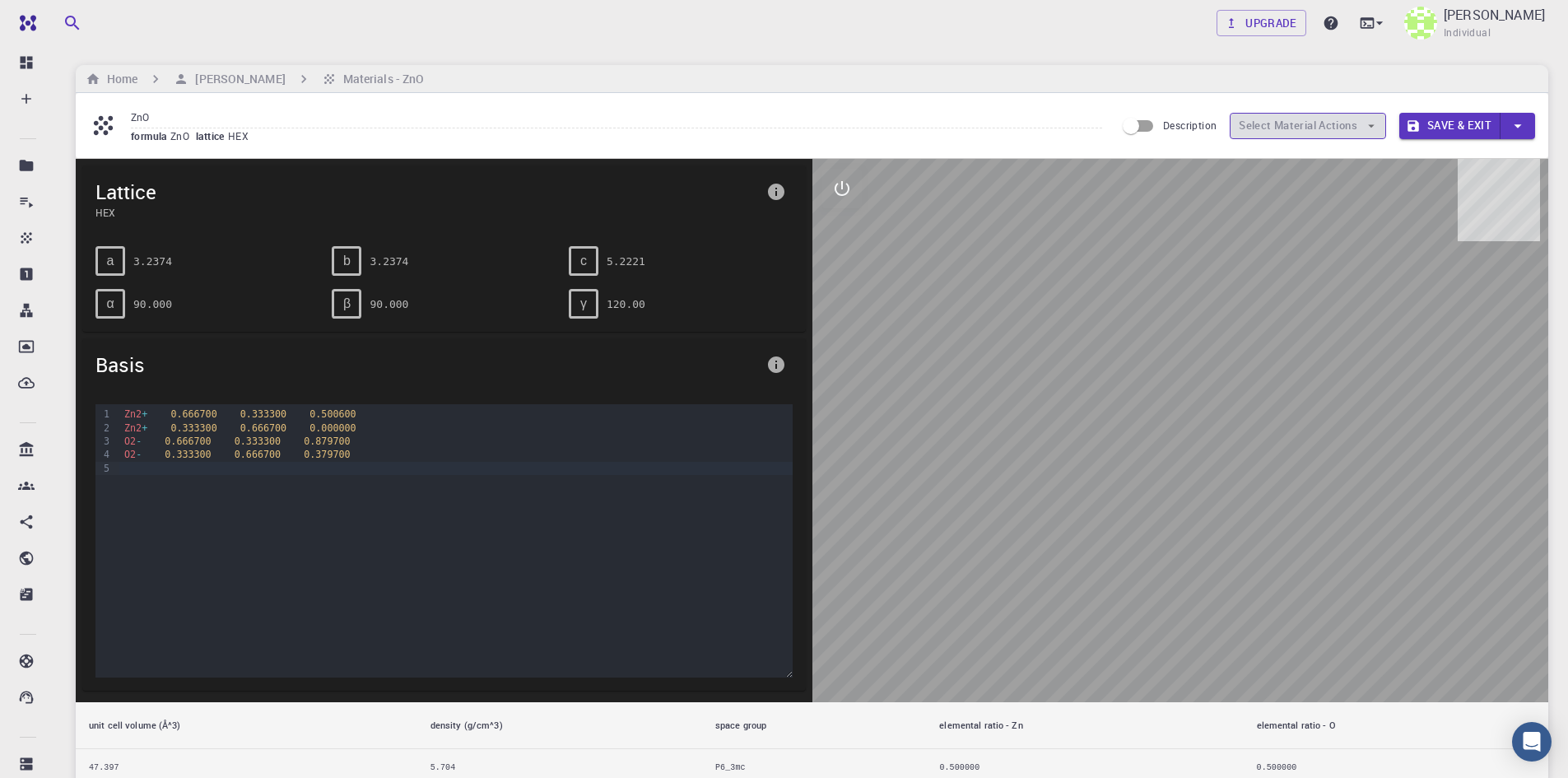
click at [1373, 131] on icon "button" at bounding box center [1371, 126] width 15 height 15
drag, startPoint x: 1262, startPoint y: 374, endPoint x: 1243, endPoint y: 378, distance: 19.4
click at [1243, 378] on div at bounding box center [1180, 430] width 736 height 543
drag, startPoint x: 1240, startPoint y: 378, endPoint x: 1223, endPoint y: 388, distance: 19.7
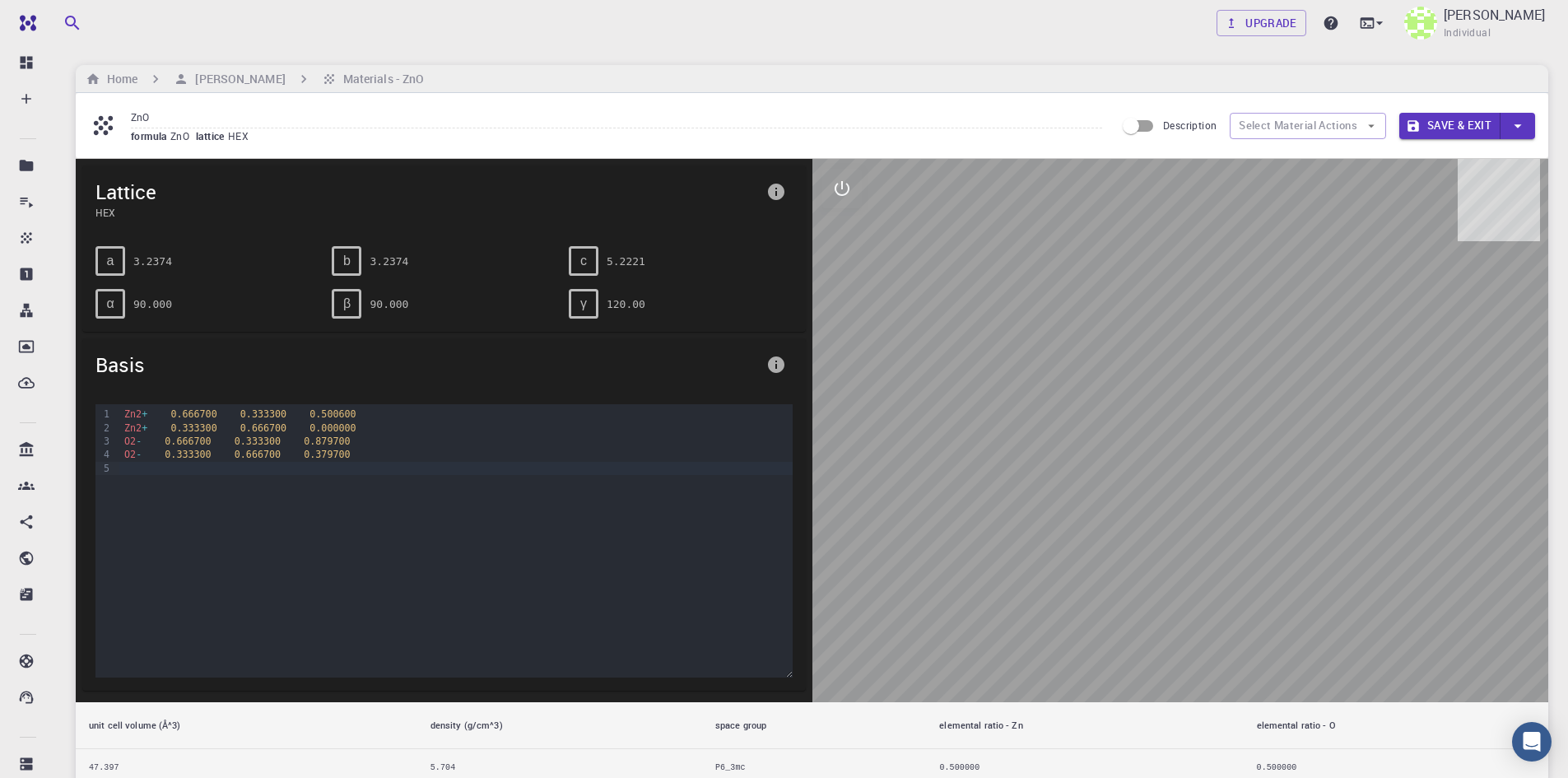
click at [1223, 388] on div at bounding box center [1180, 430] width 736 height 543
click at [1438, 119] on button "Save & Exit" at bounding box center [1450, 126] width 101 height 27
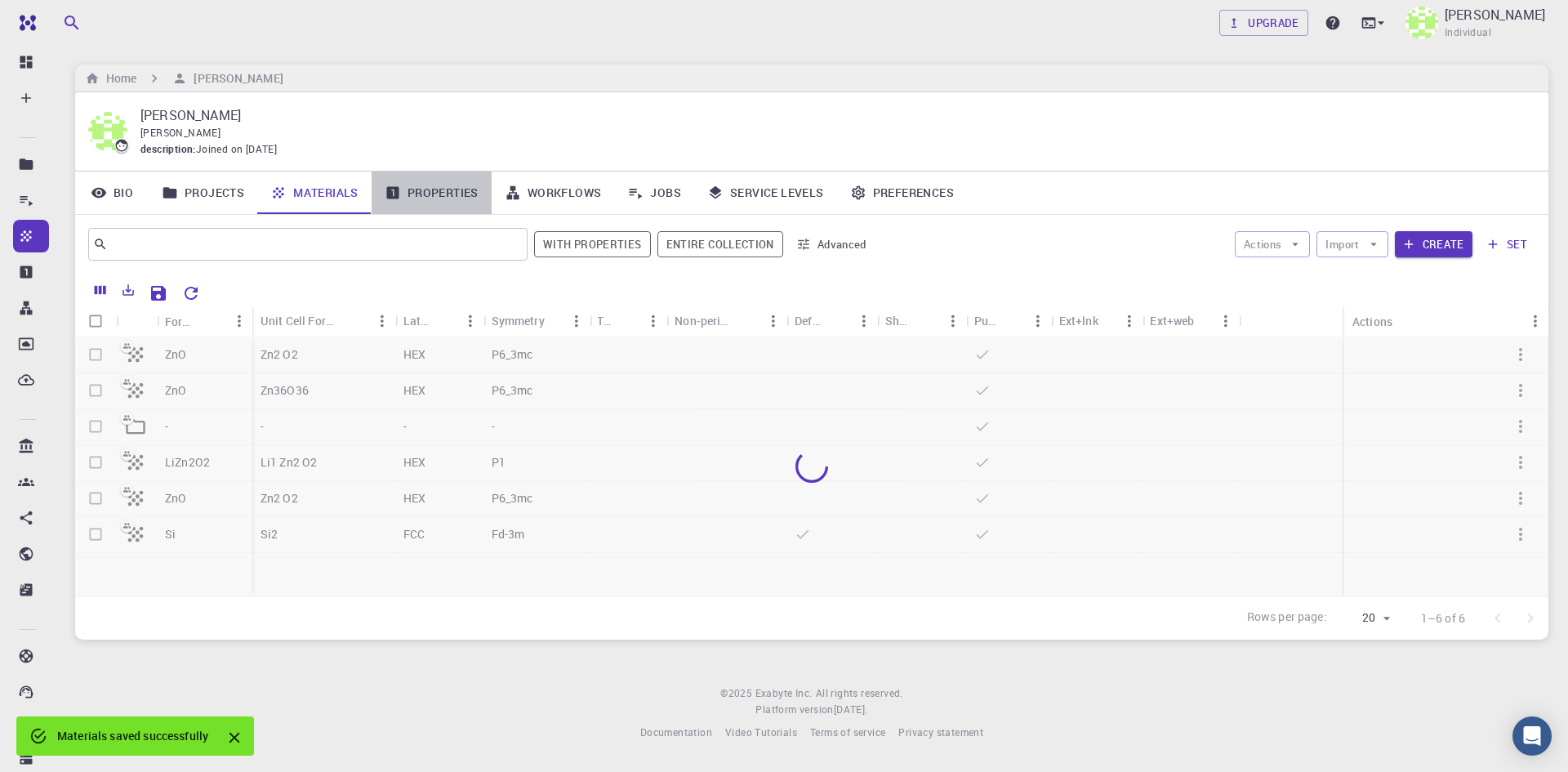
click at [465, 201] on link "Properties" at bounding box center [432, 192] width 120 height 42
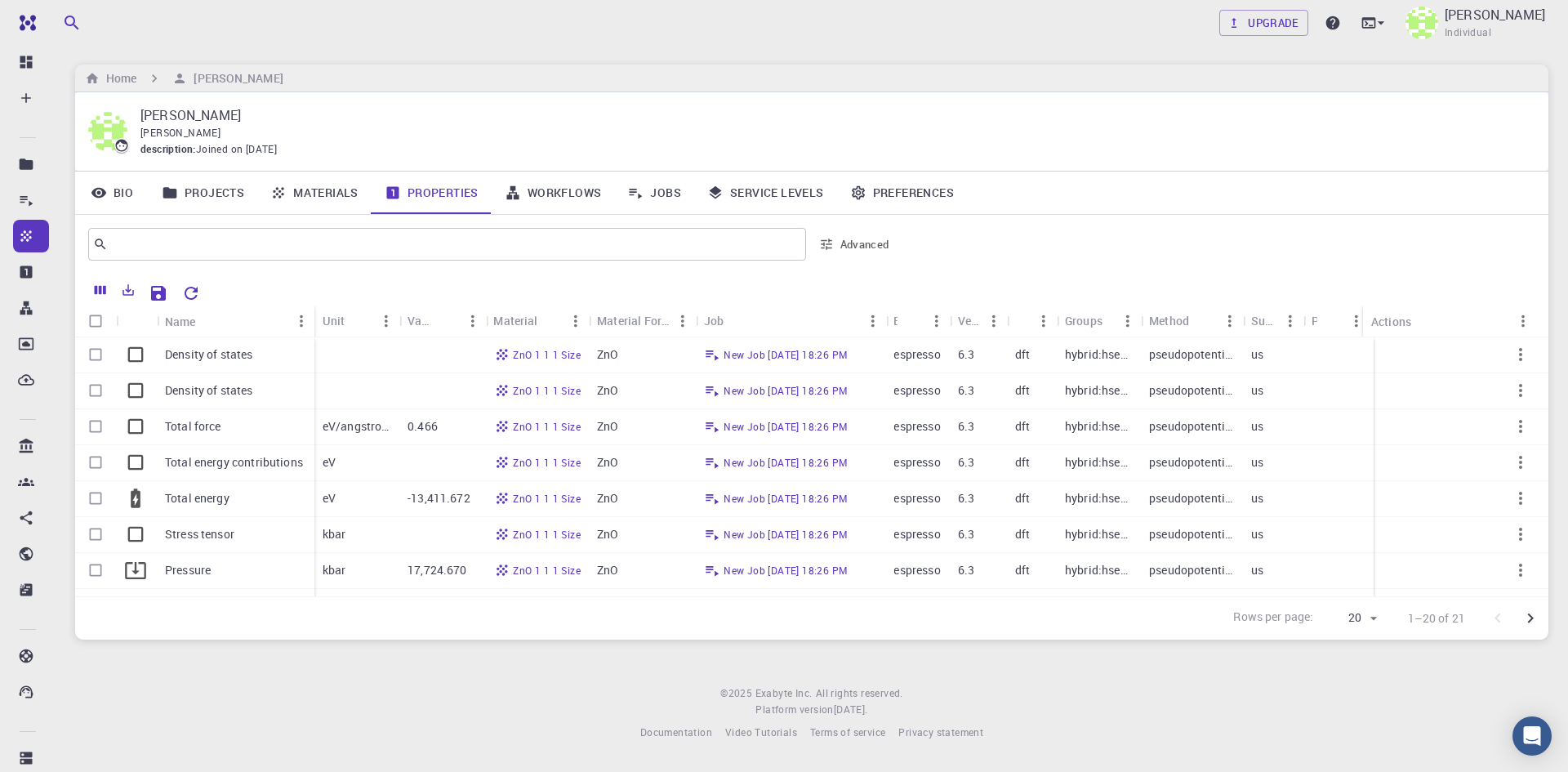
click at [583, 197] on link "Workflows" at bounding box center [552, 192] width 123 height 42
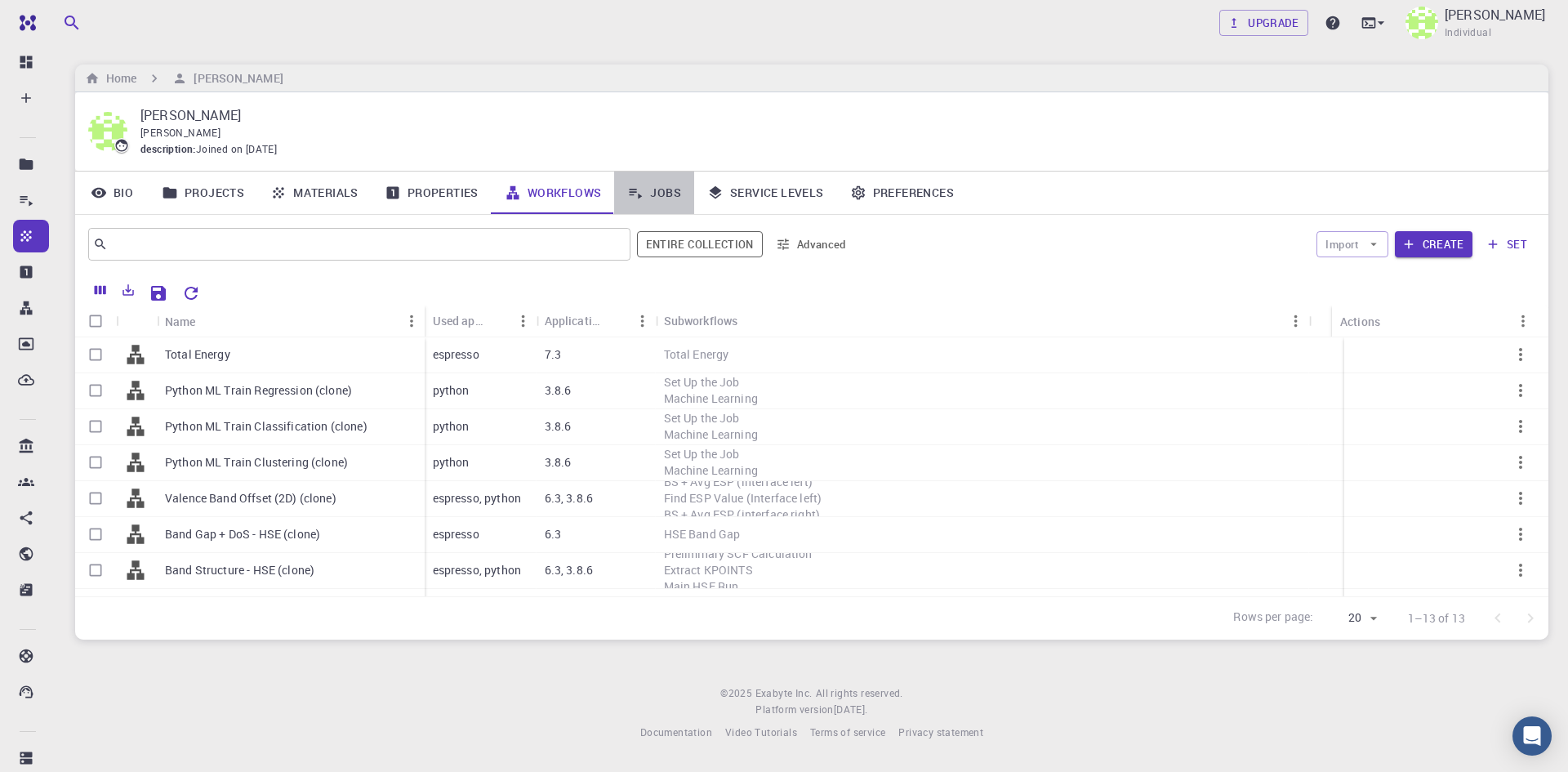
click at [667, 195] on link "Jobs" at bounding box center [654, 192] width 80 height 42
